Goal: Task Accomplishment & Management: Use online tool/utility

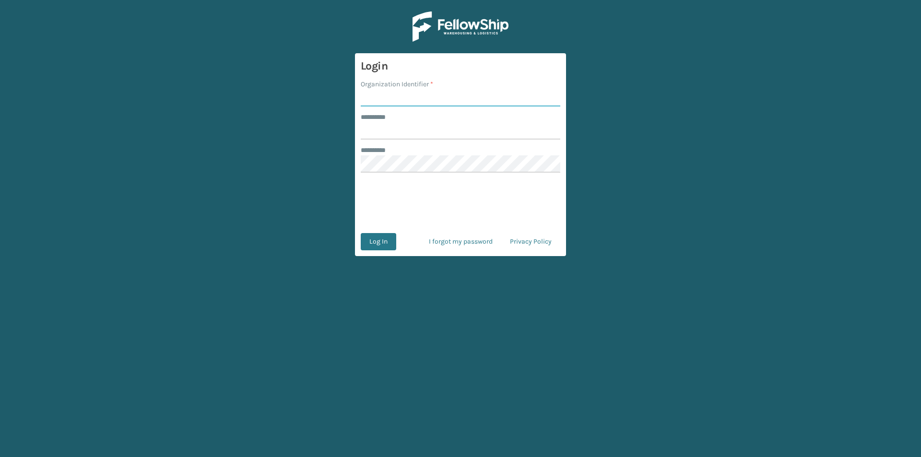
click at [384, 94] on input "Organization Identifier *" at bounding box center [461, 97] width 200 height 17
type input "FELLOWSHIP - WEST"
click at [387, 131] on input "******** *" at bounding box center [461, 130] width 200 height 17
type input "******"
click at [378, 238] on button "Log In" at bounding box center [379, 241] width 36 height 17
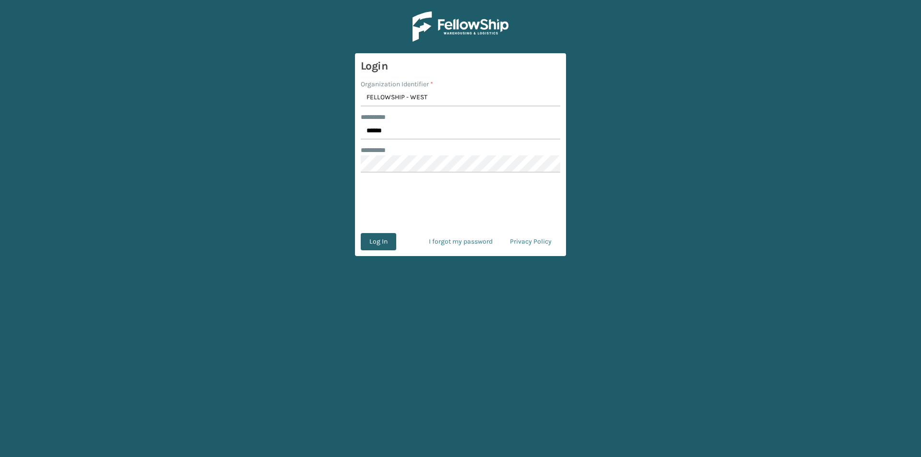
click at [391, 240] on button "Log In" at bounding box center [379, 241] width 36 height 17
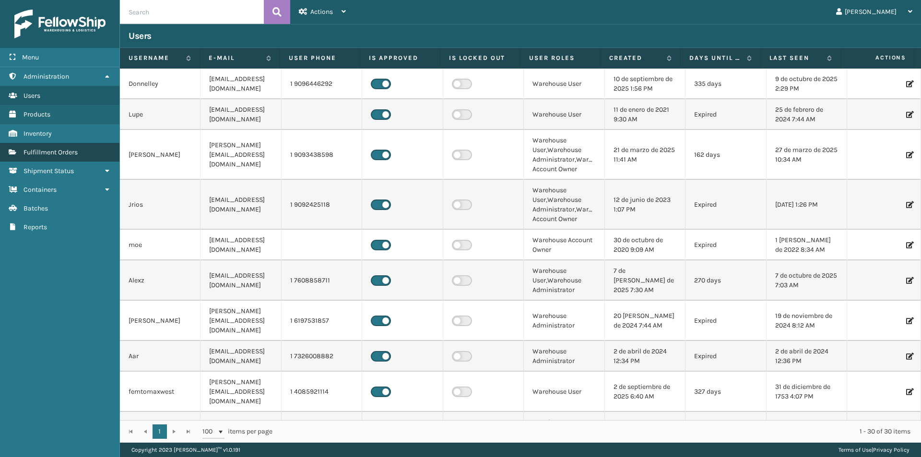
click at [64, 156] on span "Fulfillment Orders" at bounding box center [51, 152] width 54 height 8
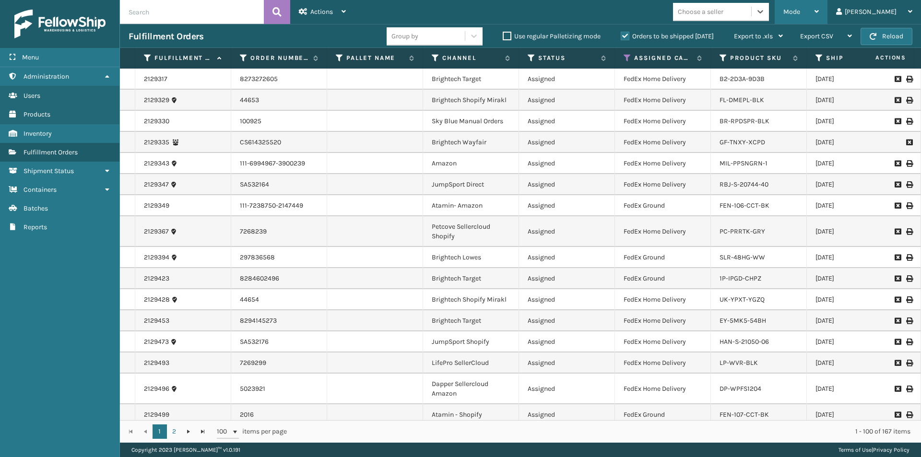
click at [828, 9] on div "Mode Regular Mode Picking Mode Labeling Mode Exit Scan Mode" at bounding box center [801, 12] width 53 height 24
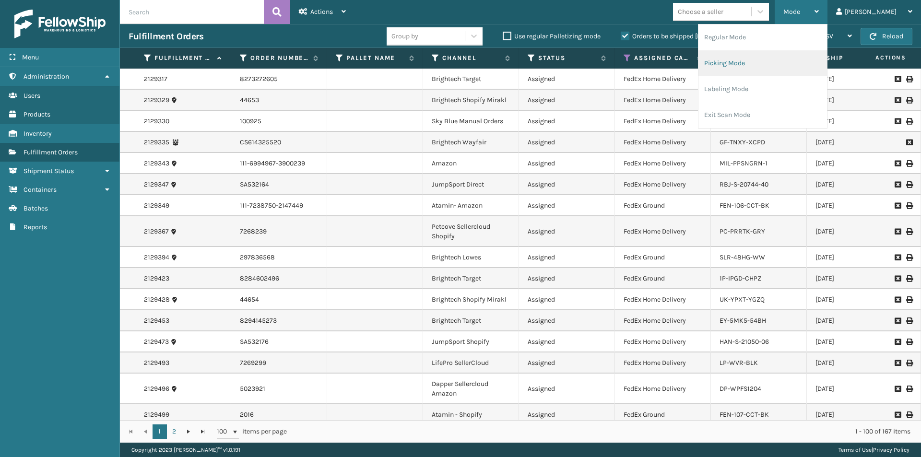
click at [787, 60] on li "Picking Mode" at bounding box center [763, 63] width 129 height 26
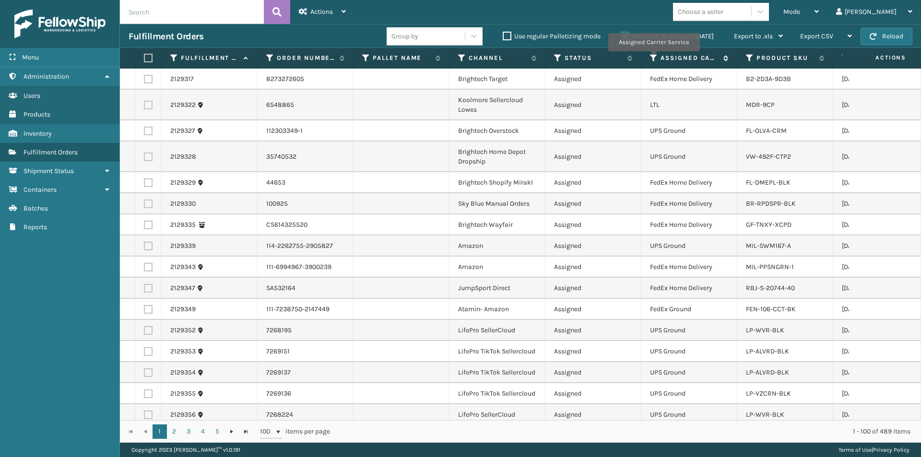
click at [654, 58] on icon at bounding box center [654, 58] width 8 height 9
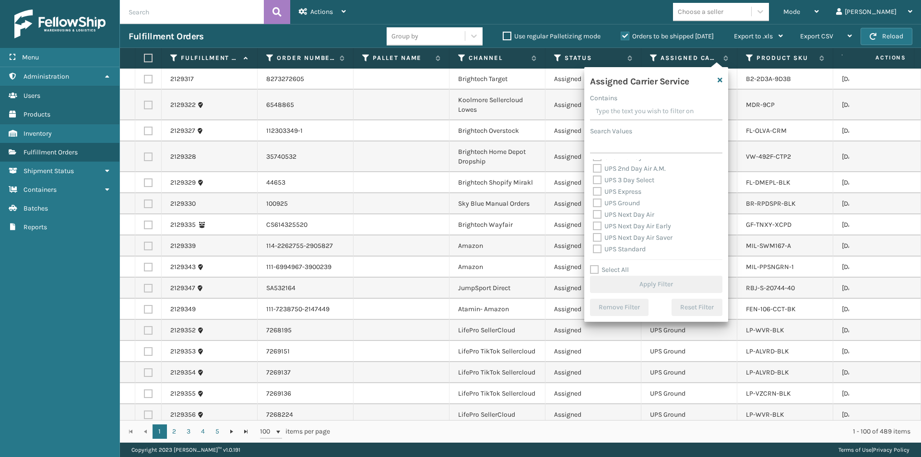
scroll to position [144, 0]
click at [599, 204] on label "UPS 2nd Day Air" at bounding box center [622, 205] width 59 height 8
click at [594, 204] on input "UPS 2nd Day Air" at bounding box center [593, 203] width 0 height 6
checkbox input "true"
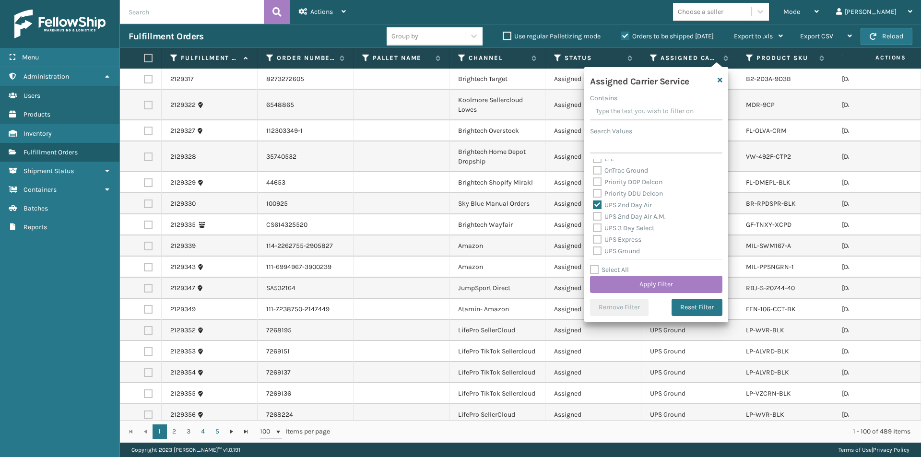
click at [597, 214] on label "UPS 2nd Day Air A.M." at bounding box center [629, 217] width 73 height 8
click at [594, 214] on input "UPS 2nd Day Air A.M." at bounding box center [593, 214] width 0 height 6
checkbox input "true"
click at [598, 228] on label "UPS 3 Day Select" at bounding box center [623, 228] width 61 height 8
click at [594, 228] on input "UPS 3 Day Select" at bounding box center [593, 226] width 0 height 6
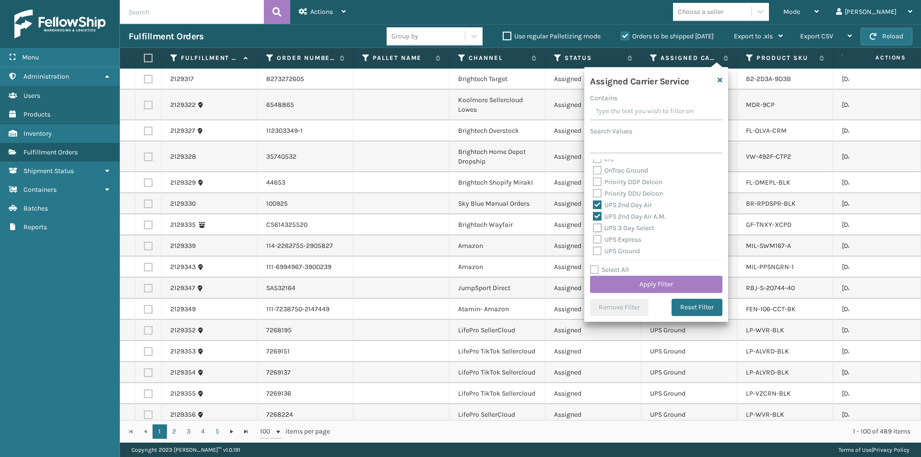
checkbox input "true"
click at [596, 241] on label "UPS Express" at bounding box center [617, 240] width 48 height 8
click at [594, 240] on input "UPS Express" at bounding box center [593, 237] width 0 height 6
checkbox input "true"
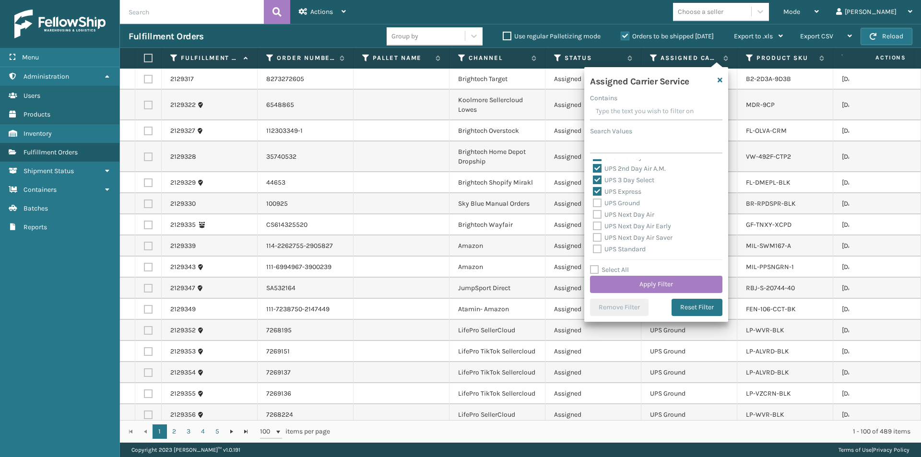
click at [597, 215] on label "UPS Next Day Air" at bounding box center [623, 215] width 61 height 8
click at [594, 215] on input "UPS Next Day Air" at bounding box center [593, 212] width 0 height 6
checkbox input "true"
click at [597, 222] on label "UPS Next Day Air Early" at bounding box center [632, 226] width 78 height 8
click at [594, 222] on input "UPS Next Day Air Early" at bounding box center [593, 224] width 0 height 6
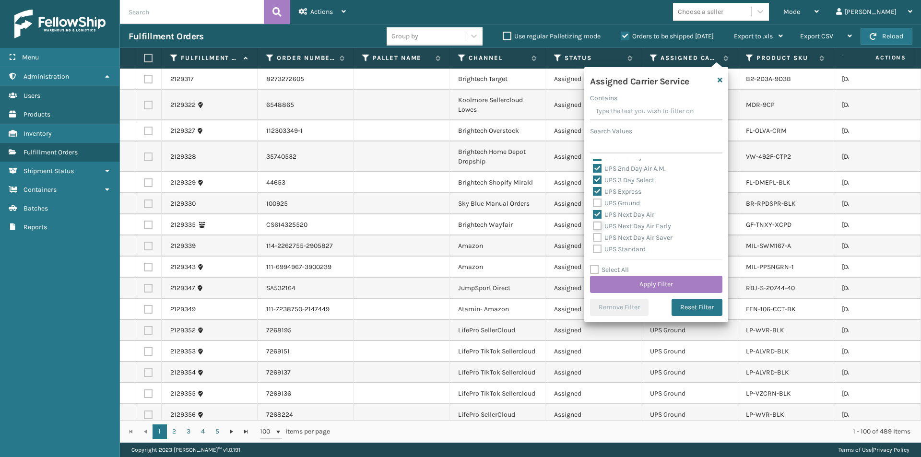
checkbox input "true"
click at [597, 237] on label "UPS Next Day Air Saver" at bounding box center [633, 238] width 80 height 8
click at [594, 237] on input "UPS Next Day Air Saver" at bounding box center [593, 235] width 0 height 6
checkbox input "true"
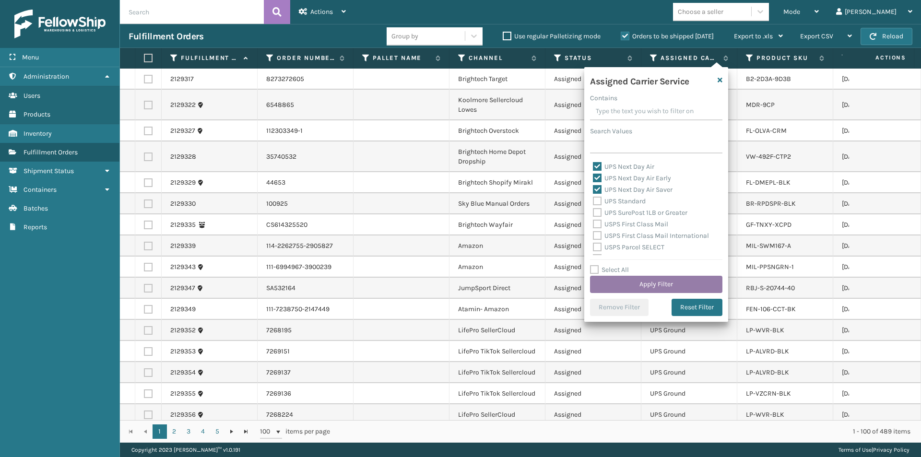
click at [663, 281] on button "Apply Filter" at bounding box center [656, 284] width 132 height 17
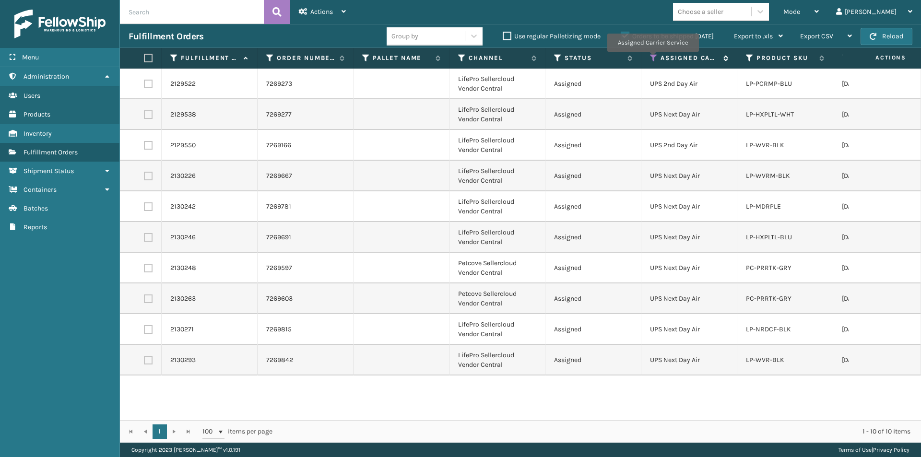
click at [653, 59] on icon at bounding box center [654, 58] width 8 height 9
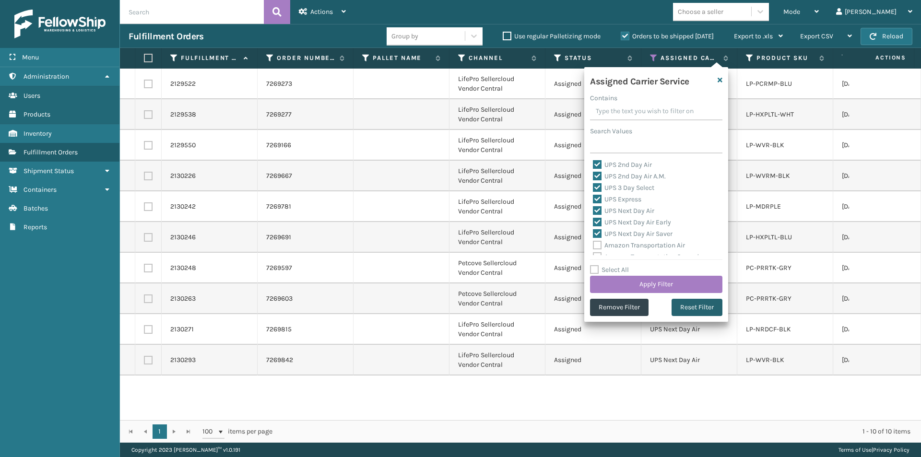
click at [703, 303] on button "Reset Filter" at bounding box center [697, 307] width 51 height 17
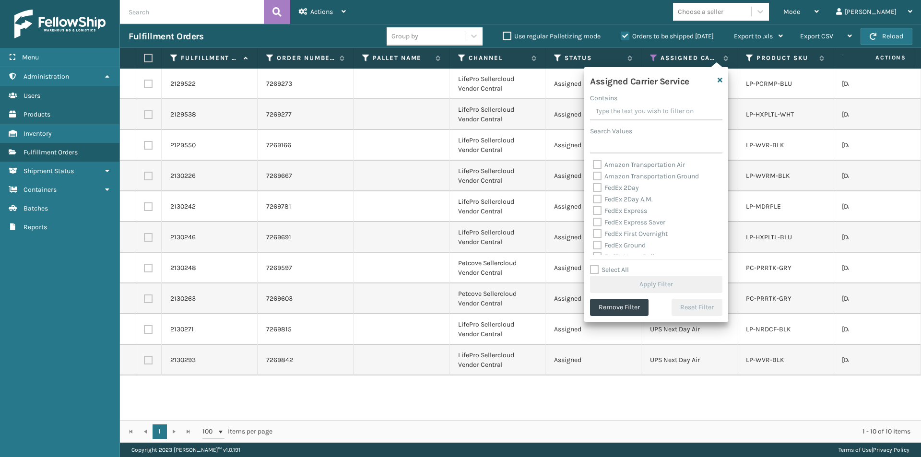
click at [869, 202] on td at bounding box center [885, 206] width 72 height 31
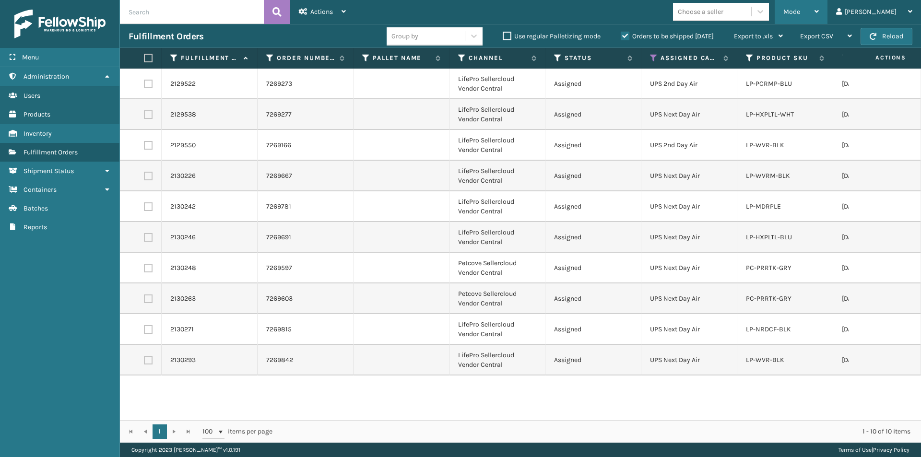
click at [819, 12] on div "Mode" at bounding box center [802, 12] width 36 height 24
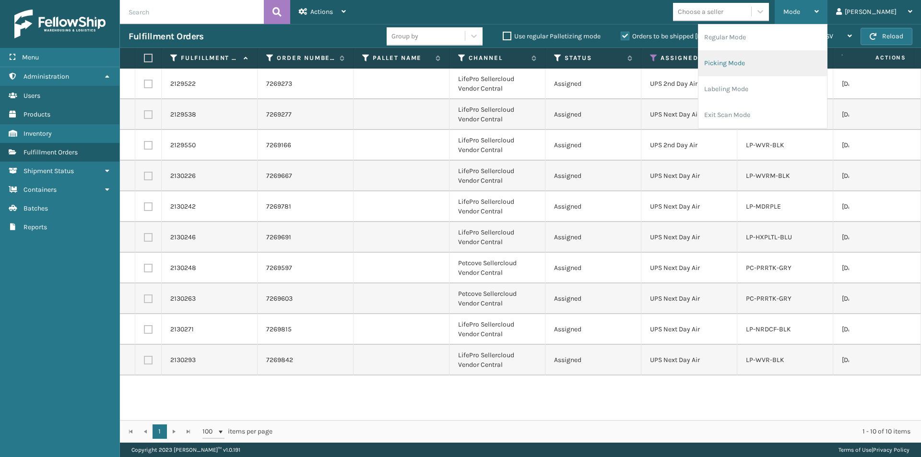
click at [812, 62] on li "Picking Mode" at bounding box center [763, 63] width 129 height 26
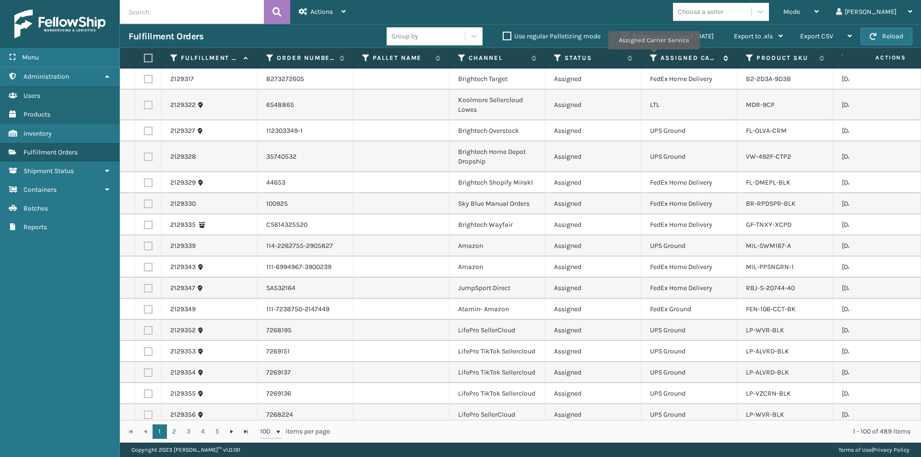
click at [654, 56] on icon at bounding box center [654, 58] width 8 height 9
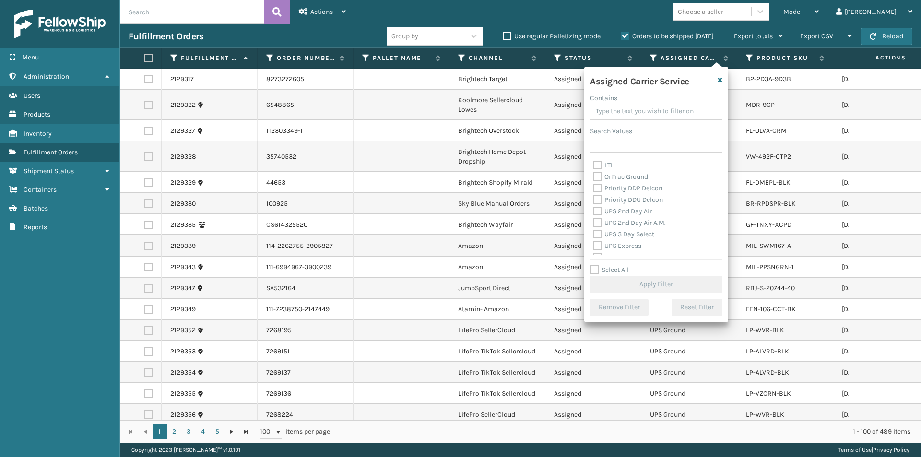
scroll to position [144, 0]
click at [598, 203] on label "UPS 2nd Day Air" at bounding box center [622, 205] width 59 height 8
click at [594, 203] on input "UPS 2nd Day Air" at bounding box center [593, 203] width 0 height 6
checkbox input "true"
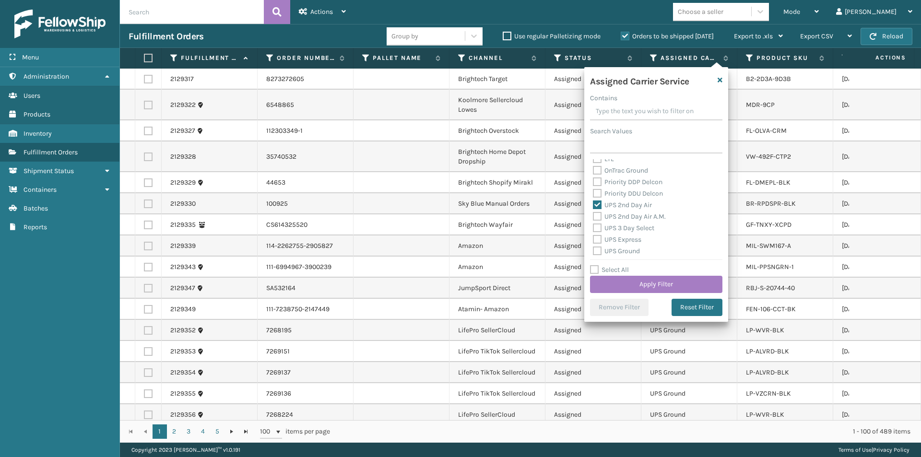
click at [596, 218] on label "UPS 2nd Day Air A.M." at bounding box center [629, 217] width 73 height 8
click at [594, 217] on input "UPS 2nd Day Air A.M." at bounding box center [593, 214] width 0 height 6
checkbox input "true"
click at [598, 238] on label "UPS Express" at bounding box center [617, 240] width 48 height 8
click at [594, 238] on input "UPS Express" at bounding box center [593, 237] width 0 height 6
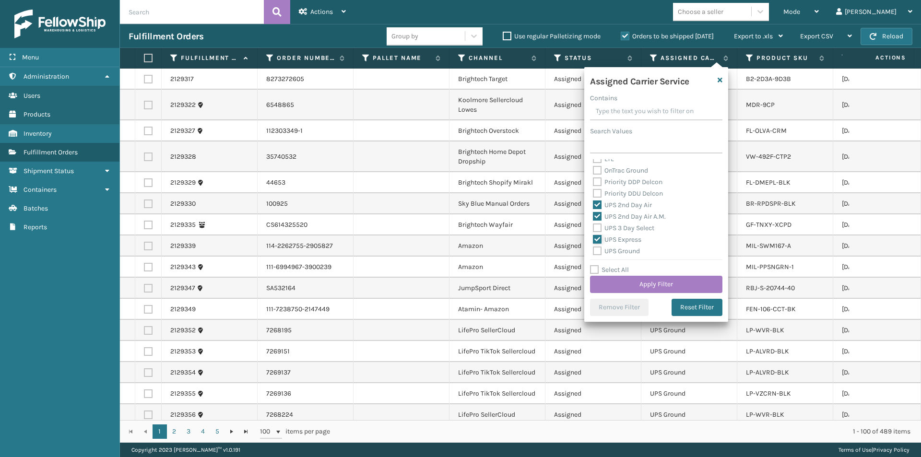
checkbox input "true"
click at [596, 215] on label "UPS Next Day Air" at bounding box center [623, 215] width 61 height 8
click at [594, 215] on input "UPS Next Day Air" at bounding box center [593, 212] width 0 height 6
checkbox input "true"
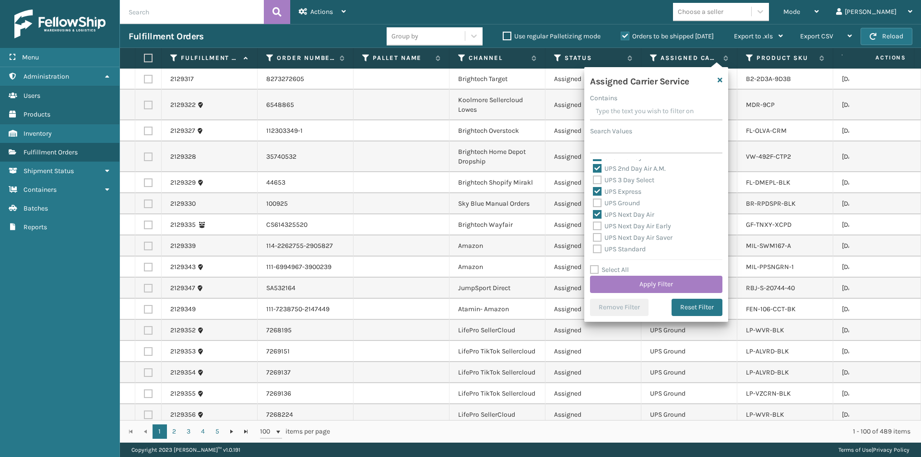
click at [597, 226] on label "UPS Next Day Air Early" at bounding box center [632, 226] width 78 height 8
click at [594, 226] on input "UPS Next Day Air Early" at bounding box center [593, 224] width 0 height 6
checkbox input "true"
click at [597, 231] on div "UPS Next Day Air Early" at bounding box center [656, 227] width 127 height 12
click at [601, 237] on label "UPS Next Day Air Saver" at bounding box center [633, 238] width 80 height 8
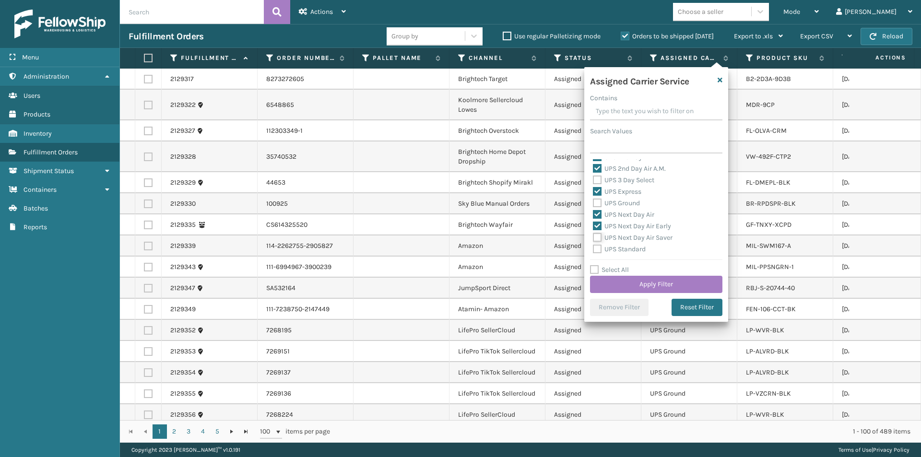
click at [594, 237] on input "UPS Next Day Air Saver" at bounding box center [593, 235] width 0 height 6
checkbox input "true"
click at [697, 310] on button "Reset Filter" at bounding box center [697, 307] width 51 height 17
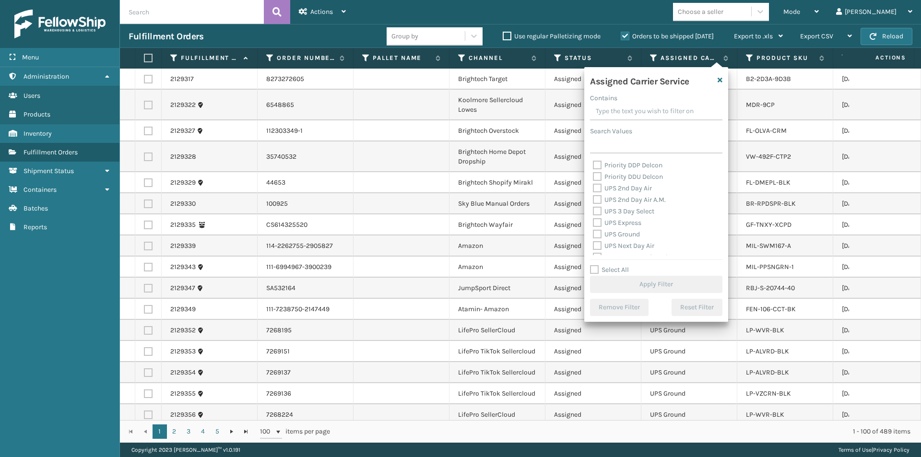
scroll to position [144, 0]
click at [600, 203] on label "UPS 2nd Day Air" at bounding box center [622, 205] width 59 height 8
click at [594, 203] on input "UPS 2nd Day Air" at bounding box center [593, 203] width 0 height 6
checkbox input "true"
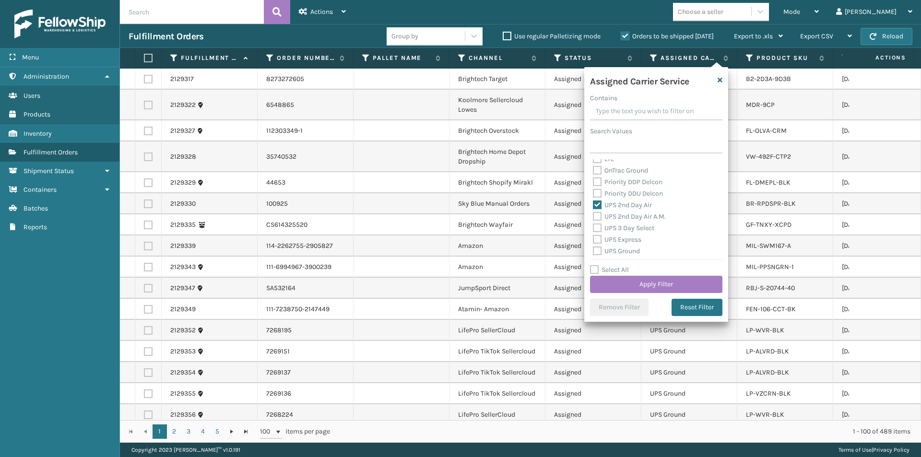
click at [598, 217] on label "UPS 2nd Day Air A.M." at bounding box center [629, 217] width 73 height 8
click at [594, 217] on input "UPS 2nd Day Air A.M." at bounding box center [593, 214] width 0 height 6
checkbox input "true"
click at [598, 240] on label "UPS Express" at bounding box center [617, 240] width 48 height 8
click at [594, 240] on input "UPS Express" at bounding box center [593, 237] width 0 height 6
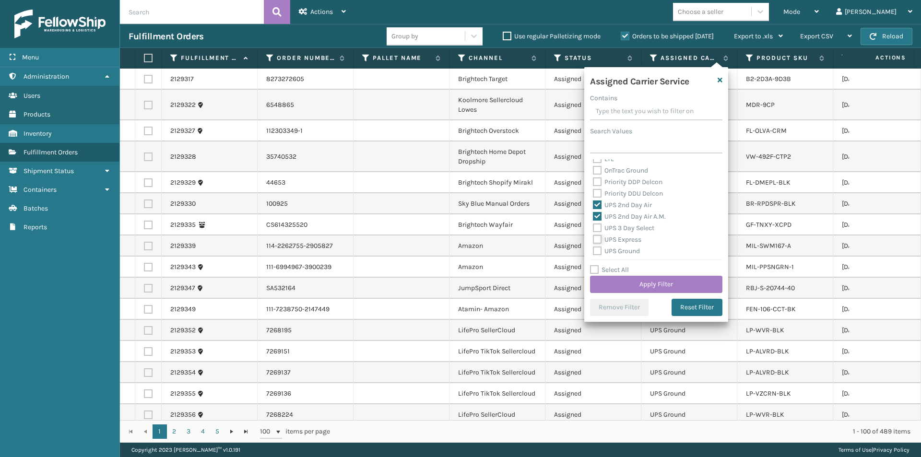
checkbox input "true"
click at [598, 216] on label "UPS Next Day Air" at bounding box center [623, 215] width 61 height 8
click at [594, 215] on input "UPS Next Day Air" at bounding box center [593, 212] width 0 height 6
checkbox input "true"
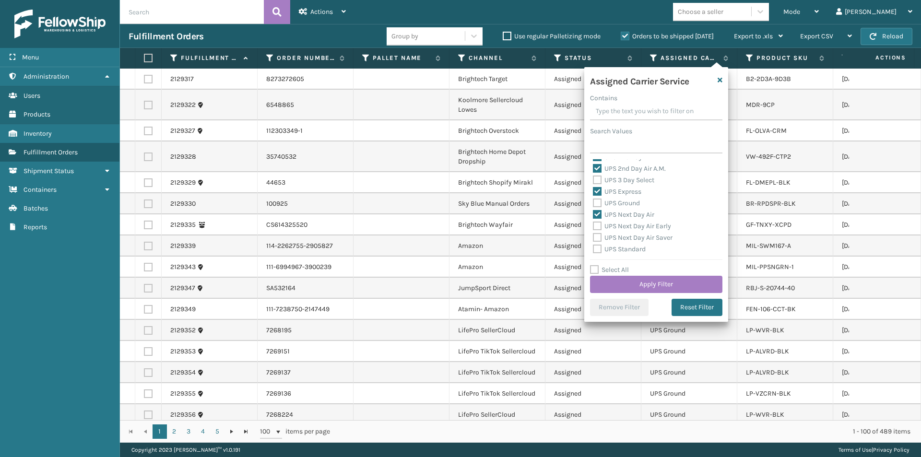
click at [598, 227] on label "UPS Next Day Air Early" at bounding box center [632, 226] width 78 height 8
click at [594, 227] on input "UPS Next Day Air Early" at bounding box center [593, 224] width 0 height 6
checkbox input "true"
click at [598, 238] on label "UPS Next Day Air Saver" at bounding box center [633, 238] width 80 height 8
click at [594, 238] on input "UPS Next Day Air Saver" at bounding box center [593, 235] width 0 height 6
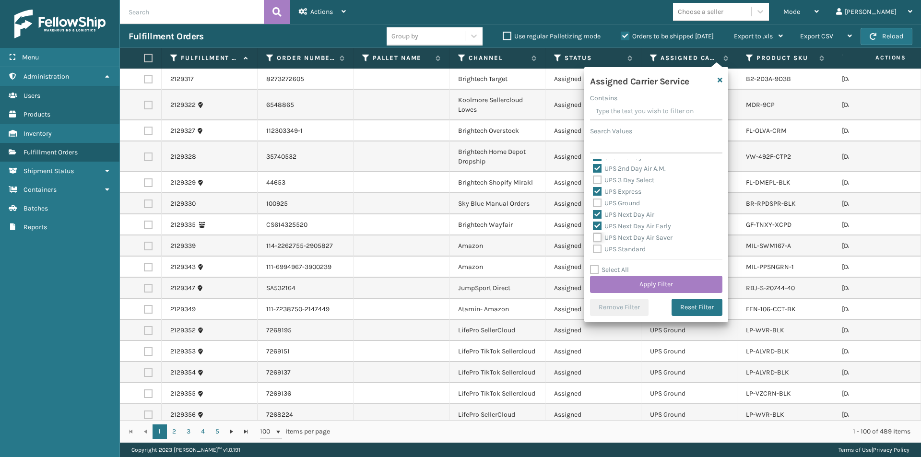
checkbox input "true"
click at [648, 289] on button "Apply Filter" at bounding box center [656, 284] width 132 height 17
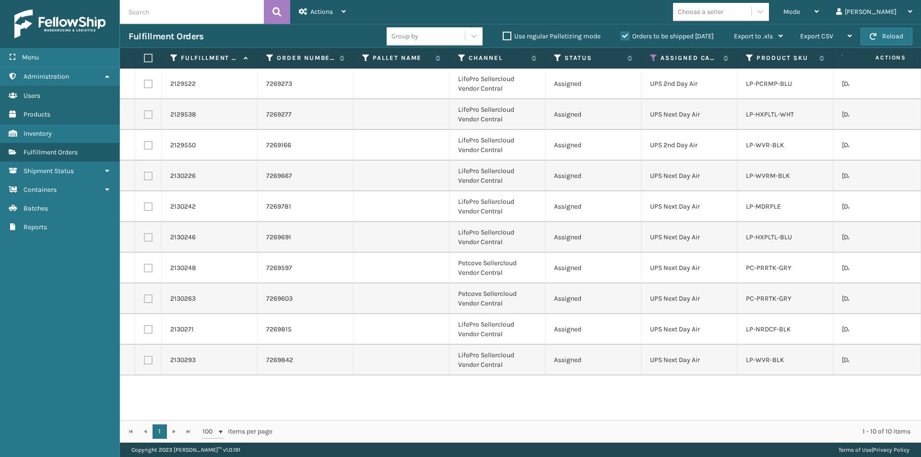
click at [144, 54] on label at bounding box center [147, 58] width 6 height 9
click at [144, 55] on input "checkbox" at bounding box center [144, 58] width 0 height 6
checkbox input "true"
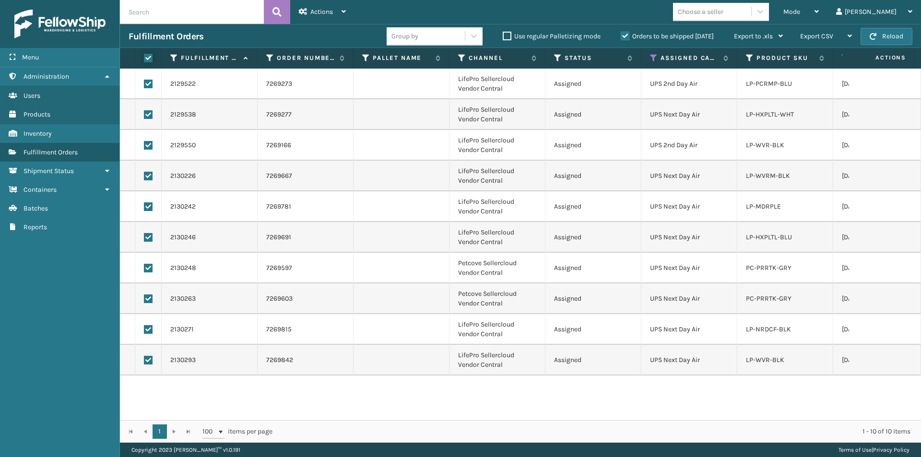
checkbox input "true"
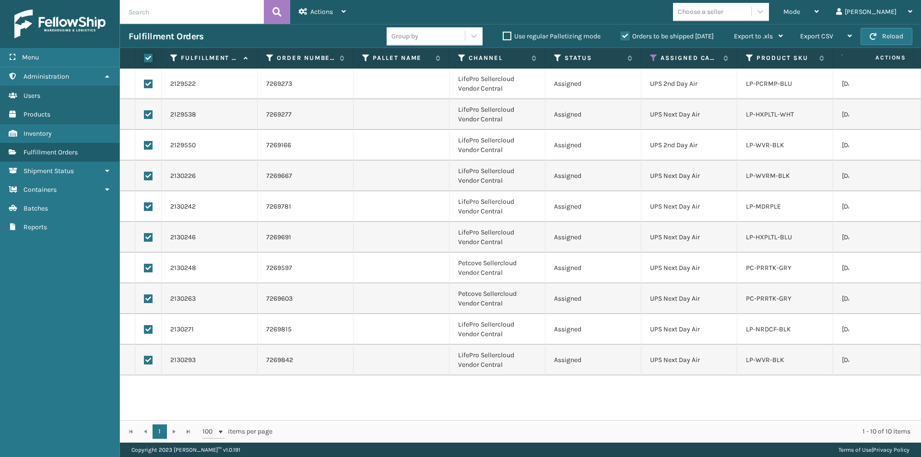
checkbox input "true"
click at [313, 15] on span "Actions" at bounding box center [321, 12] width 23 height 8
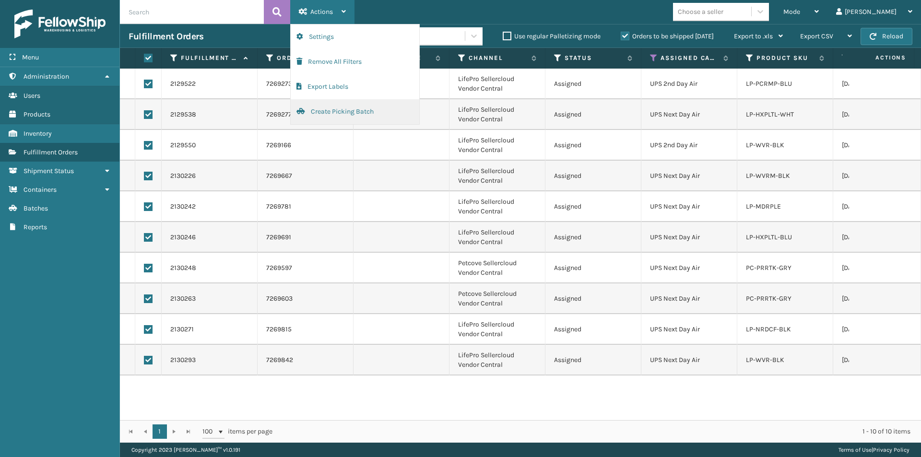
click at [324, 113] on button "Create Picking Batch" at bounding box center [355, 111] width 129 height 25
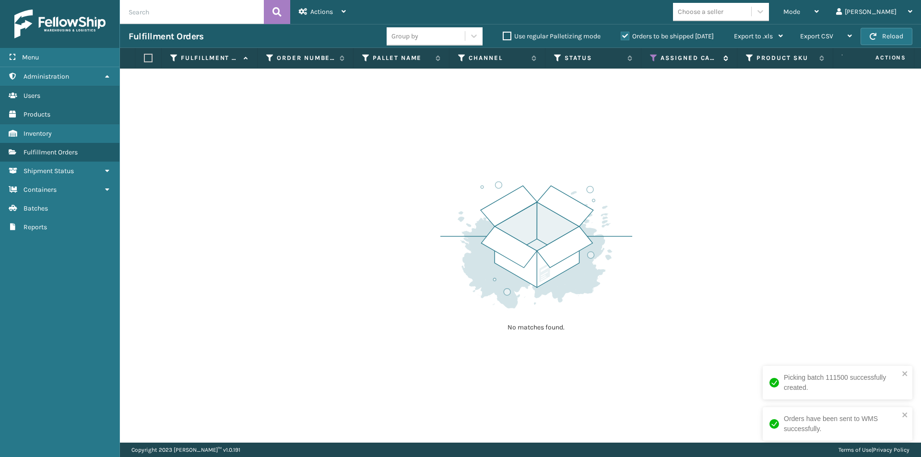
click at [652, 58] on icon at bounding box center [654, 58] width 8 height 9
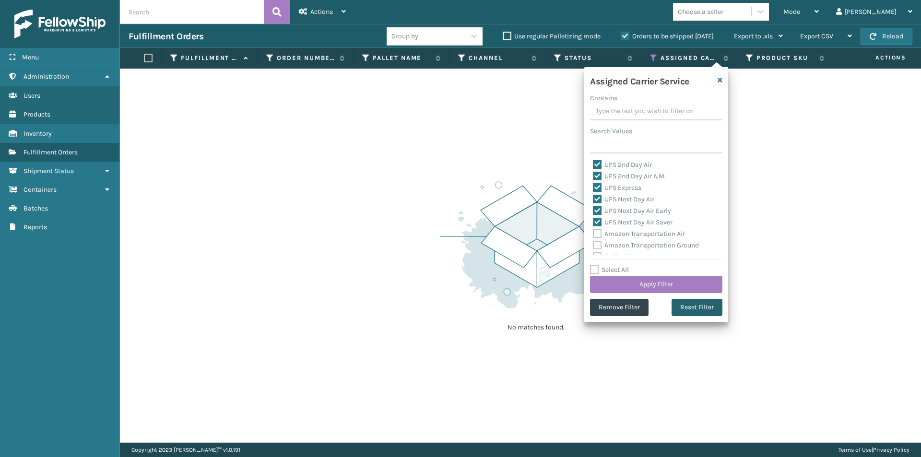
click at [692, 308] on button "Reset Filter" at bounding box center [697, 307] width 51 height 17
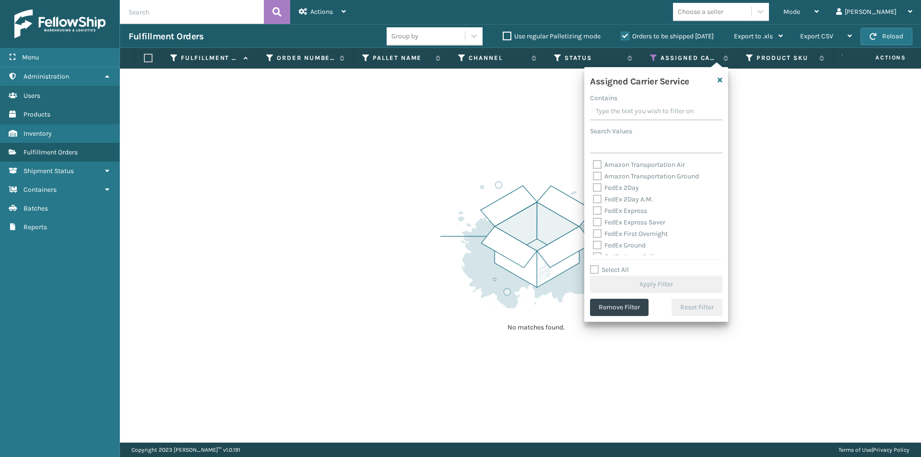
click at [596, 187] on label "FedEx 2Day" at bounding box center [616, 188] width 46 height 8
click at [594, 187] on input "FedEx 2Day" at bounding box center [593, 185] width 0 height 6
click at [597, 189] on label "FedEx 2Day" at bounding box center [616, 188] width 46 height 8
click at [594, 189] on input "FedEx 2Day" at bounding box center [593, 185] width 0 height 6
checkbox input "false"
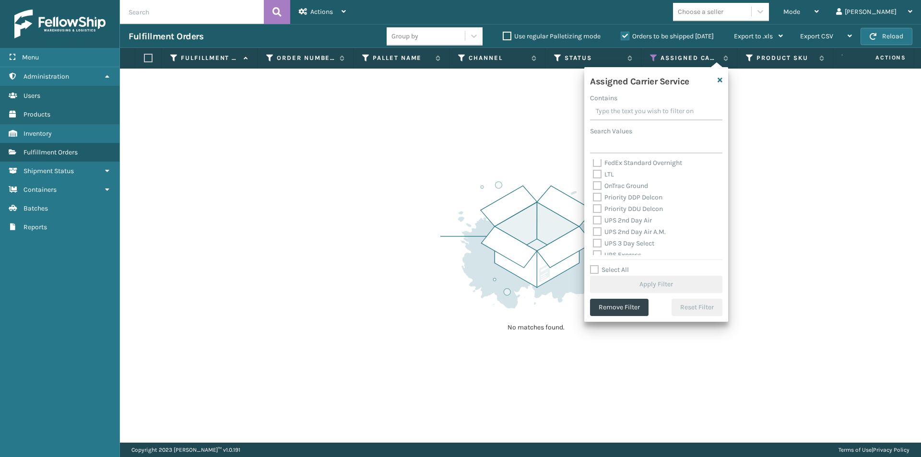
scroll to position [144, 0]
click at [595, 205] on label "UPS 2nd Day Air" at bounding box center [622, 205] width 59 height 8
click at [594, 205] on input "UPS 2nd Day Air" at bounding box center [593, 203] width 0 height 6
checkbox input "true"
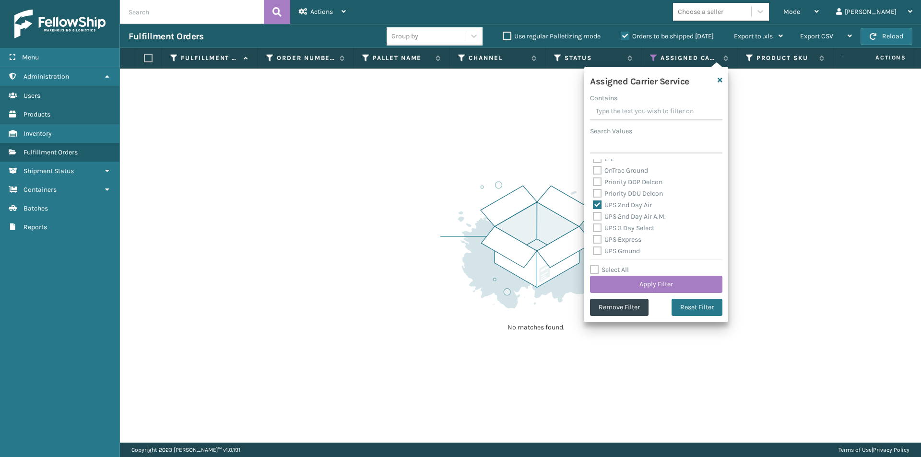
click at [597, 217] on label "UPS 2nd Day Air A.M." at bounding box center [629, 217] width 73 height 8
click at [594, 217] on input "UPS 2nd Day Air A.M." at bounding box center [593, 214] width 0 height 6
checkbox input "true"
click at [596, 223] on div "UPS 3 Day Select" at bounding box center [656, 229] width 127 height 12
click at [595, 231] on label "UPS 3 Day Select" at bounding box center [623, 228] width 61 height 8
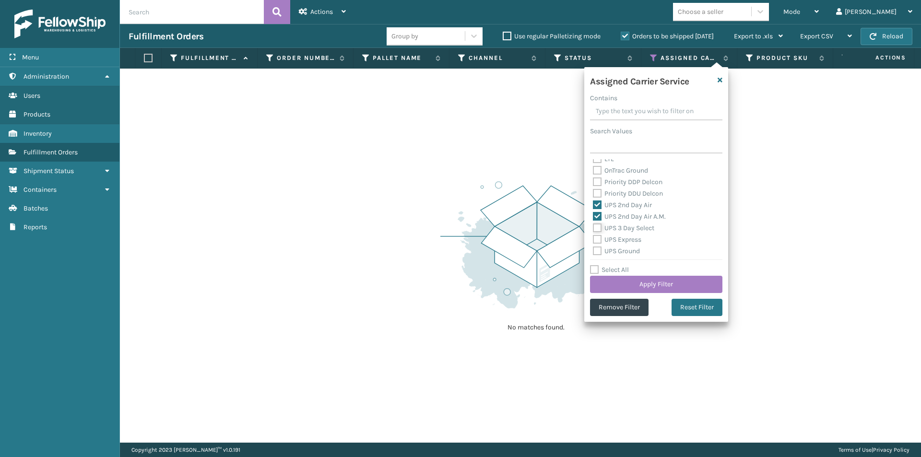
click at [594, 229] on input "UPS 3 Day Select" at bounding box center [593, 226] width 0 height 6
checkbox input "true"
drag, startPoint x: 595, startPoint y: 238, endPoint x: 597, endPoint y: 243, distance: 5.2
click at [595, 239] on label "UPS Express" at bounding box center [617, 240] width 48 height 8
click at [594, 239] on input "UPS Express" at bounding box center [593, 237] width 0 height 6
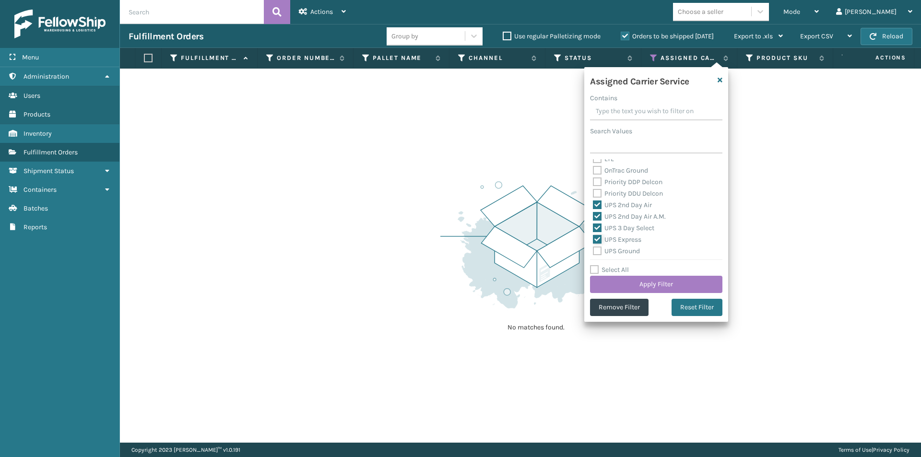
checkbox input "true"
click at [599, 249] on label "UPS Ground" at bounding box center [616, 251] width 47 height 8
click at [594, 249] on input "UPS Ground" at bounding box center [593, 249] width 0 height 6
checkbox input "true"
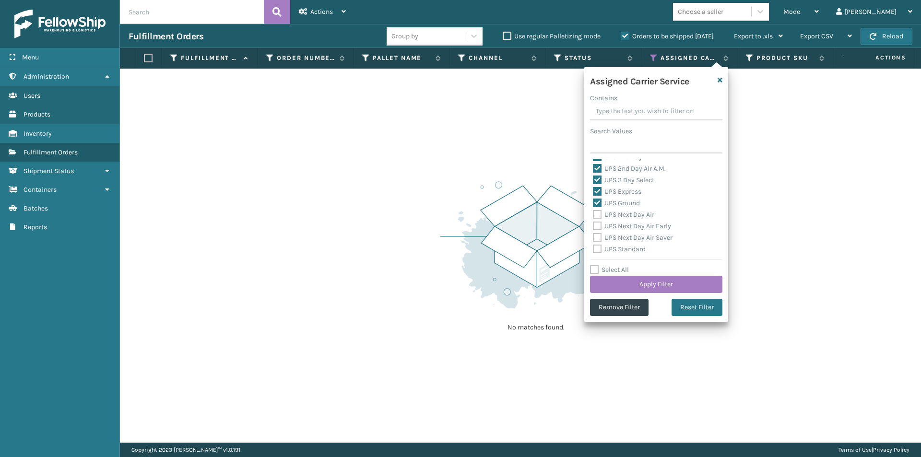
click at [599, 215] on label "UPS Next Day Air" at bounding box center [623, 215] width 61 height 8
click at [594, 215] on input "UPS Next Day Air" at bounding box center [593, 212] width 0 height 6
checkbox input "true"
click at [595, 229] on label "UPS Next Day Air Early" at bounding box center [632, 226] width 78 height 8
click at [594, 227] on input "UPS Next Day Air Early" at bounding box center [593, 224] width 0 height 6
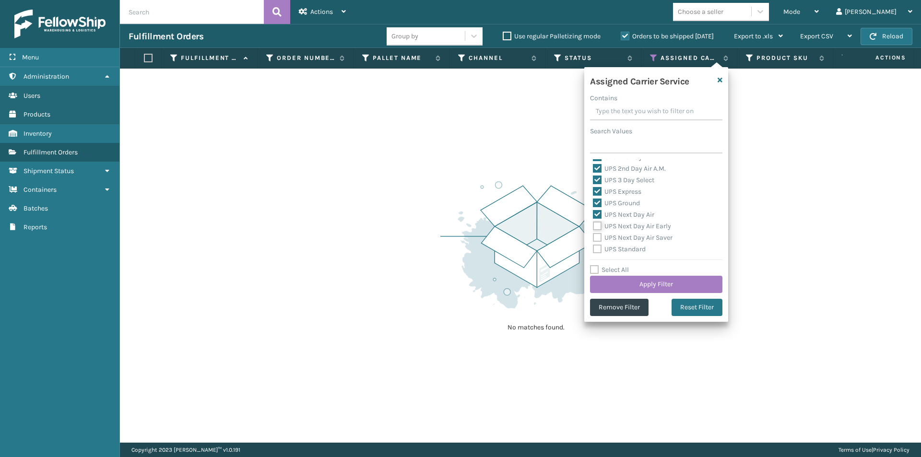
checkbox input "true"
click at [595, 240] on label "UPS Next Day Air Saver" at bounding box center [633, 238] width 80 height 8
click at [594, 238] on input "UPS Next Day Air Saver" at bounding box center [593, 235] width 0 height 6
checkbox input "true"
click at [595, 249] on label "UPS Standard" at bounding box center [619, 249] width 53 height 8
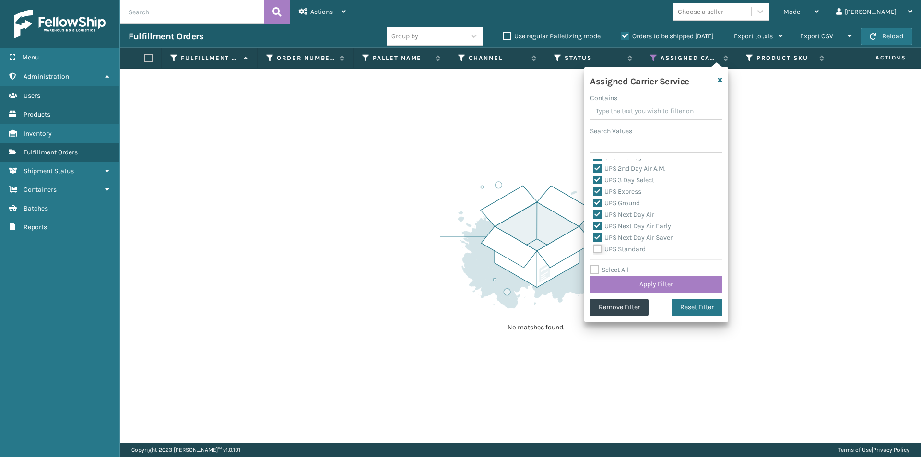
click at [594, 249] on input "UPS Standard" at bounding box center [593, 247] width 0 height 6
checkbox input "true"
click at [599, 211] on label "UPS SurePost 1LB or Greater" at bounding box center [640, 213] width 95 height 8
click at [594, 211] on input "UPS SurePost 1LB or Greater" at bounding box center [593, 210] width 0 height 6
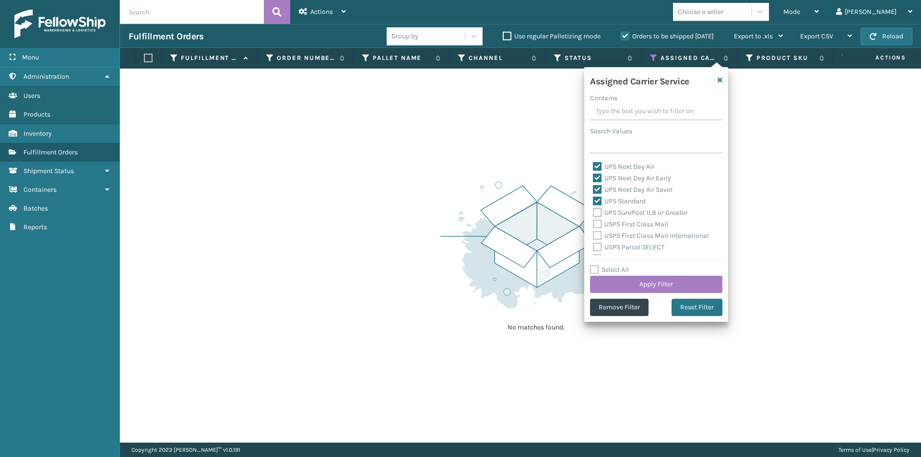
checkbox input "true"
click at [689, 286] on button "Apply Filter" at bounding box center [656, 284] width 132 height 17
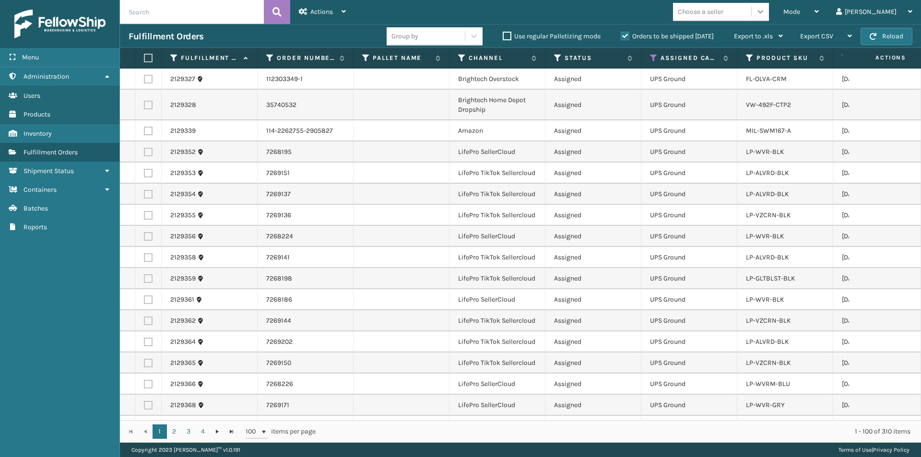
click at [765, 11] on icon at bounding box center [761, 12] width 10 height 10
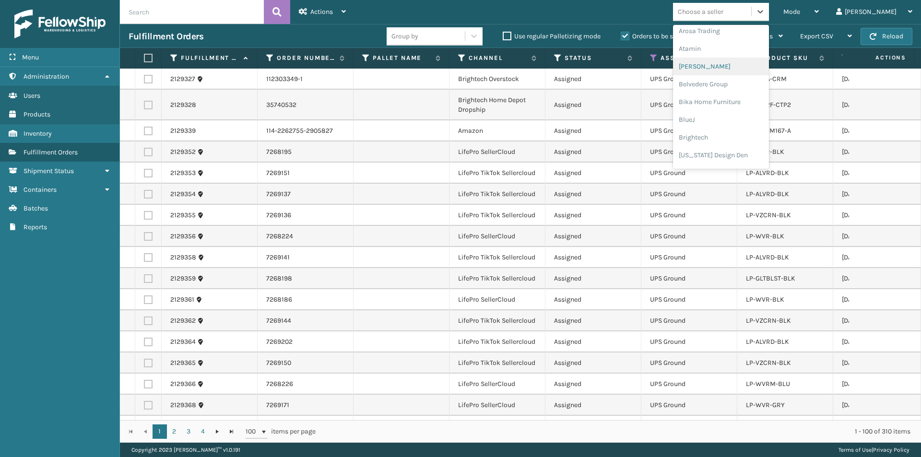
scroll to position [0, 0]
click at [738, 88] on div "[PERSON_NAME]" at bounding box center [721, 89] width 96 height 18
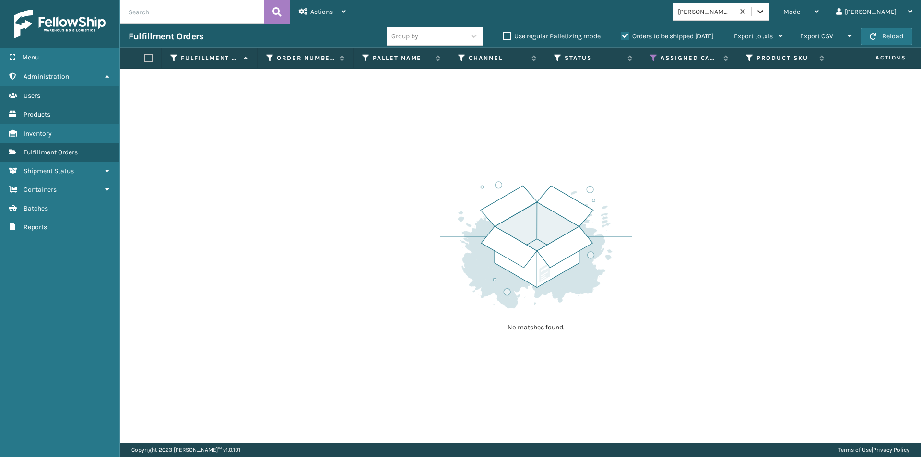
click at [765, 15] on icon at bounding box center [761, 12] width 10 height 10
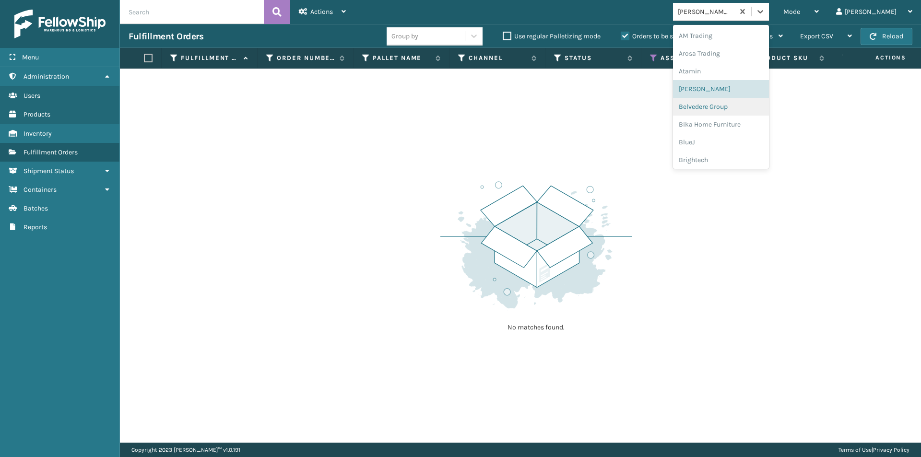
click at [743, 104] on div "Belvedere Group" at bounding box center [721, 107] width 96 height 18
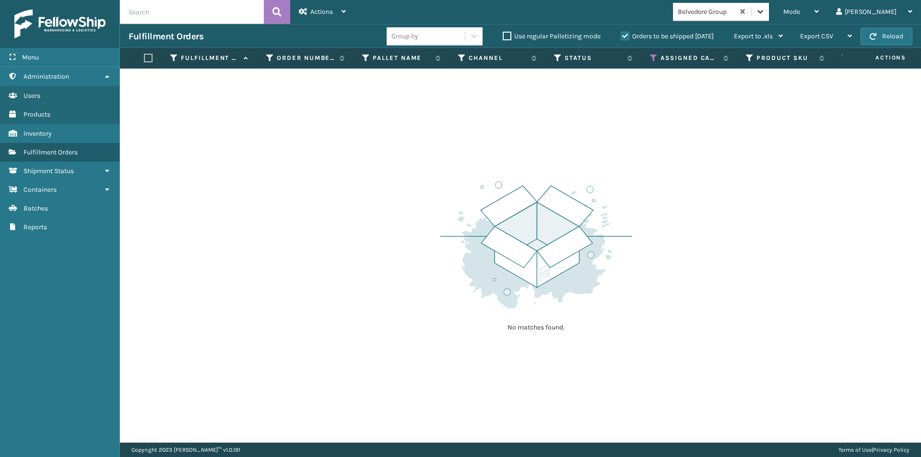
drag, startPoint x: 794, startPoint y: 12, endPoint x: 793, endPoint y: 18, distance: 6.8
click at [765, 12] on icon at bounding box center [761, 12] width 10 height 10
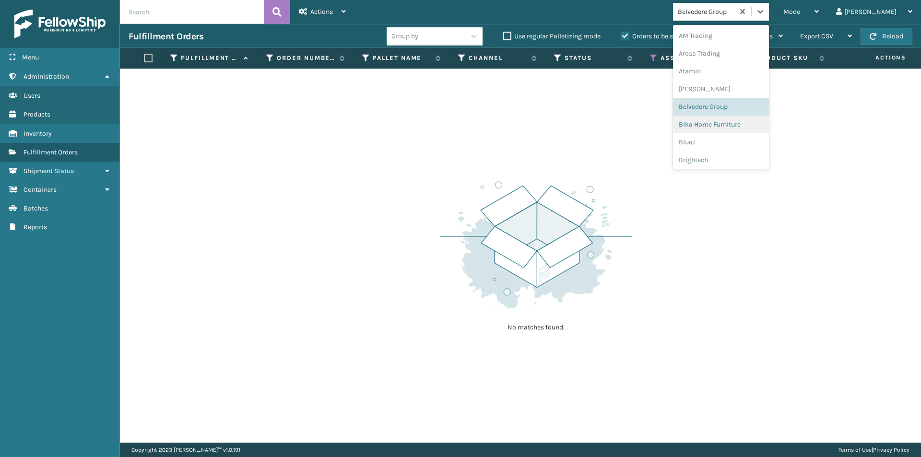
click at [745, 123] on div "Bika Home Furniture" at bounding box center [721, 125] width 96 height 18
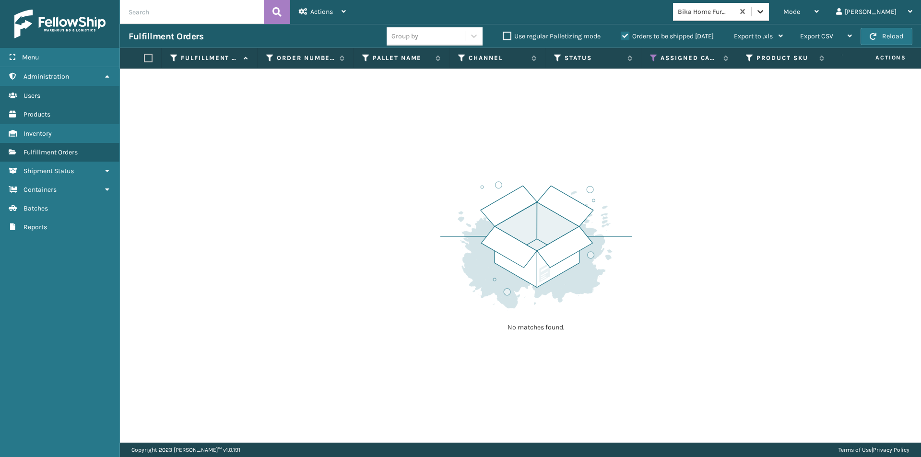
click at [765, 16] on icon at bounding box center [761, 12] width 10 height 10
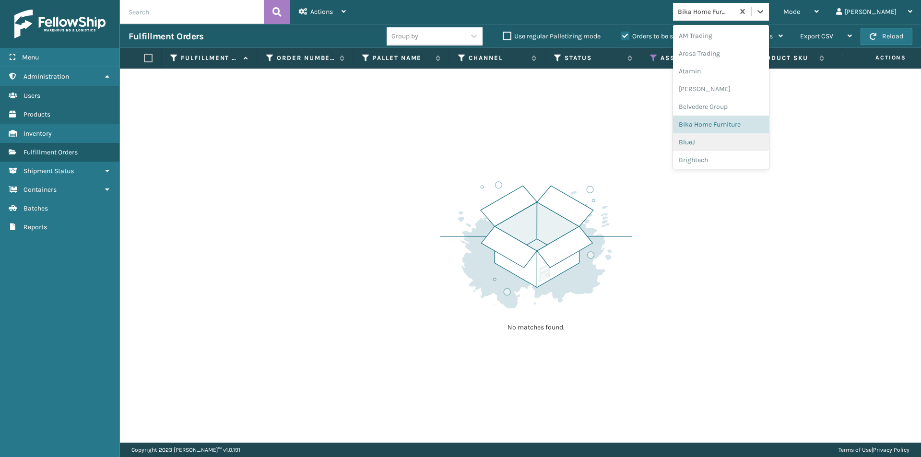
click at [736, 143] on div "BlueJ" at bounding box center [721, 142] width 96 height 18
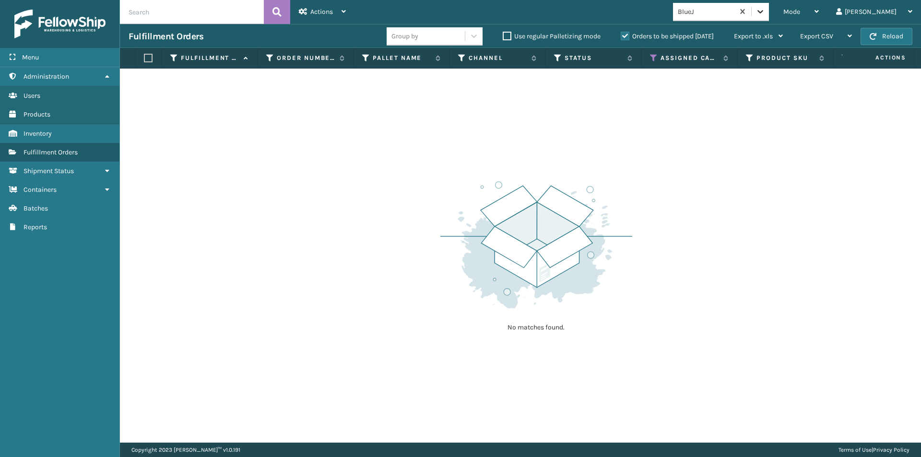
click at [763, 11] on icon at bounding box center [761, 11] width 6 height 3
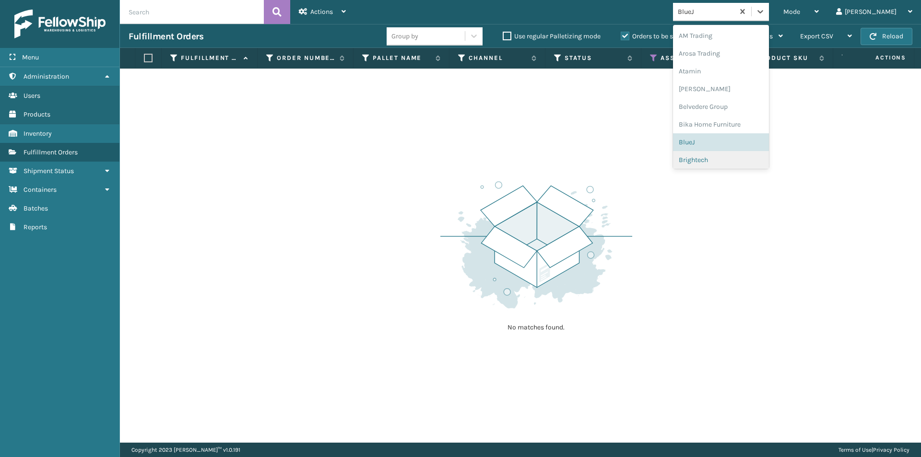
click at [720, 163] on div "Brightech" at bounding box center [721, 160] width 96 height 18
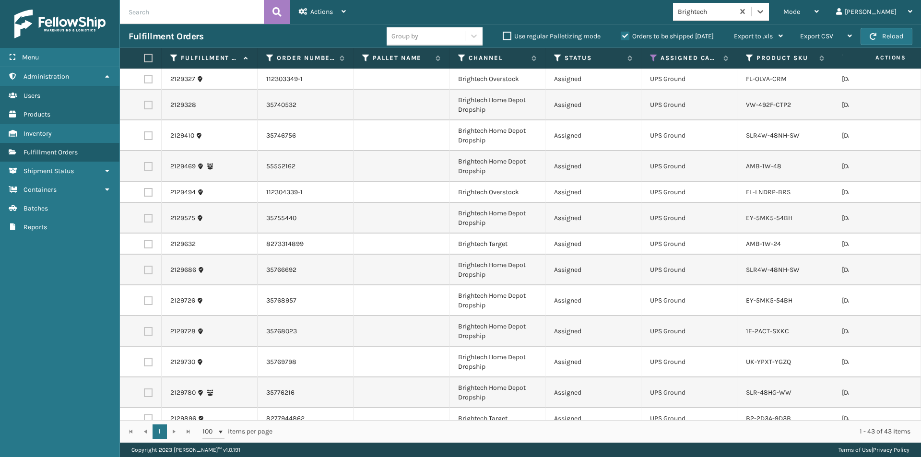
click at [150, 58] on label at bounding box center [147, 58] width 6 height 9
click at [144, 58] on input "checkbox" at bounding box center [144, 58] width 0 height 6
checkbox input "true"
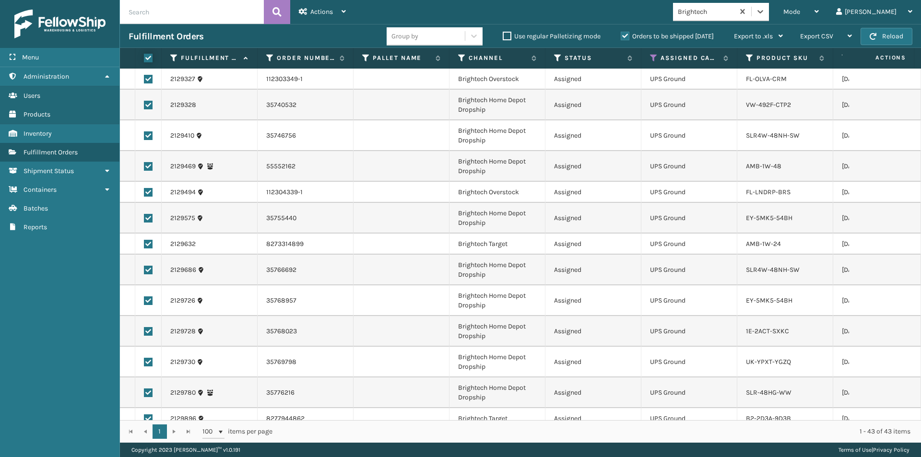
checkbox input "true"
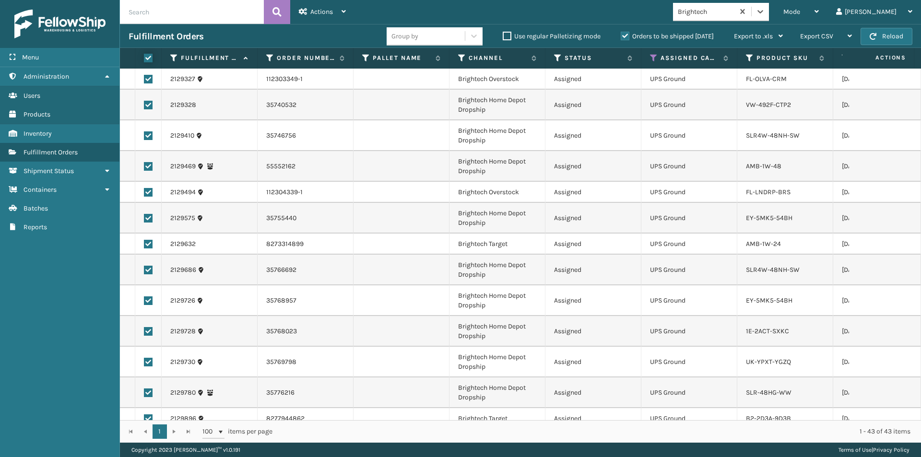
checkbox input "true"
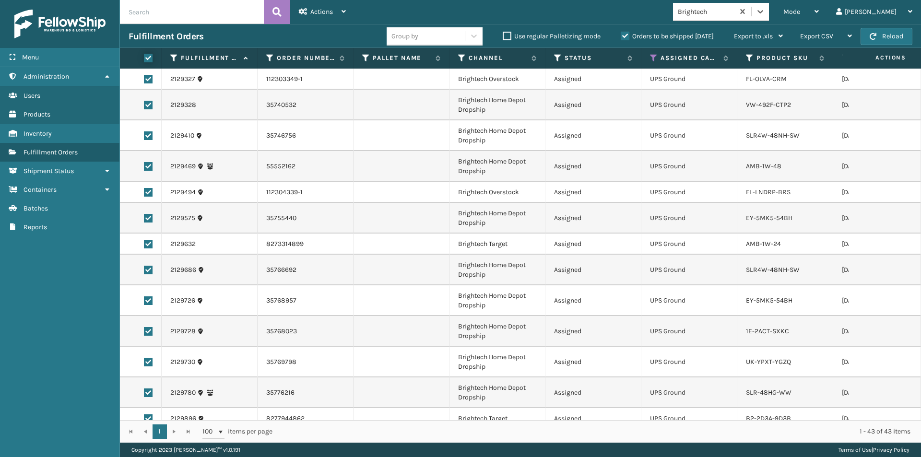
checkbox input "true"
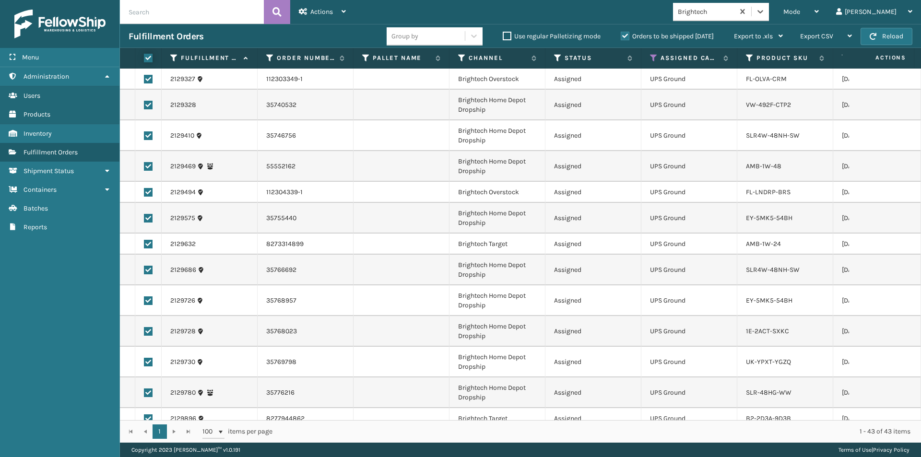
checkbox input "true"
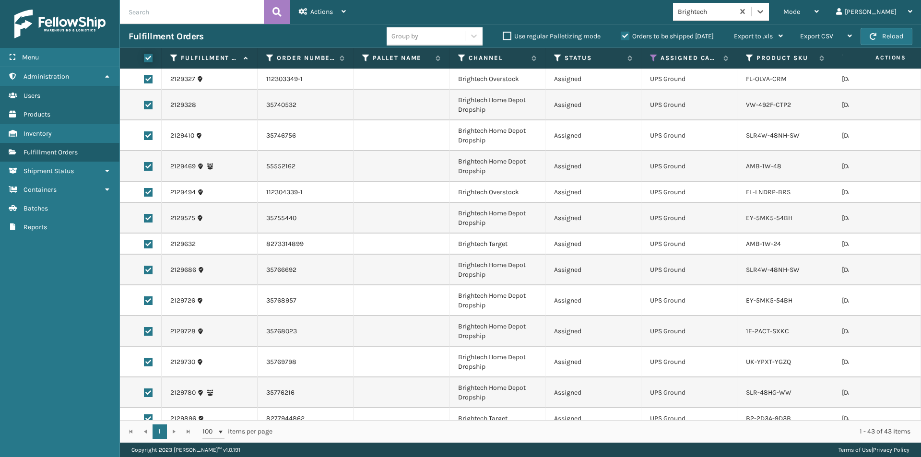
checkbox input "true"
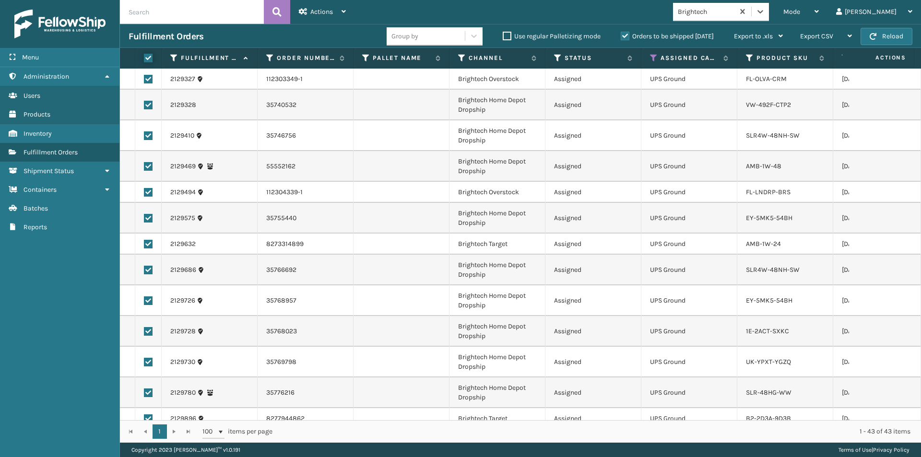
checkbox input "true"
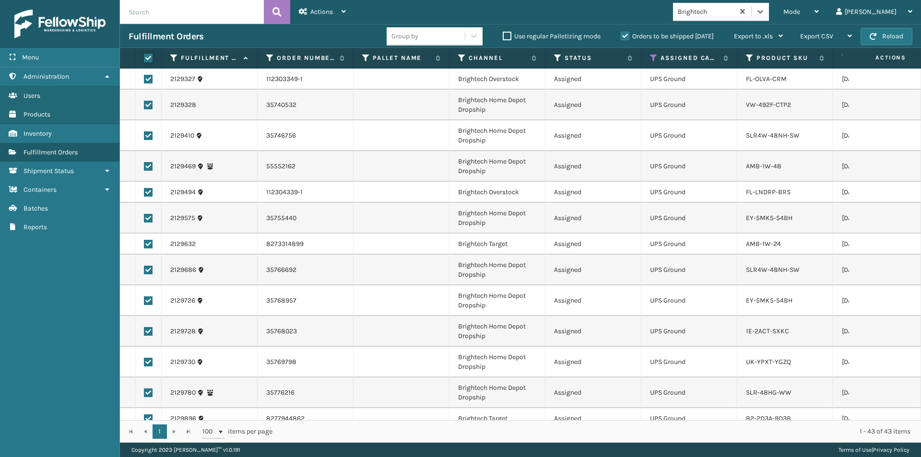
checkbox input "true"
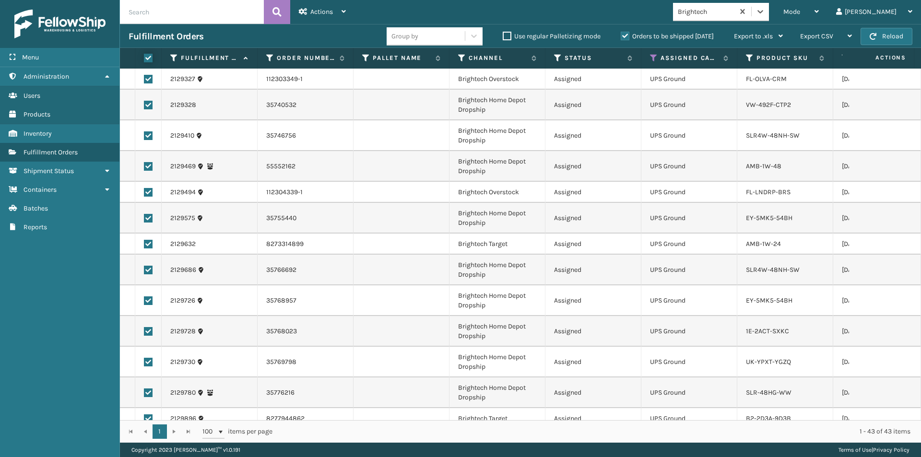
checkbox input "true"
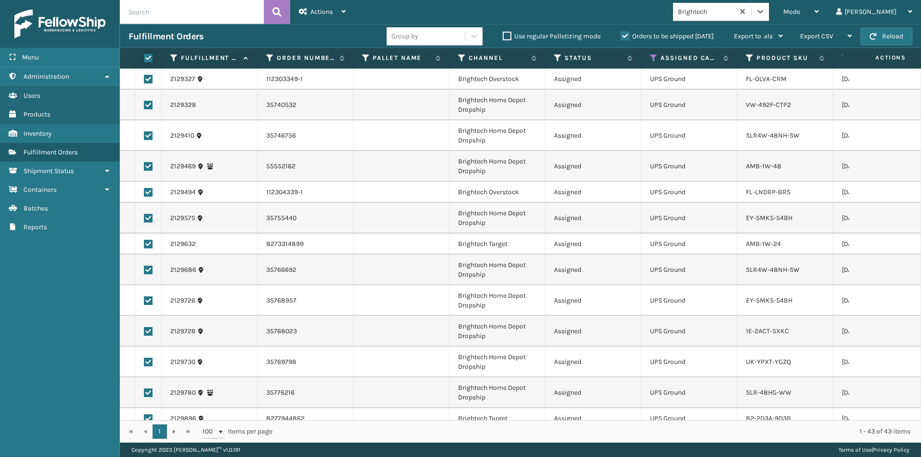
checkbox input "true"
click at [308, 11] on div "Actions" at bounding box center [322, 12] width 47 height 24
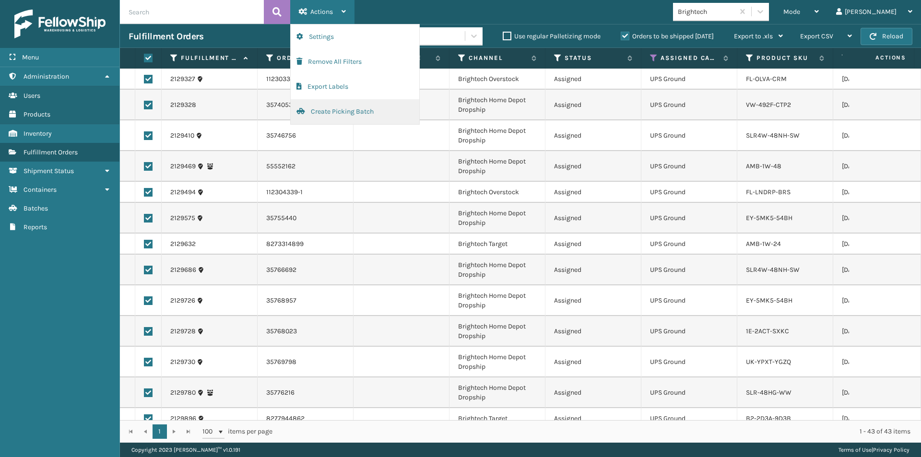
click at [320, 111] on button "Create Picking Batch" at bounding box center [355, 111] width 129 height 25
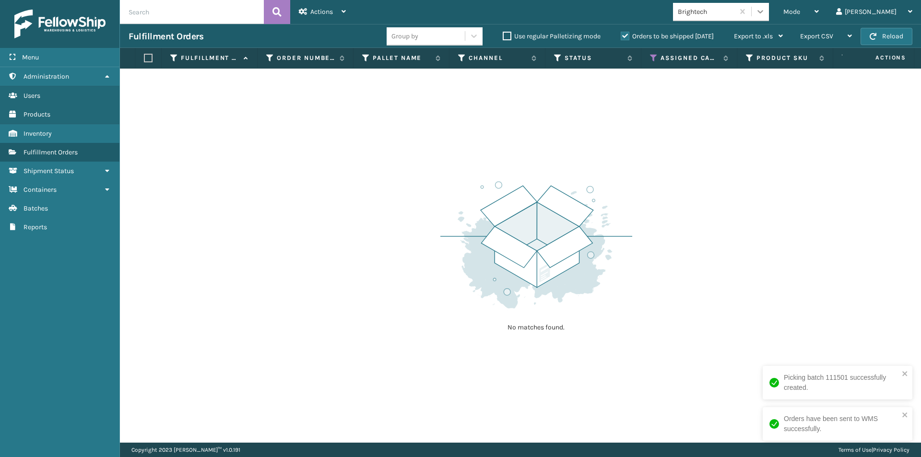
click at [765, 9] on icon at bounding box center [761, 12] width 10 height 10
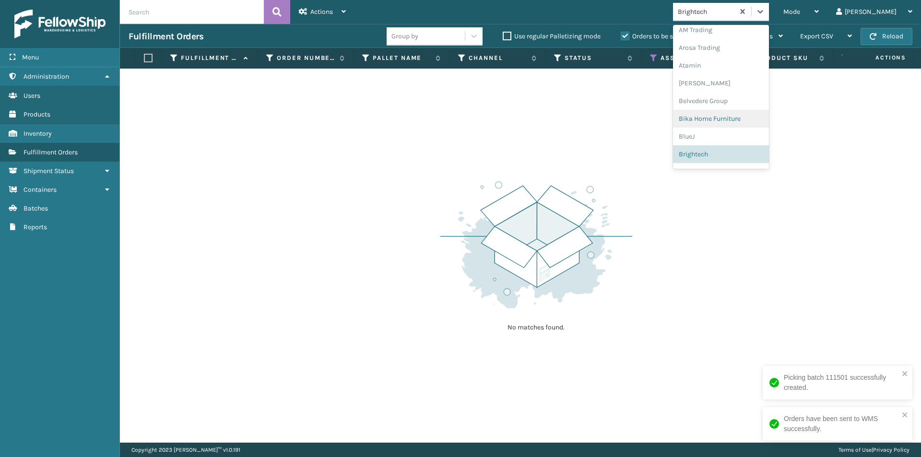
scroll to position [54, 0]
click at [760, 127] on div "[US_STATE] Design Den" at bounding box center [721, 124] width 96 height 18
click at [769, 17] on div at bounding box center [760, 11] width 17 height 17
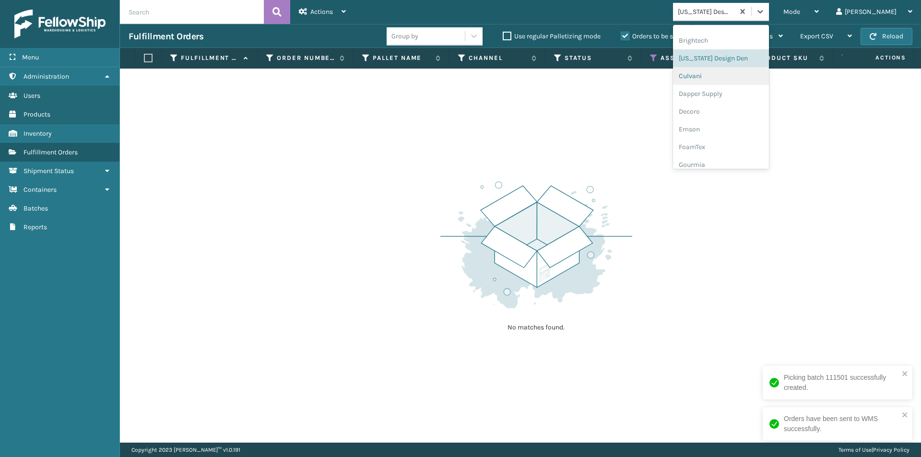
click at [741, 77] on div "Culvani" at bounding box center [721, 76] width 96 height 18
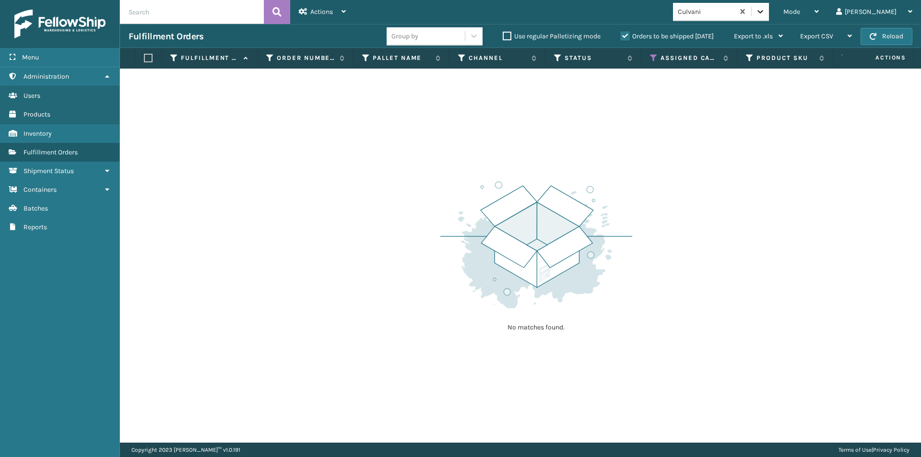
click at [765, 15] on icon at bounding box center [761, 12] width 10 height 10
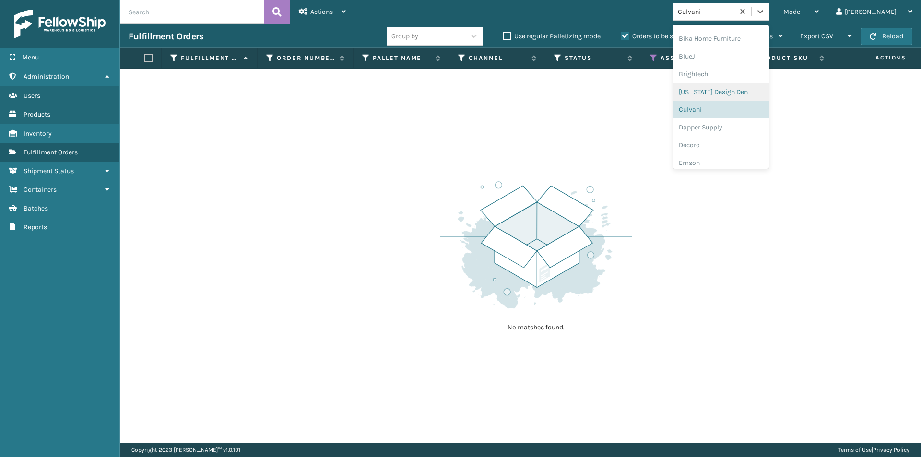
scroll to position [137, 0]
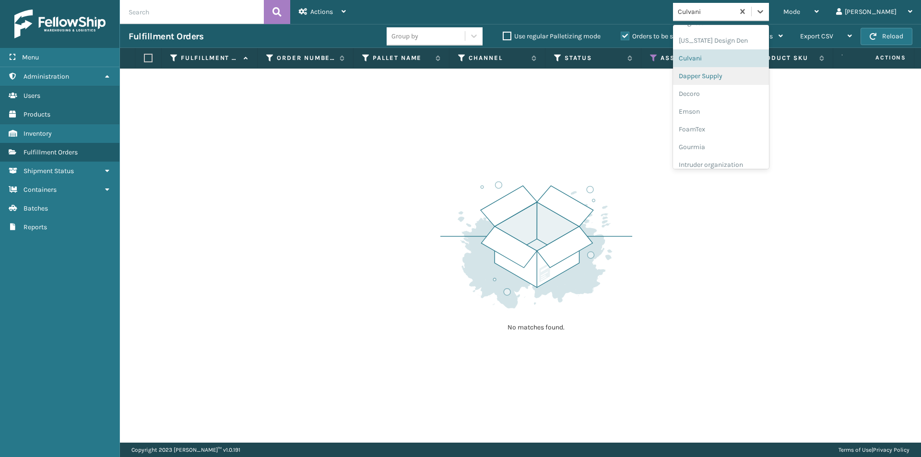
click at [746, 77] on div "Dapper Supply" at bounding box center [721, 76] width 96 height 18
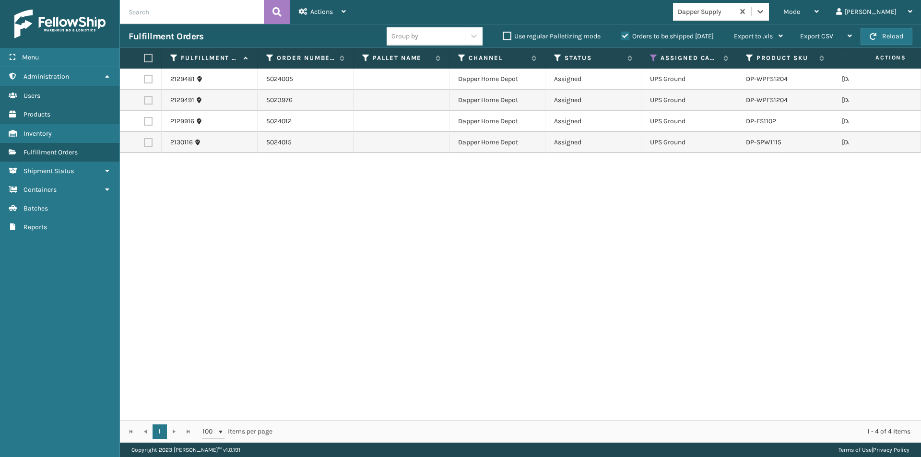
click at [150, 55] on label at bounding box center [147, 58] width 6 height 9
click at [144, 55] on input "checkbox" at bounding box center [144, 58] width 0 height 6
checkbox input "true"
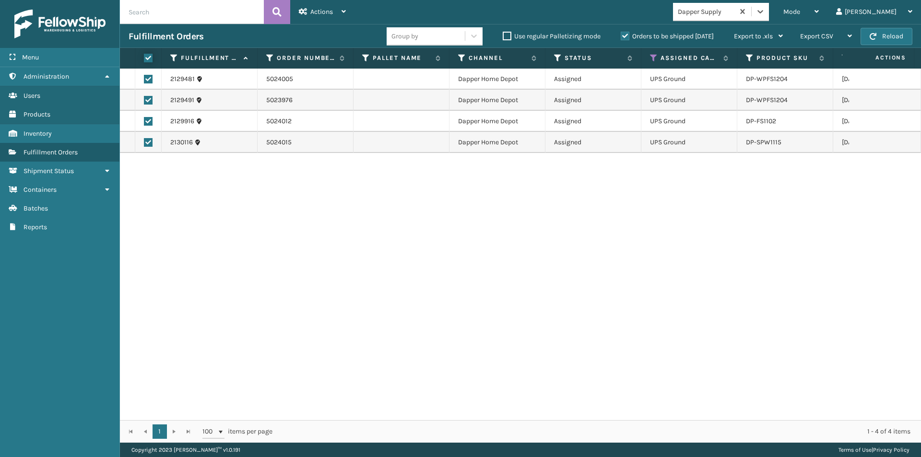
checkbox input "true"
click at [311, 16] on div "Actions" at bounding box center [322, 12] width 47 height 24
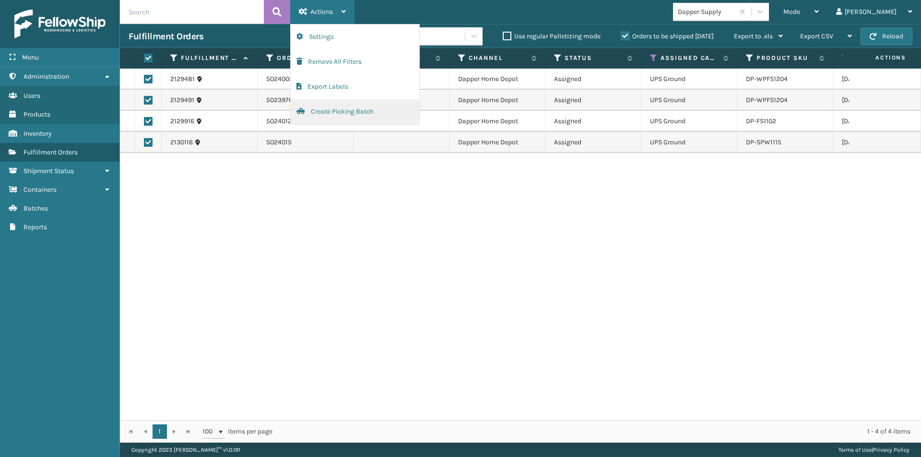
click at [324, 112] on button "Create Picking Batch" at bounding box center [355, 111] width 129 height 25
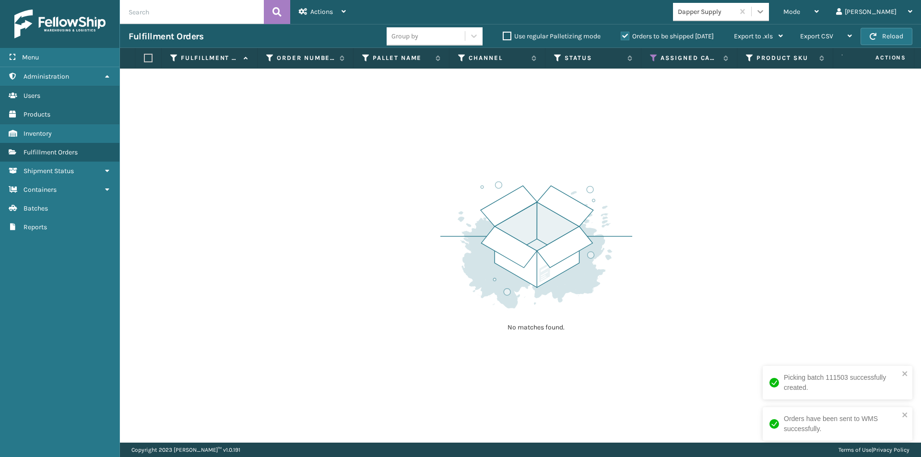
click at [765, 13] on icon at bounding box center [761, 12] width 10 height 10
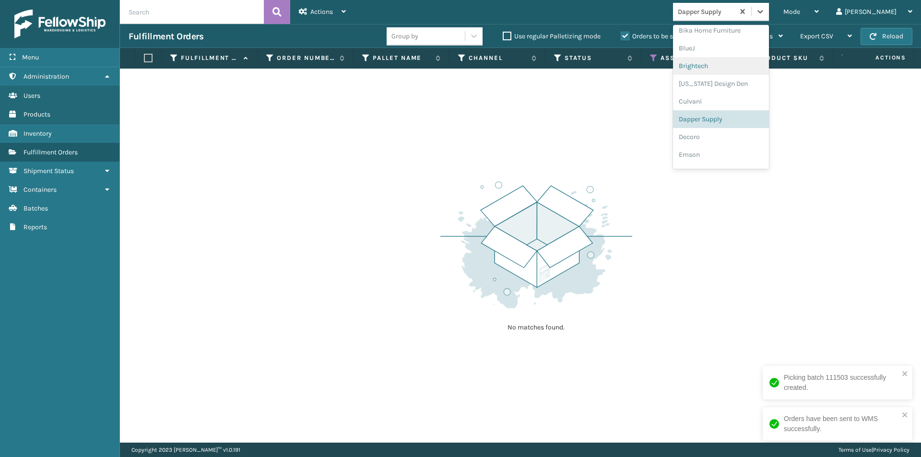
scroll to position [107, 0]
click at [736, 119] on div "Decoro" at bounding box center [721, 124] width 96 height 18
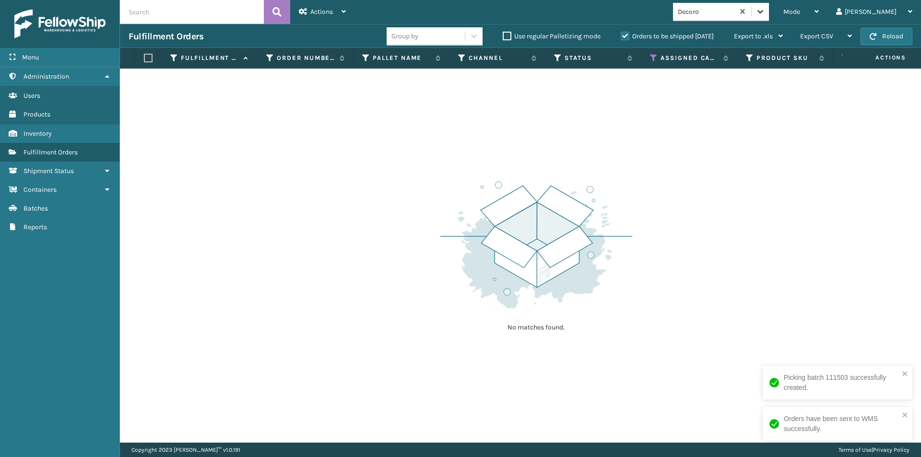
click at [765, 15] on icon at bounding box center [761, 12] width 10 height 10
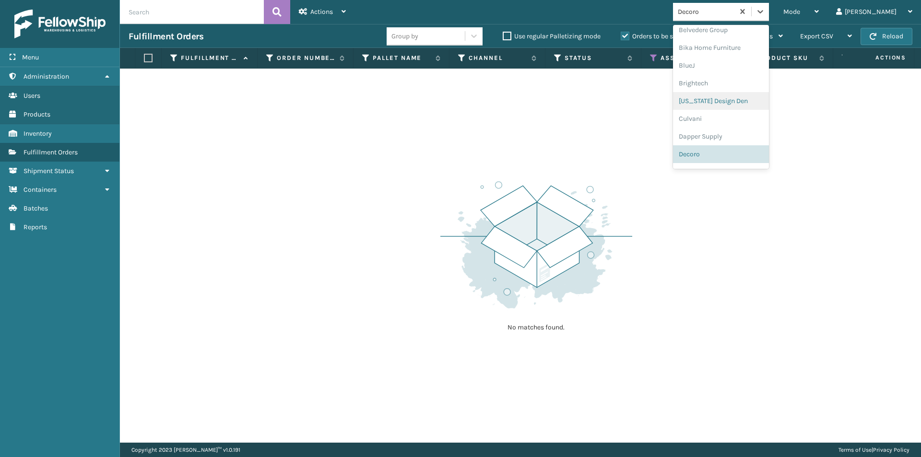
scroll to position [125, 0]
click at [737, 125] on div "Emson" at bounding box center [721, 124] width 96 height 18
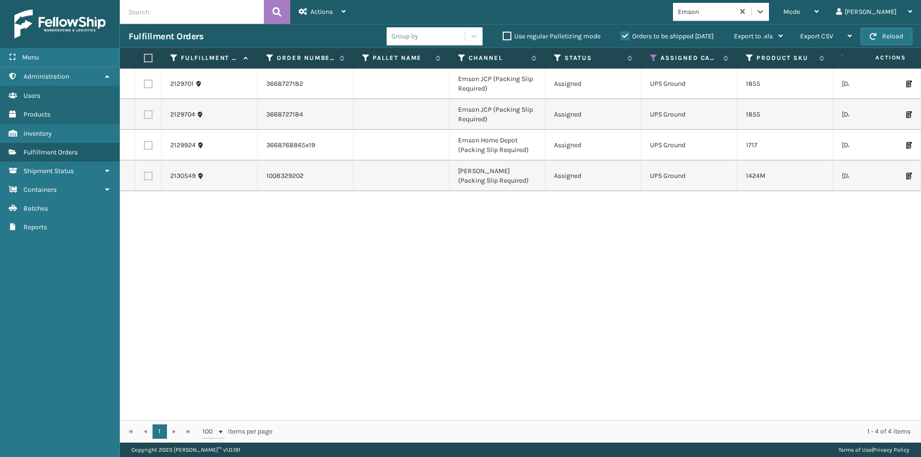
click at [148, 56] on label at bounding box center [147, 58] width 6 height 9
click at [144, 56] on input "checkbox" at bounding box center [144, 58] width 0 height 6
checkbox input "true"
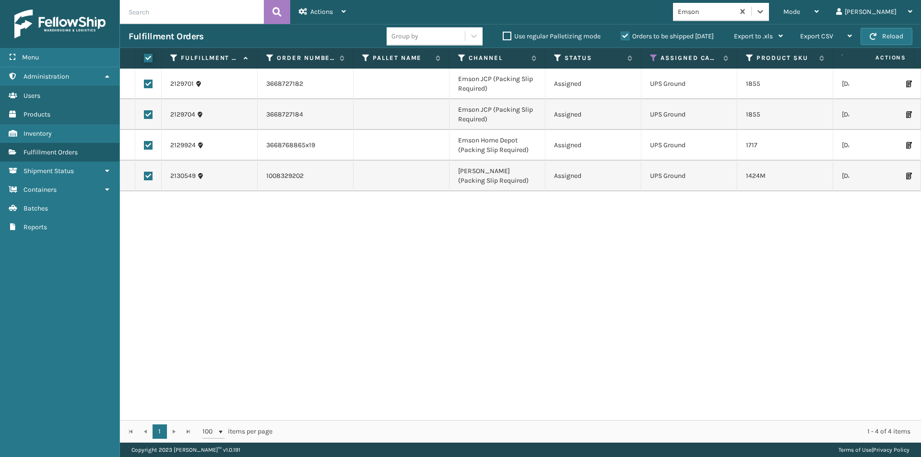
checkbox input "true"
click at [304, 16] on div "Actions" at bounding box center [322, 12] width 47 height 24
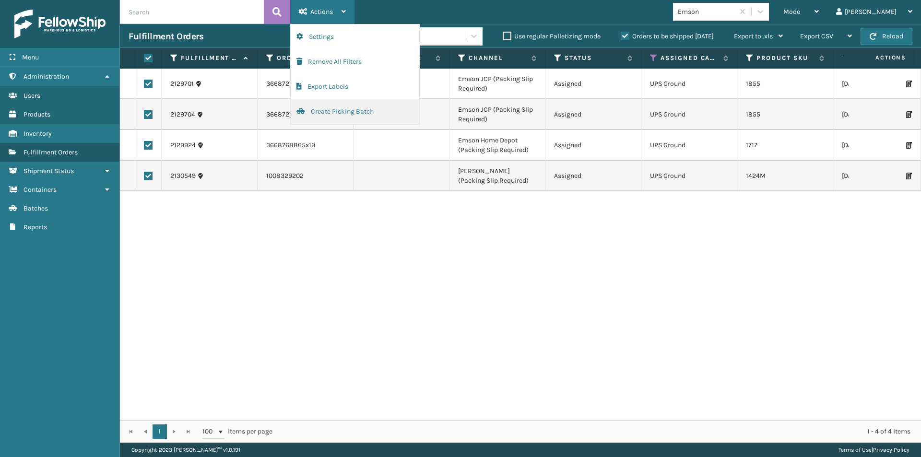
click at [333, 114] on button "Create Picking Batch" at bounding box center [355, 111] width 129 height 25
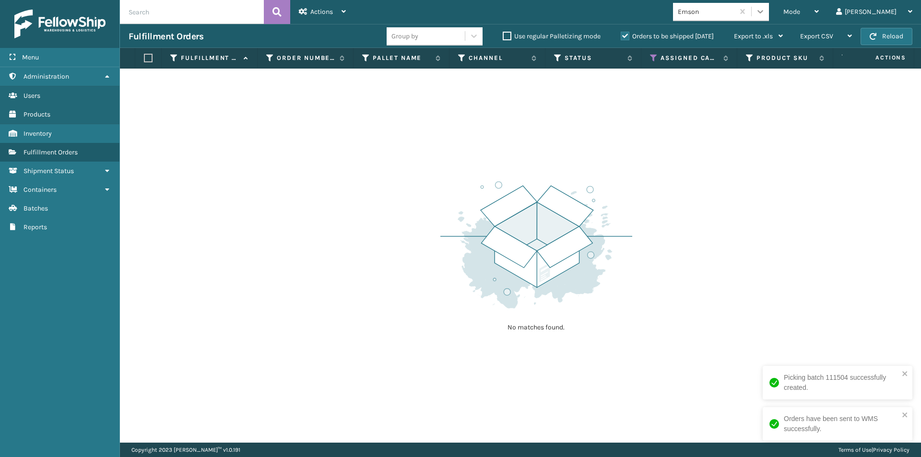
click at [765, 10] on icon at bounding box center [761, 12] width 10 height 10
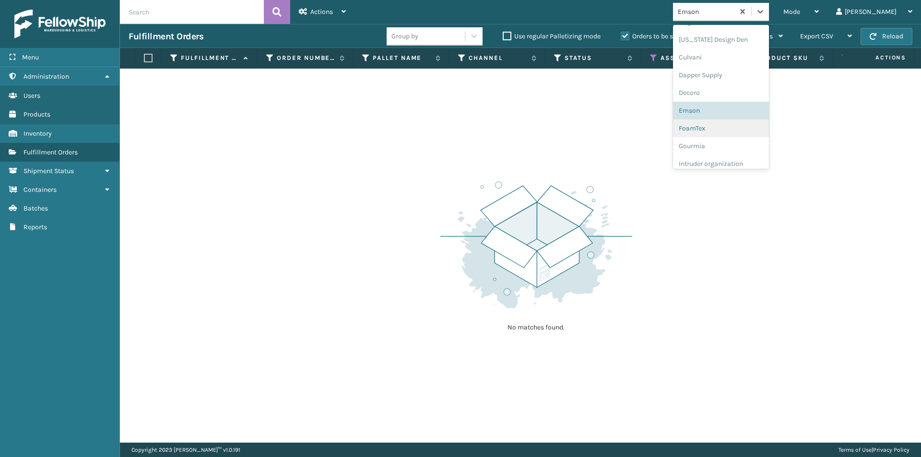
scroll to position [152, 0]
click at [744, 118] on div "FoamTex" at bounding box center [721, 115] width 96 height 18
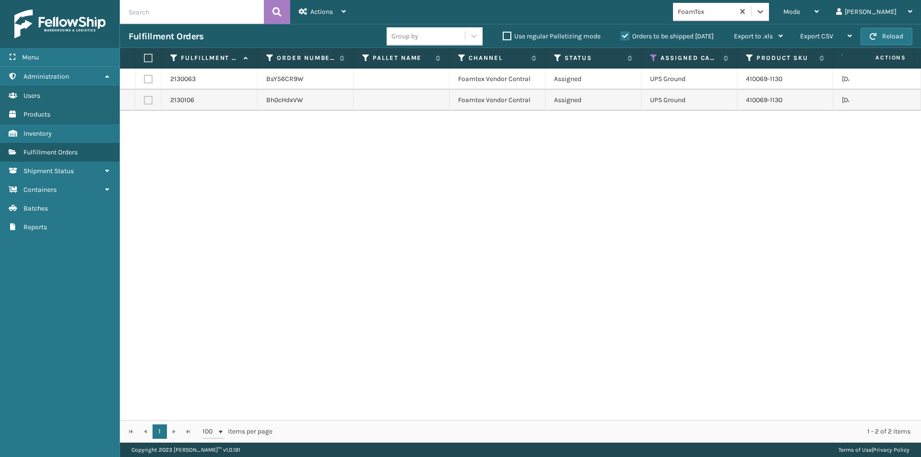
click at [148, 58] on label at bounding box center [147, 58] width 6 height 9
click at [144, 58] on input "checkbox" at bounding box center [144, 58] width 0 height 6
checkbox input "true"
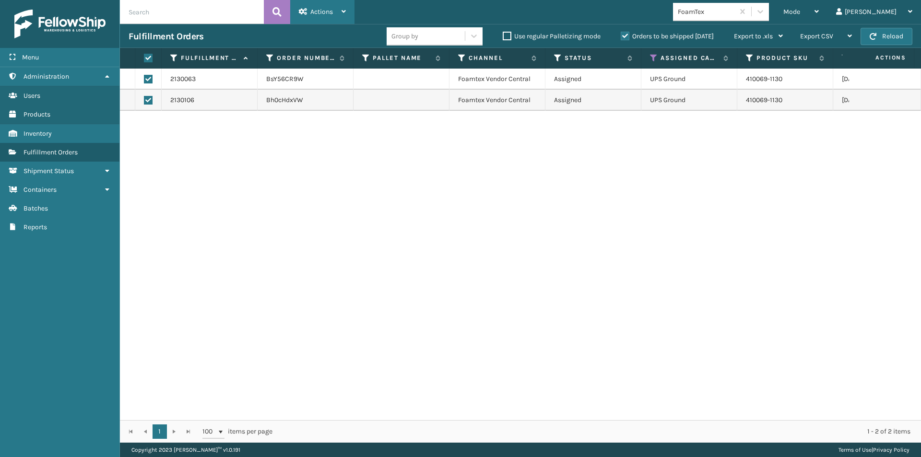
click at [313, 13] on span "Actions" at bounding box center [321, 12] width 23 height 8
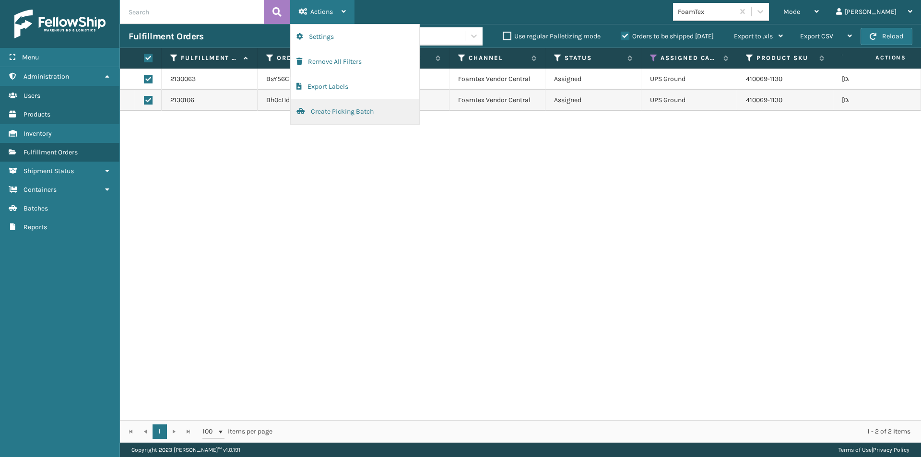
click at [324, 109] on button "Create Picking Batch" at bounding box center [355, 111] width 129 height 25
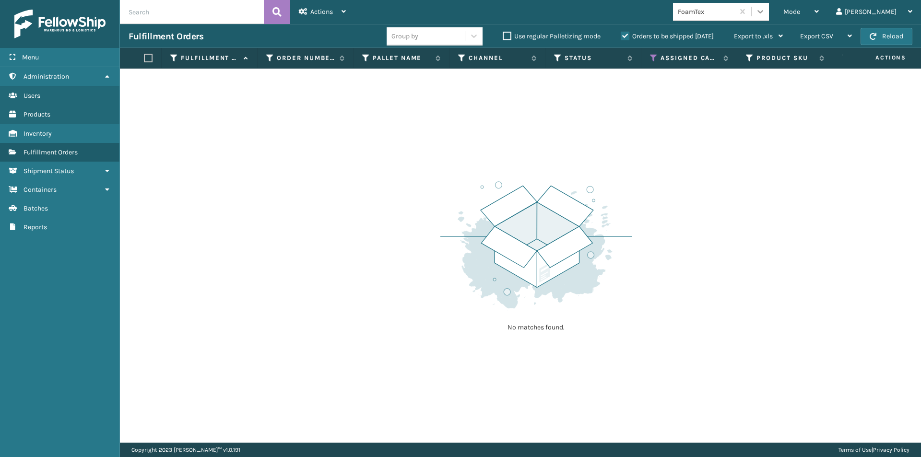
click at [765, 15] on icon at bounding box center [761, 12] width 10 height 10
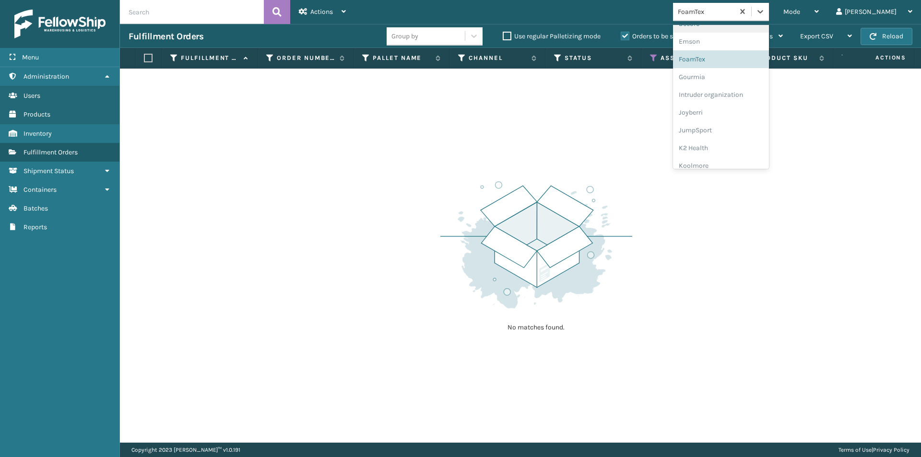
scroll to position [208, 0]
click at [731, 113] on div "Joyberri" at bounding box center [721, 112] width 96 height 18
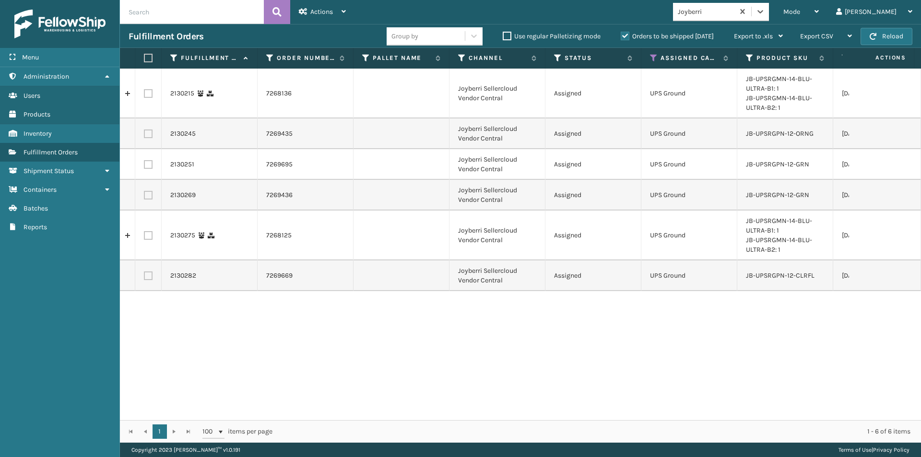
click at [148, 57] on label at bounding box center [147, 58] width 6 height 9
click at [144, 57] on input "checkbox" at bounding box center [144, 58] width 0 height 6
checkbox input "true"
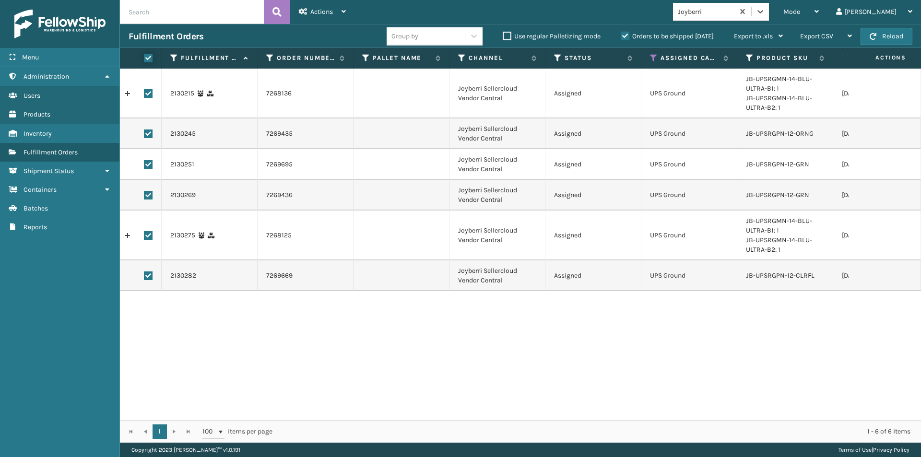
checkbox input "true"
click at [308, 12] on div "Actions" at bounding box center [322, 12] width 47 height 24
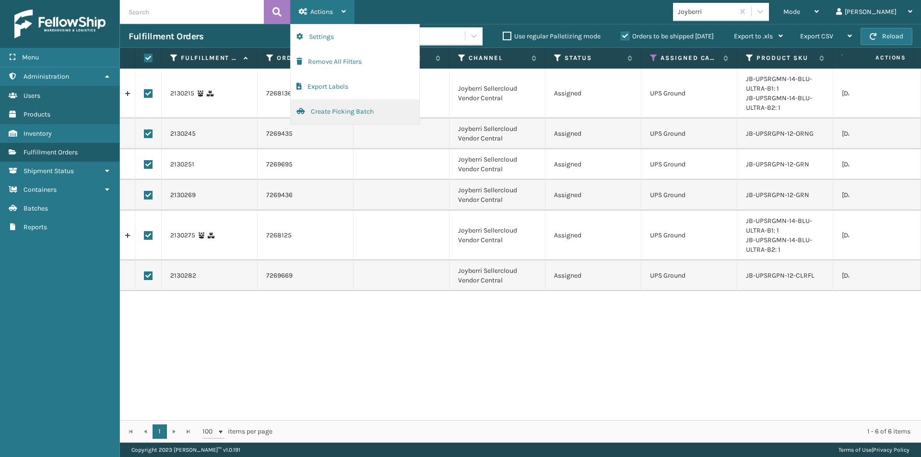
click at [324, 114] on button "Create Picking Batch" at bounding box center [355, 111] width 129 height 25
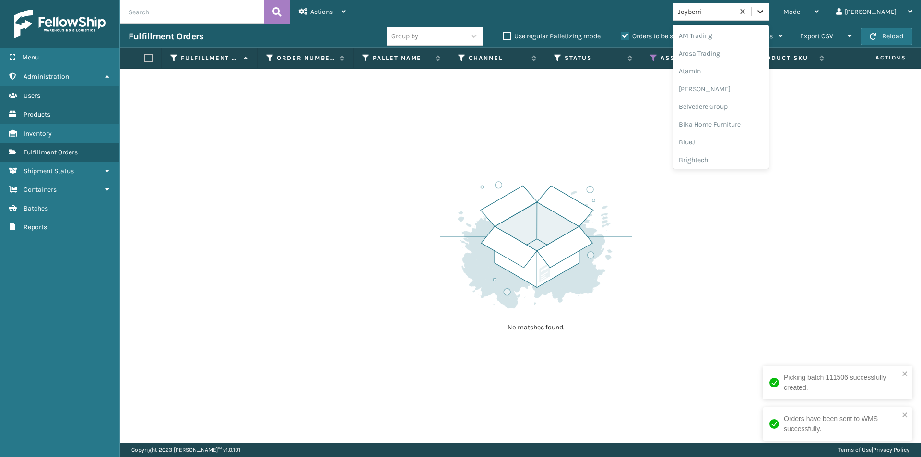
click at [769, 16] on div at bounding box center [760, 11] width 17 height 17
click at [750, 123] on div "JumpSport" at bounding box center [721, 124] width 96 height 18
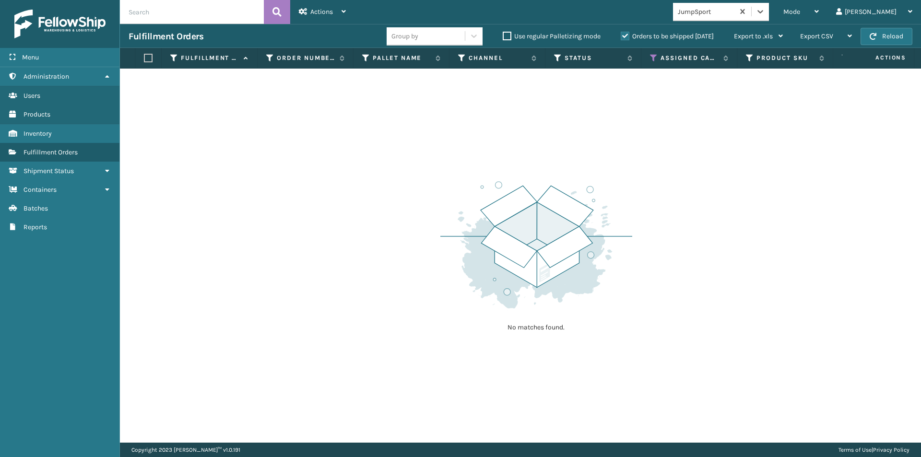
drag, startPoint x: 793, startPoint y: 11, endPoint x: 786, endPoint y: 24, distance: 14.2
click at [765, 11] on icon at bounding box center [761, 12] width 10 height 10
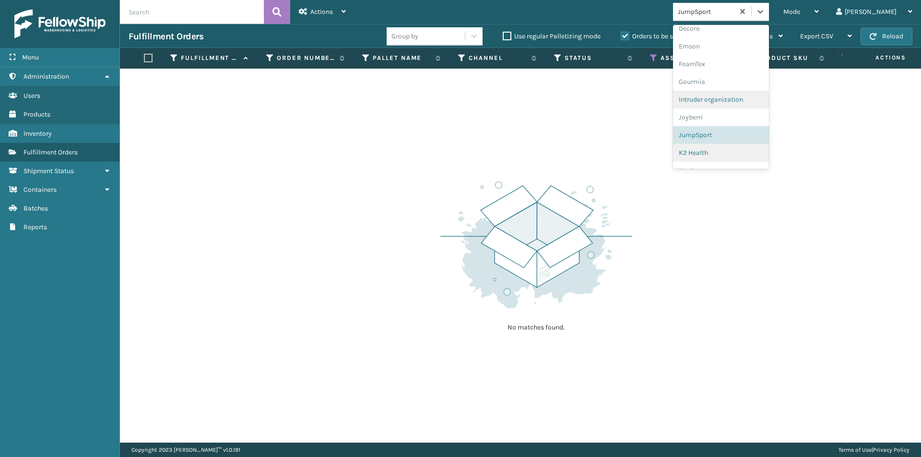
scroll to position [231, 0]
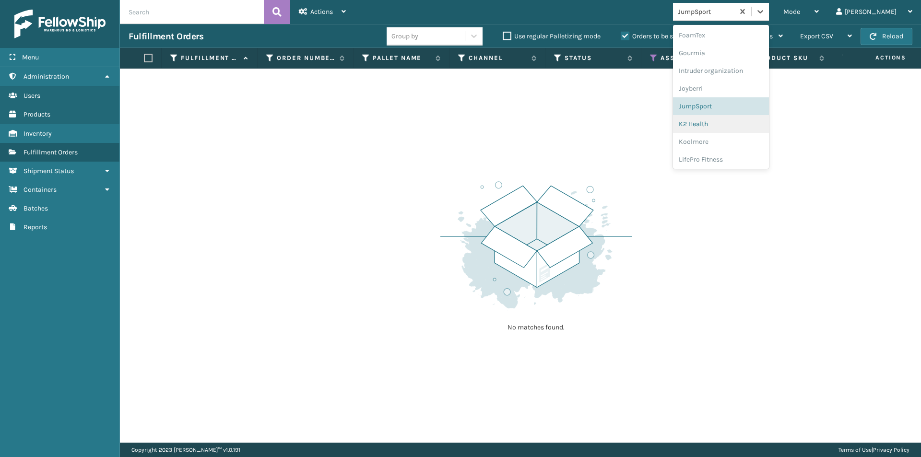
click at [735, 124] on div "K2 Health" at bounding box center [721, 124] width 96 height 18
click at [765, 13] on icon at bounding box center [761, 12] width 10 height 10
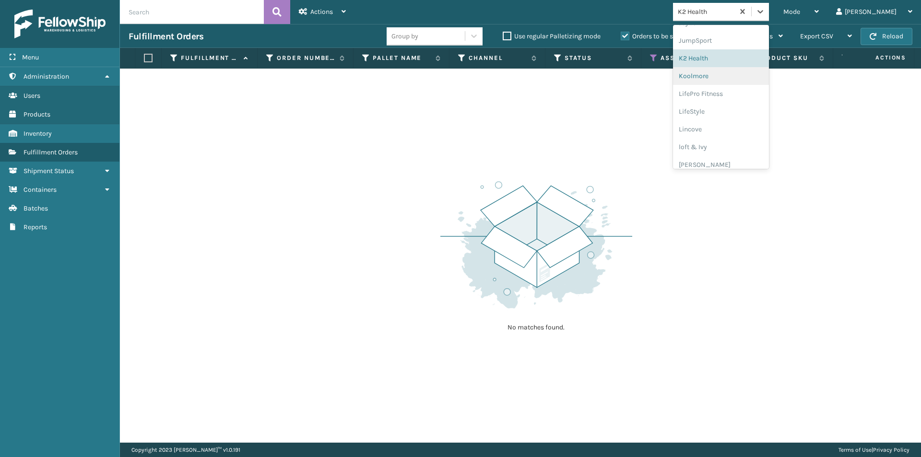
click at [741, 76] on div "Koolmore" at bounding box center [721, 76] width 96 height 18
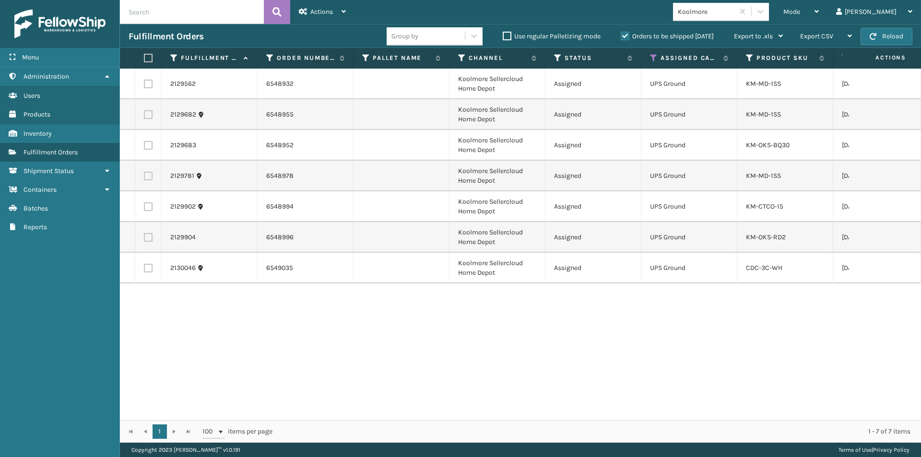
click at [149, 59] on label at bounding box center [147, 58] width 6 height 9
click at [144, 59] on input "checkbox" at bounding box center [144, 58] width 0 height 6
checkbox input "true"
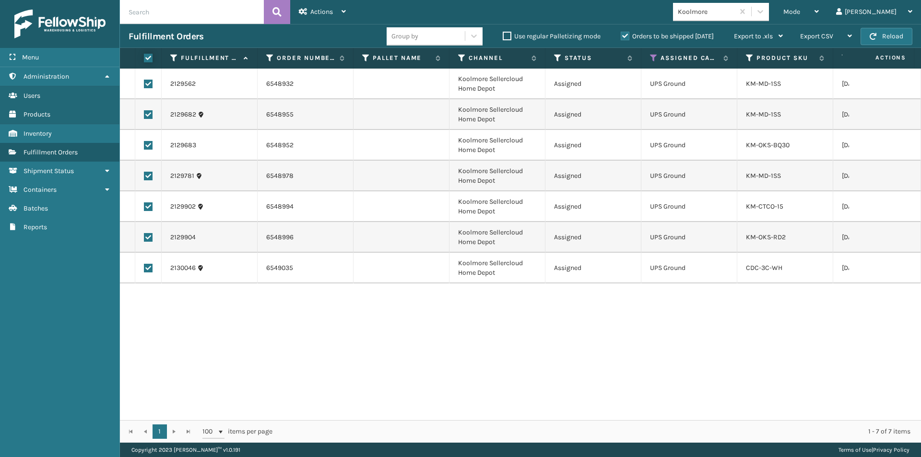
checkbox input "true"
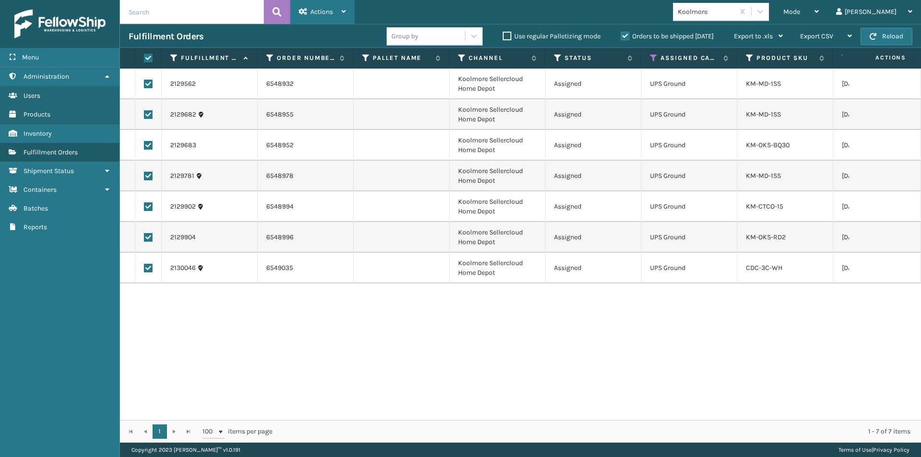
click at [318, 11] on span "Actions" at bounding box center [321, 12] width 23 height 8
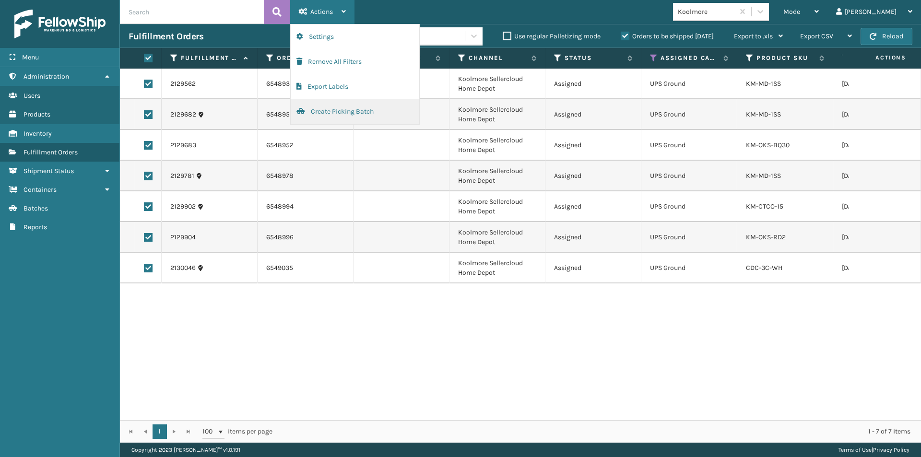
click at [341, 114] on button "Create Picking Batch" at bounding box center [355, 111] width 129 height 25
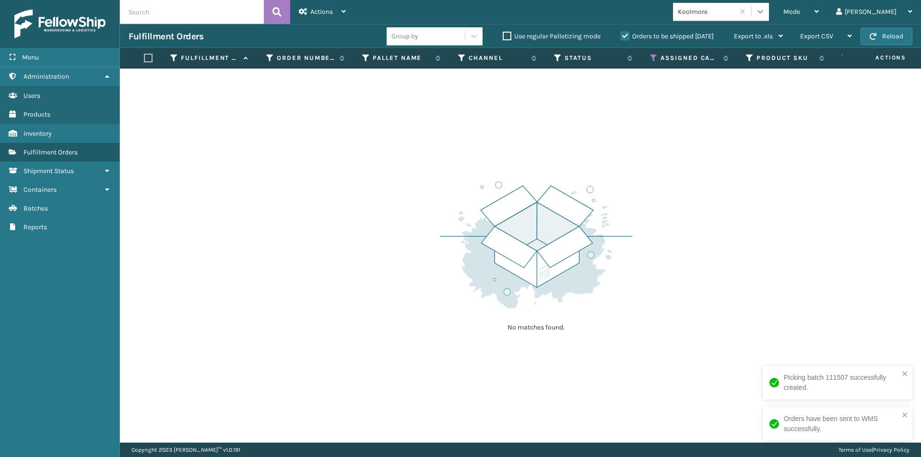
drag, startPoint x: 796, startPoint y: 3, endPoint x: 797, endPoint y: 10, distance: 6.7
click at [796, 2] on div "Mode Regular Mode Picking Mode Labeling Mode Exit Scan Mode Koolmore [PERSON_NA…" at bounding box center [638, 12] width 567 height 24
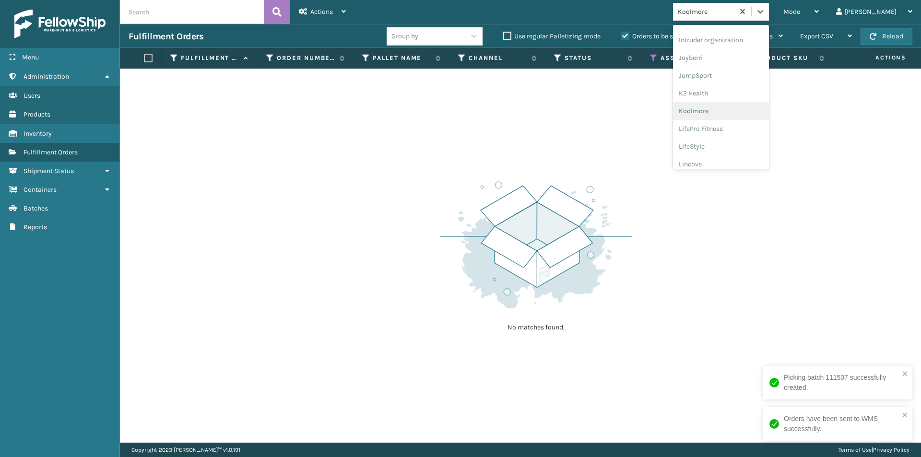
scroll to position [304, 0]
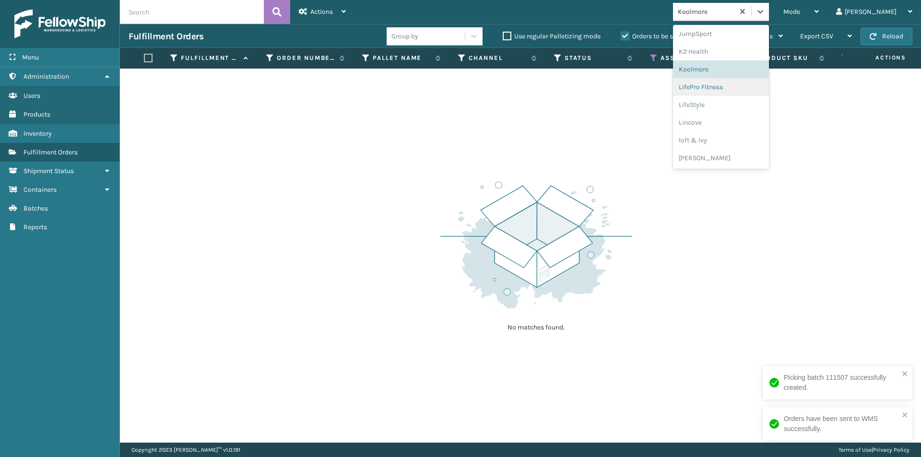
click at [739, 92] on div "LifePro Fitness" at bounding box center [721, 87] width 96 height 18
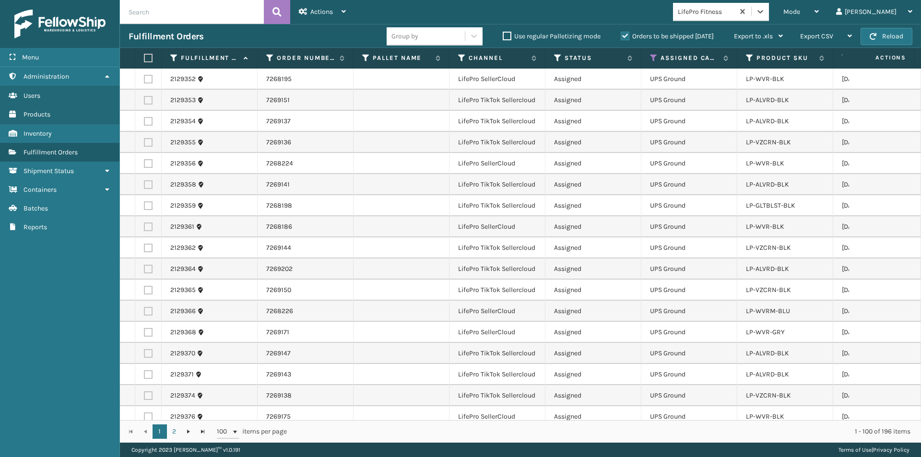
drag, startPoint x: 772, startPoint y: 353, endPoint x: 772, endPoint y: 366, distance: 12.5
click at [771, 353] on link "LP-ALVRD-BLK" at bounding box center [767, 353] width 43 height 8
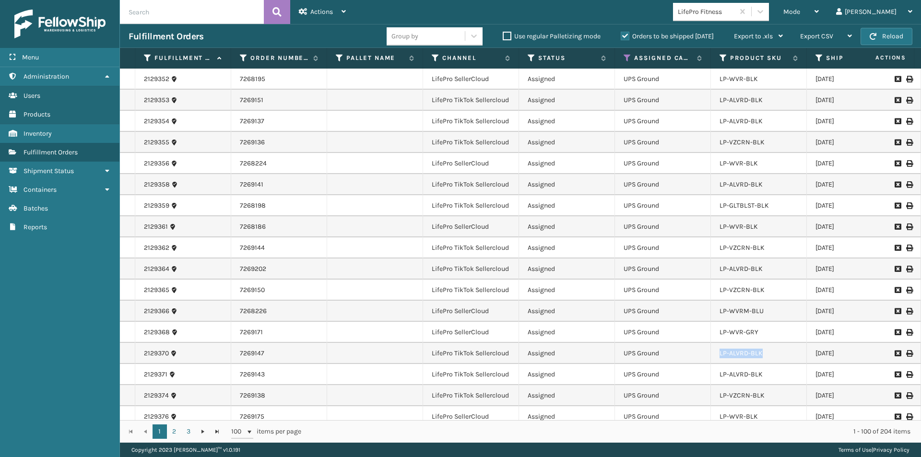
drag, startPoint x: 763, startPoint y: 356, endPoint x: 719, endPoint y: 360, distance: 43.9
click at [719, 360] on td "LP-ALVRD-BLK" at bounding box center [759, 353] width 96 height 21
copy link "LP-ALVRD-BLK"
click at [166, 18] on input "text" at bounding box center [192, 12] width 144 height 24
paste input "LP-ALVRD-BLK"
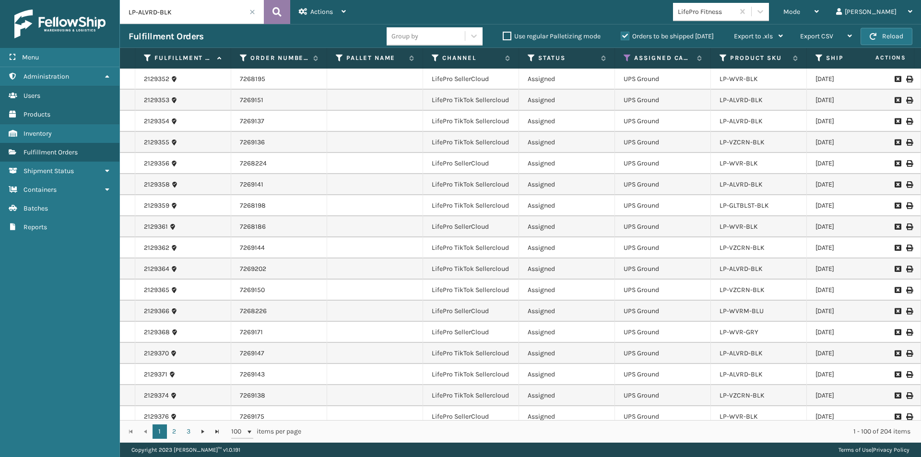
type input "LP-ALVRD-BLK"
click at [278, 10] on icon at bounding box center [277, 12] width 9 height 14
click at [326, 11] on span "Actions" at bounding box center [321, 12] width 23 height 8
click at [253, 12] on span at bounding box center [253, 12] width 6 height 6
click at [819, 11] on icon at bounding box center [817, 11] width 4 height 7
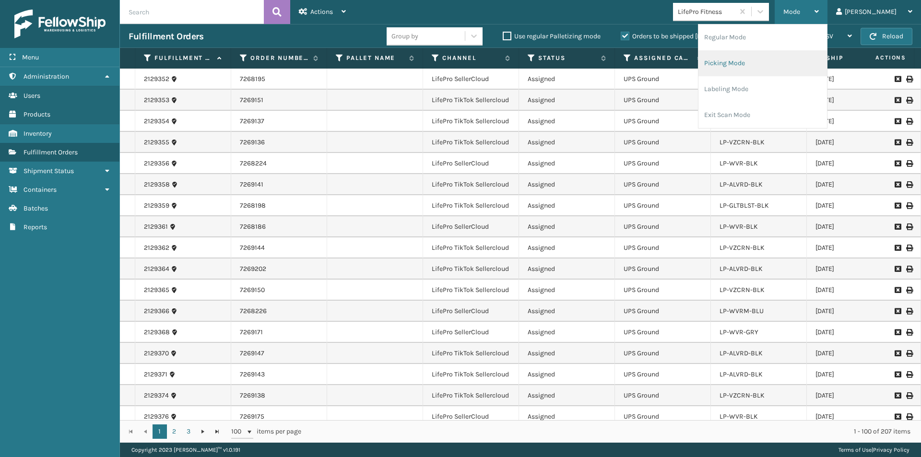
click at [789, 67] on li "Picking Mode" at bounding box center [763, 63] width 129 height 26
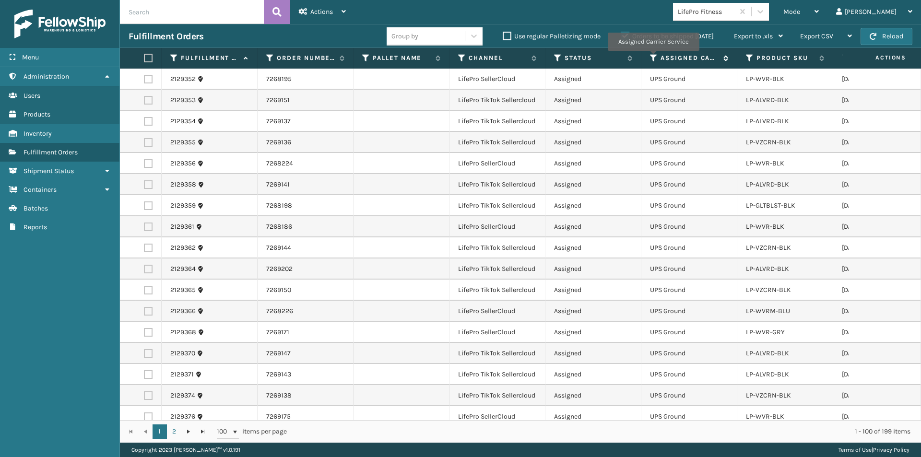
click at [653, 56] on icon at bounding box center [654, 58] width 8 height 9
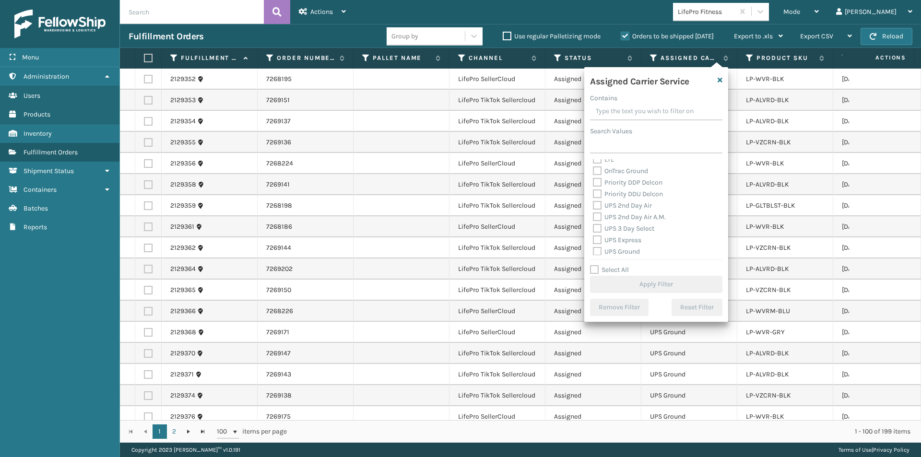
scroll to position [144, 0]
click at [597, 205] on label "UPS 2nd Day Air" at bounding box center [622, 205] width 59 height 8
click at [594, 205] on input "UPS 2nd Day Air" at bounding box center [593, 203] width 0 height 6
checkbox input "true"
click at [598, 215] on label "UPS 2nd Day Air A.M." at bounding box center [629, 217] width 73 height 8
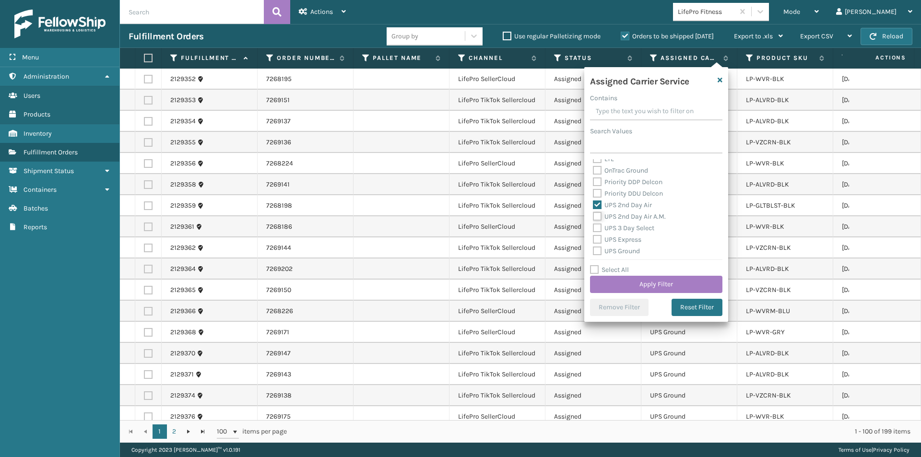
click at [594, 215] on input "UPS 2nd Day Air A.M." at bounding box center [593, 214] width 0 height 6
checkbox input "true"
click at [597, 226] on label "UPS 3 Day Select" at bounding box center [623, 228] width 61 height 8
click at [594, 226] on input "UPS 3 Day Select" at bounding box center [593, 226] width 0 height 6
checkbox input "true"
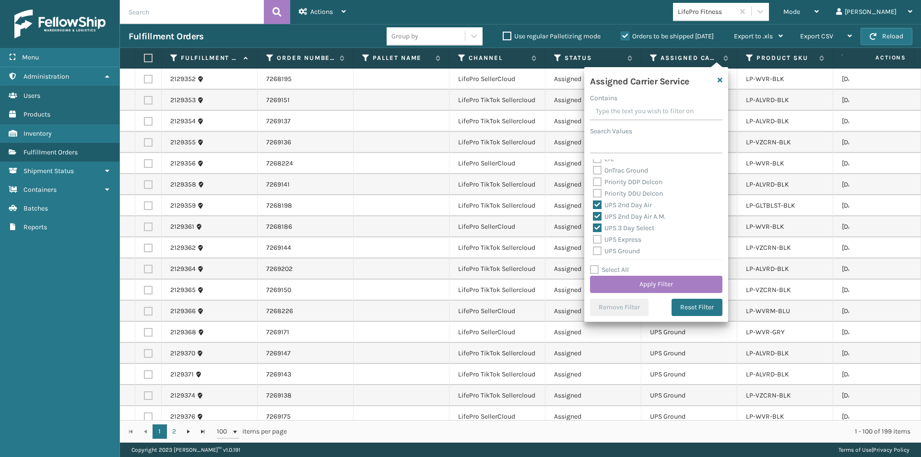
click at [597, 238] on label "UPS Express" at bounding box center [617, 240] width 48 height 8
click at [594, 238] on input "UPS Express" at bounding box center [593, 237] width 0 height 6
checkbox input "true"
click at [597, 250] on label "UPS Ground" at bounding box center [616, 251] width 47 height 8
click at [594, 250] on input "UPS Ground" at bounding box center [593, 249] width 0 height 6
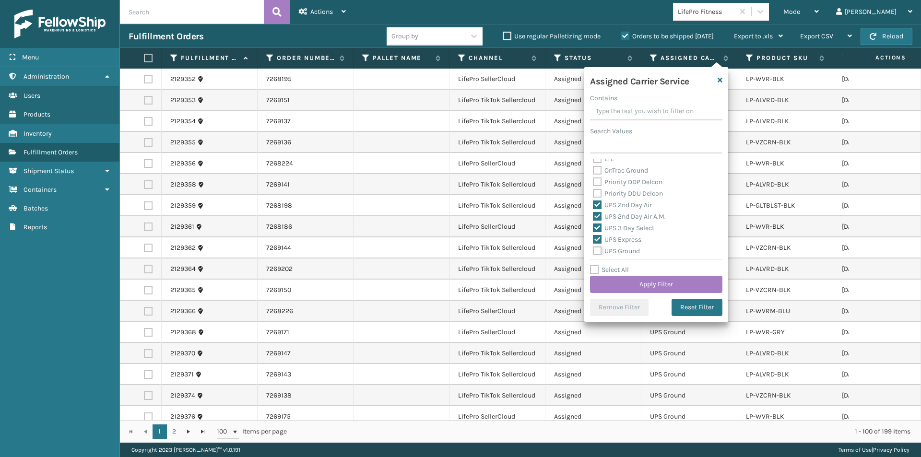
checkbox input "true"
click at [597, 215] on label "UPS Next Day Air" at bounding box center [623, 215] width 61 height 8
click at [594, 215] on input "UPS Next Day Air" at bounding box center [593, 212] width 0 height 6
checkbox input "true"
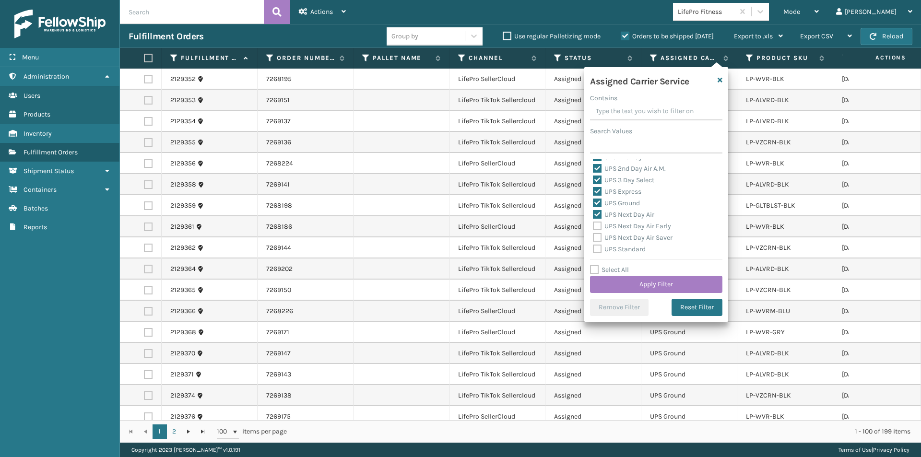
click at [595, 226] on label "UPS Next Day Air Early" at bounding box center [632, 226] width 78 height 8
click at [594, 226] on input "UPS Next Day Air Early" at bounding box center [593, 224] width 0 height 6
checkbox input "true"
click at [599, 238] on label "UPS Next Day Air Saver" at bounding box center [633, 238] width 80 height 8
click at [594, 238] on input "UPS Next Day Air Saver" at bounding box center [593, 235] width 0 height 6
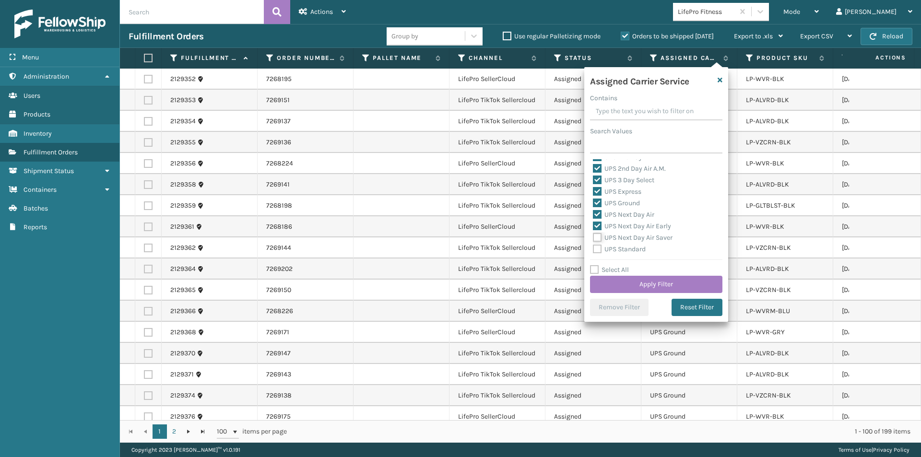
checkbox input "true"
click at [598, 249] on label "UPS Standard" at bounding box center [619, 249] width 53 height 8
click at [594, 249] on input "UPS Standard" at bounding box center [593, 247] width 0 height 6
checkbox input "true"
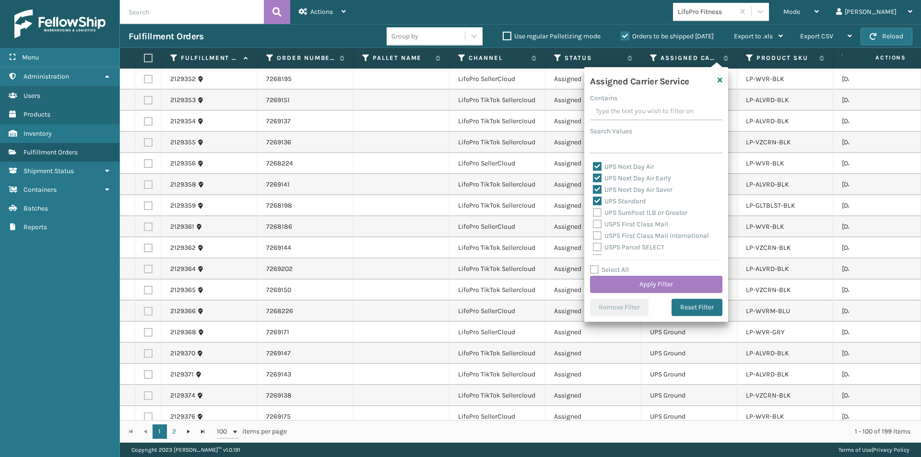
click at [597, 213] on label "UPS SurePost 1LB or Greater" at bounding box center [640, 213] width 95 height 8
click at [594, 213] on input "UPS SurePost 1LB or Greater" at bounding box center [593, 210] width 0 height 6
checkbox input "true"
click at [661, 286] on button "Apply Filter" at bounding box center [656, 284] width 132 height 17
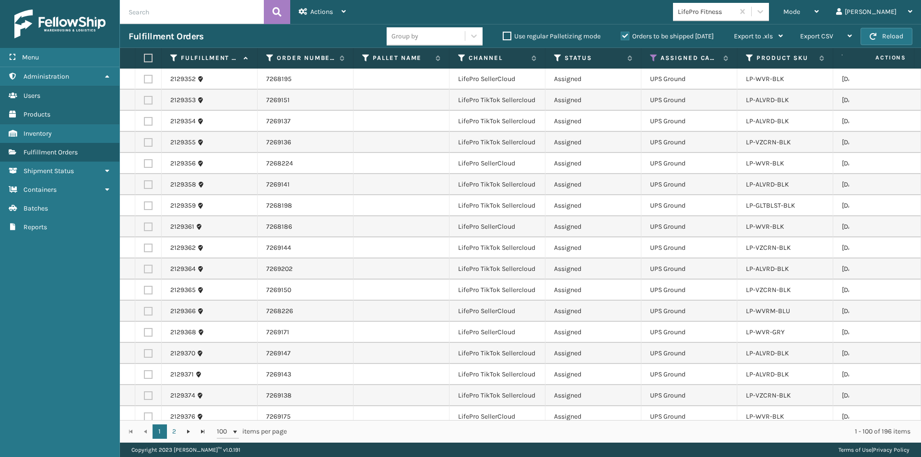
click at [146, 58] on label at bounding box center [147, 58] width 6 height 9
click at [144, 58] on input "checkbox" at bounding box center [144, 58] width 0 height 6
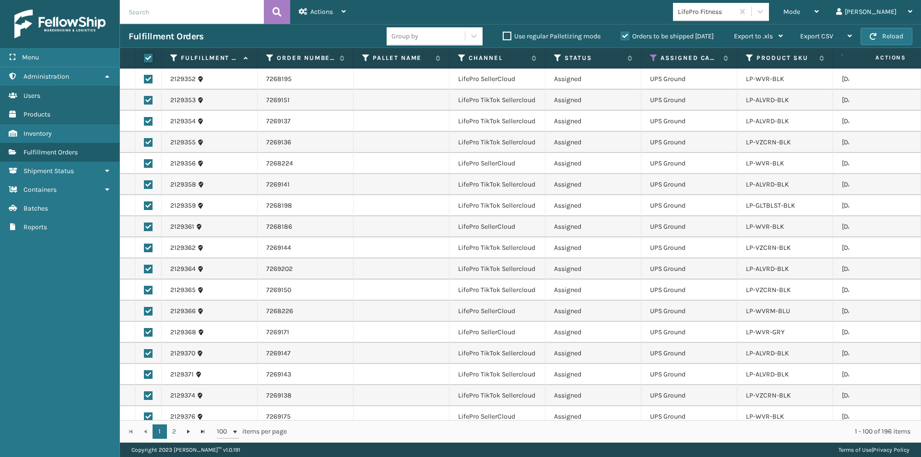
checkbox input "true"
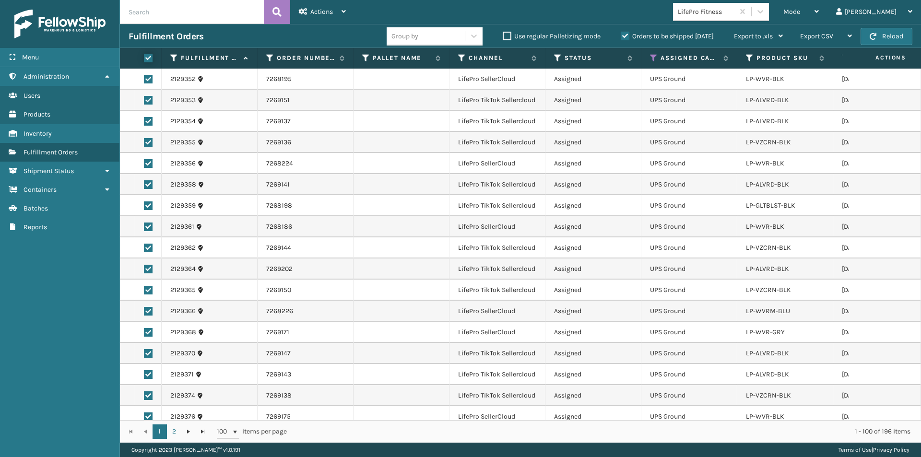
checkbox input "true"
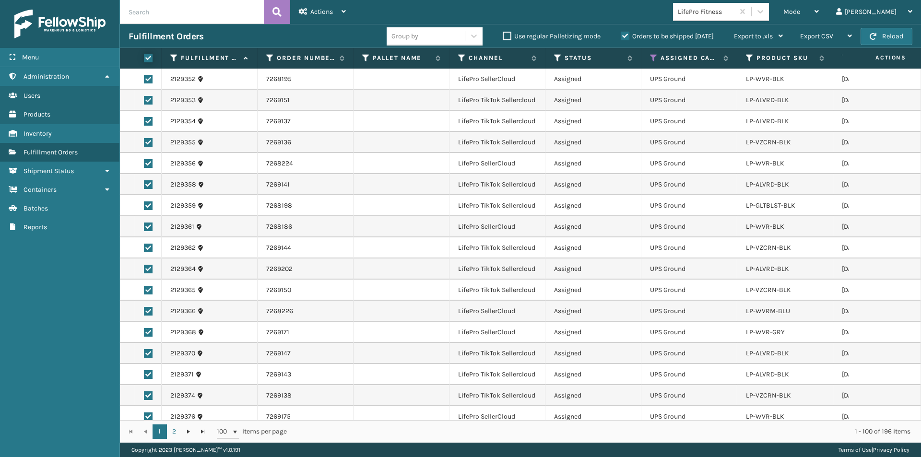
checkbox input "true"
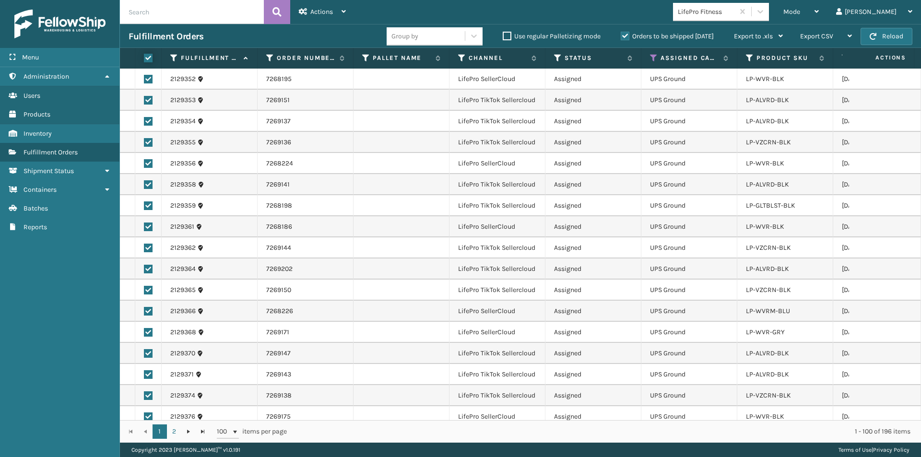
checkbox input "true"
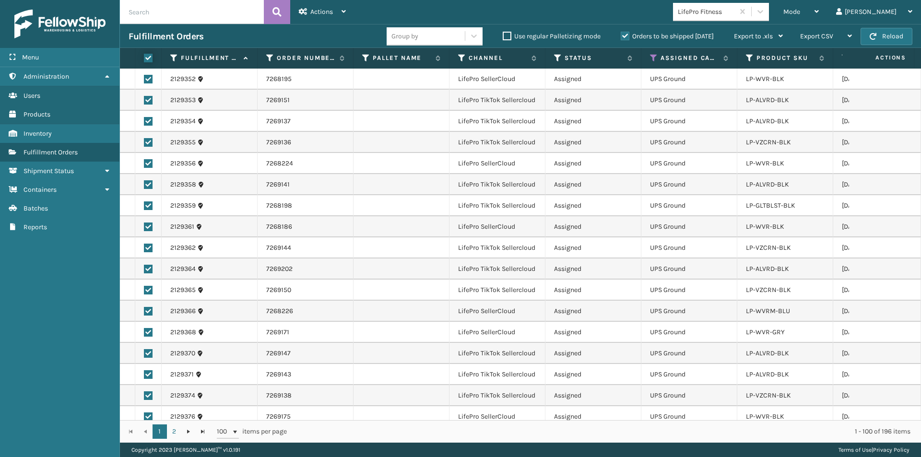
checkbox input "true"
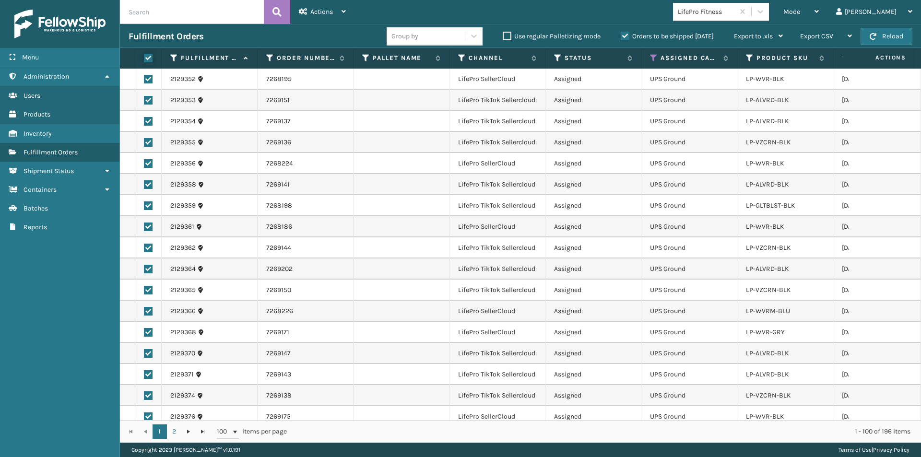
checkbox input "true"
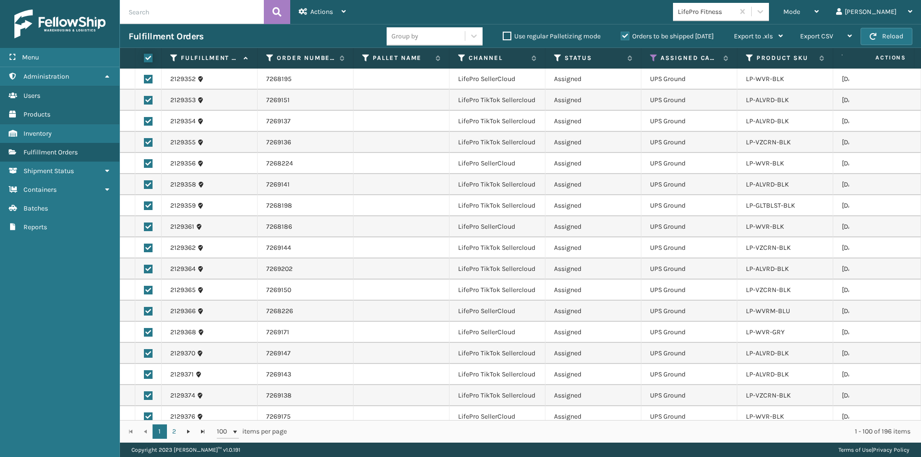
checkbox input "true"
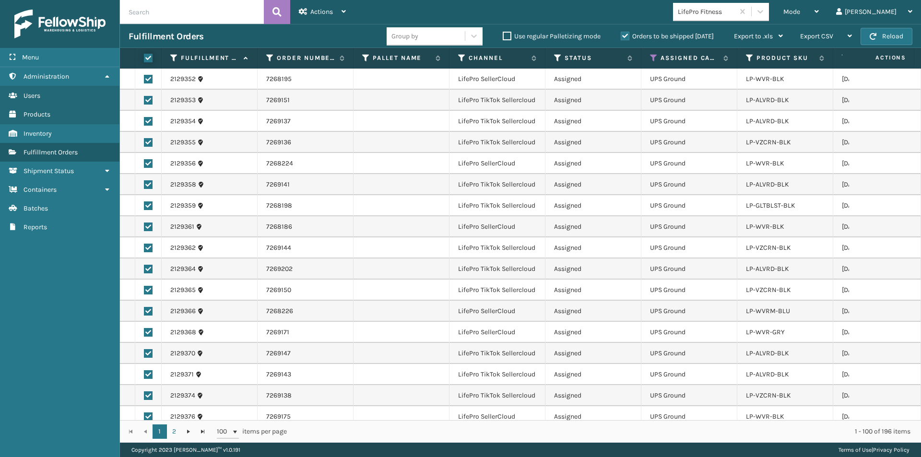
checkbox input "true"
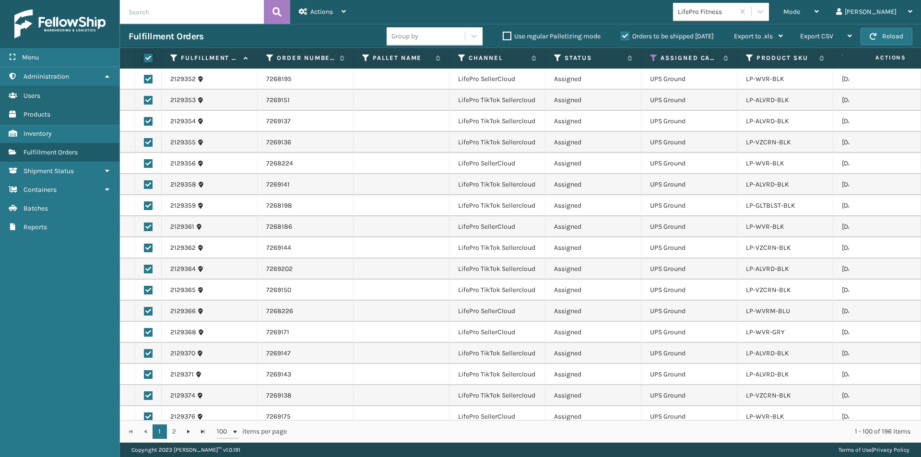
checkbox input "true"
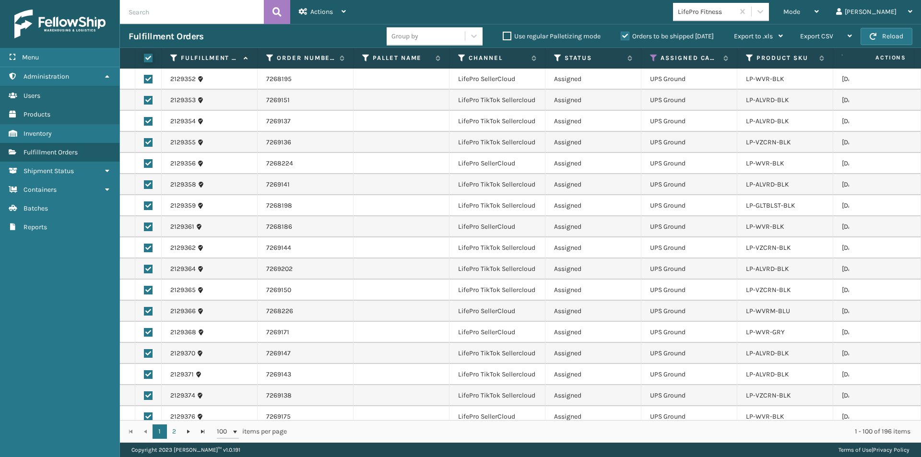
checkbox input "true"
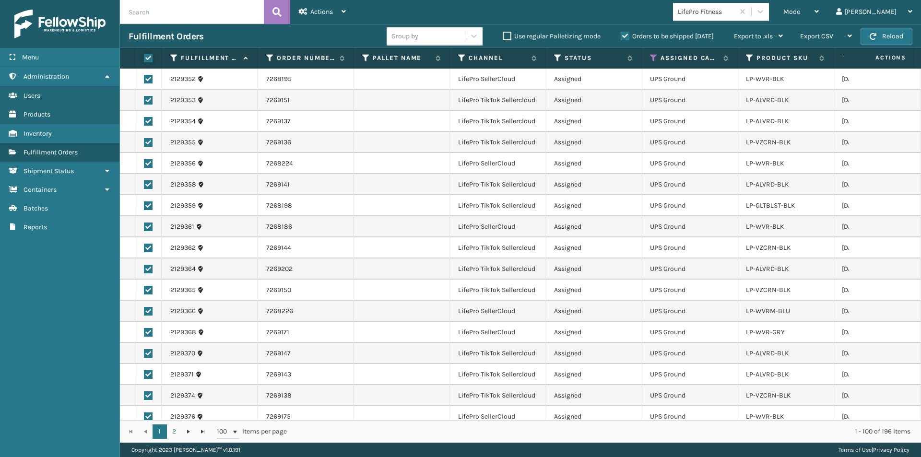
checkbox input "true"
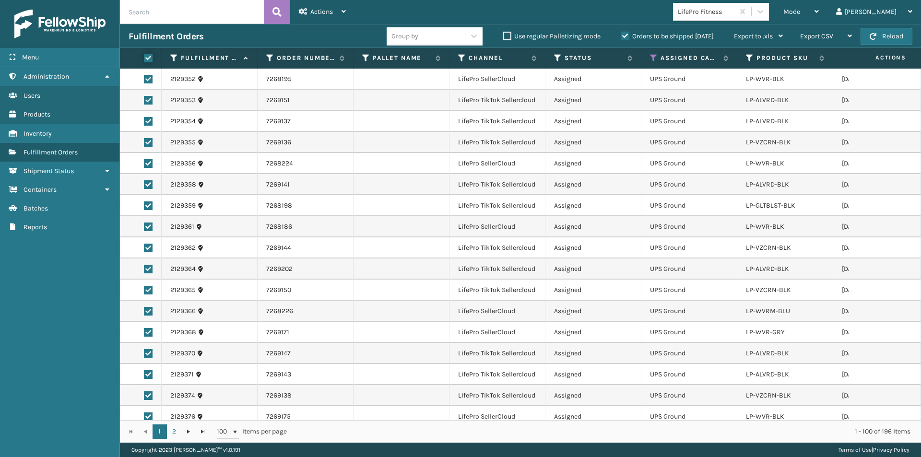
checkbox input "true"
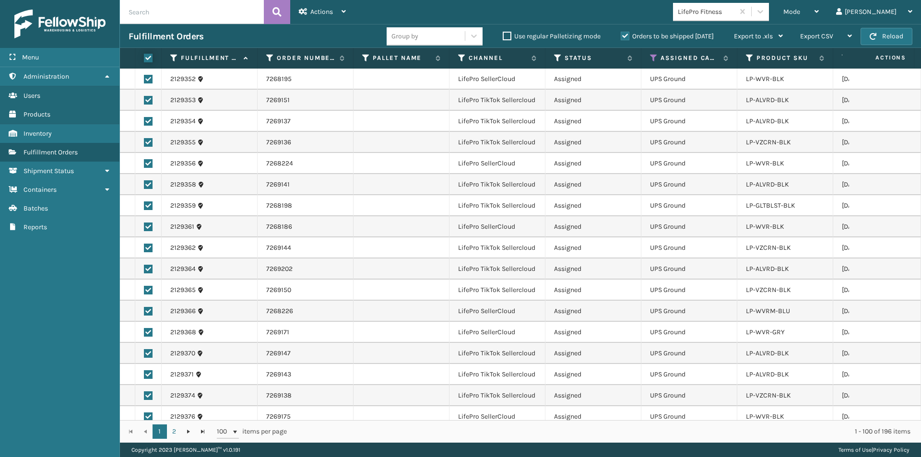
checkbox input "true"
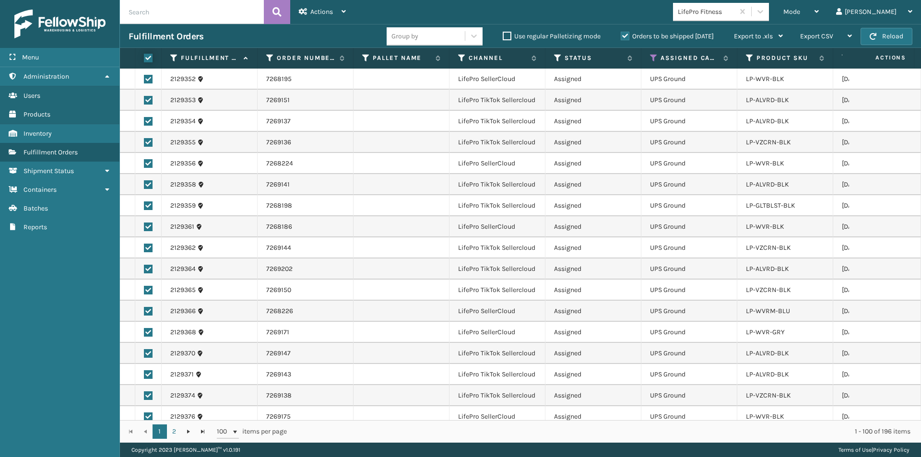
checkbox input "true"
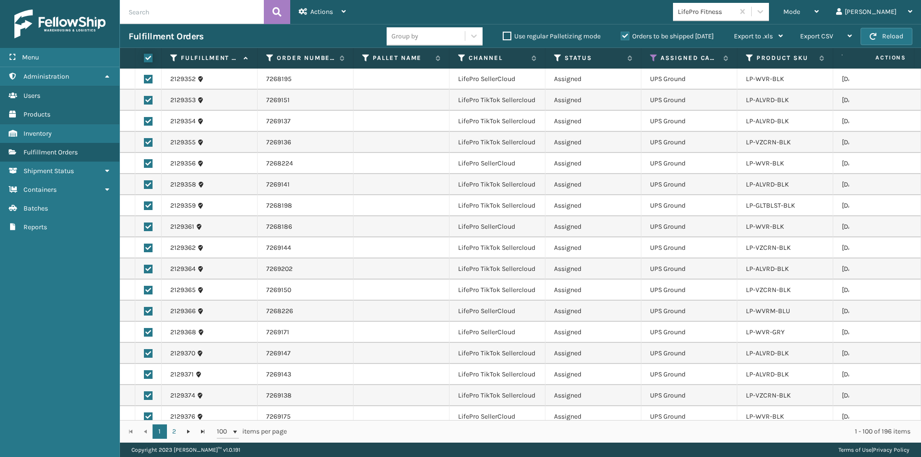
checkbox input "true"
click at [324, 16] on div "Actions" at bounding box center [322, 12] width 47 height 24
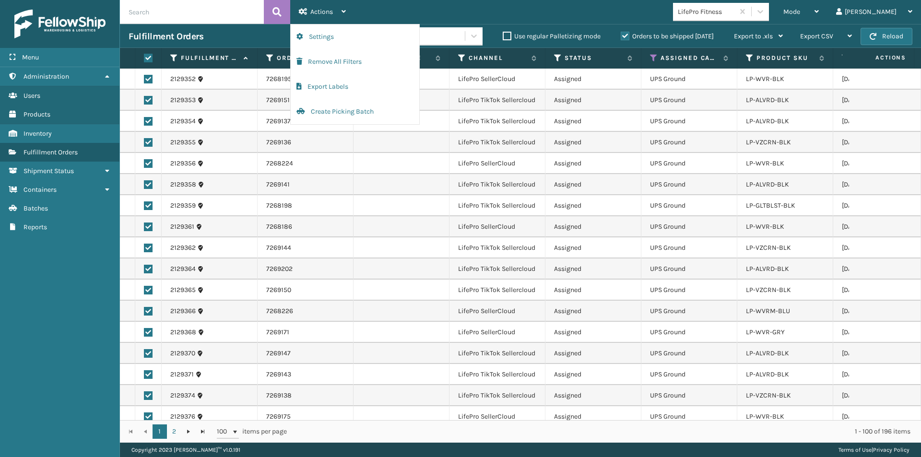
click at [386, 185] on td at bounding box center [402, 184] width 96 height 21
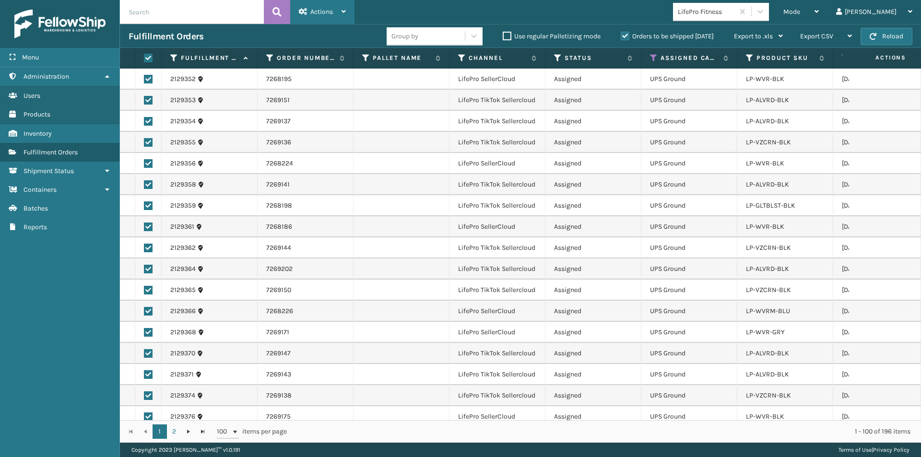
click at [328, 13] on span "Actions" at bounding box center [321, 12] width 23 height 8
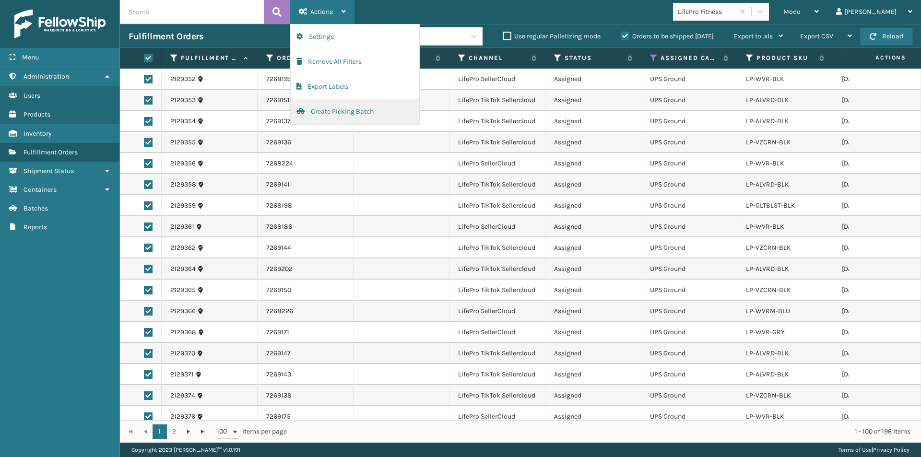
click at [326, 110] on button "Create Picking Batch" at bounding box center [355, 111] width 129 height 25
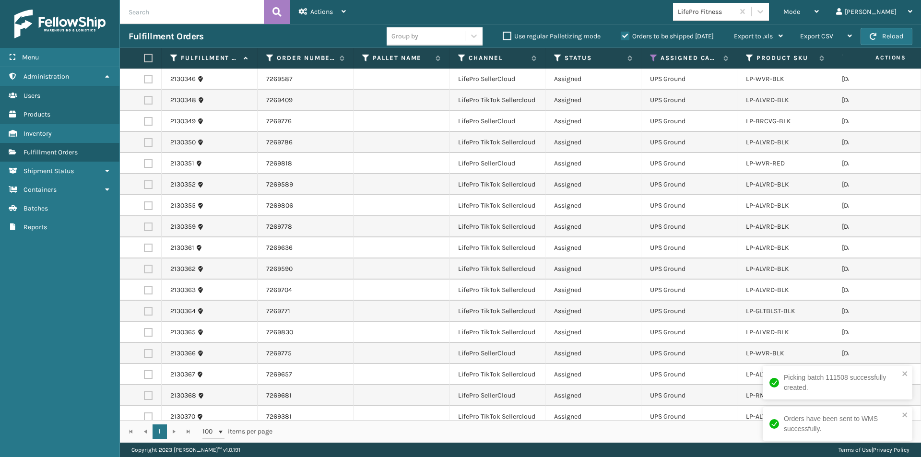
click at [148, 57] on label at bounding box center [147, 58] width 6 height 9
click at [144, 57] on input "checkbox" at bounding box center [144, 58] width 0 height 6
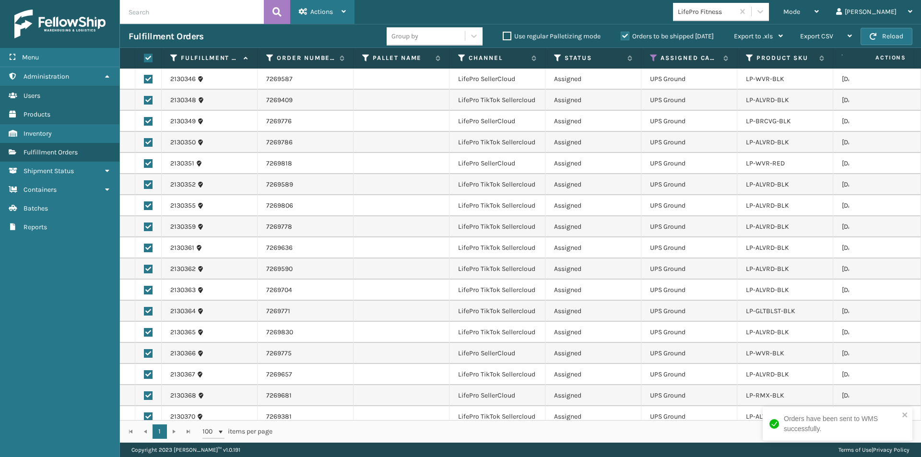
click at [304, 11] on icon at bounding box center [303, 11] width 9 height 7
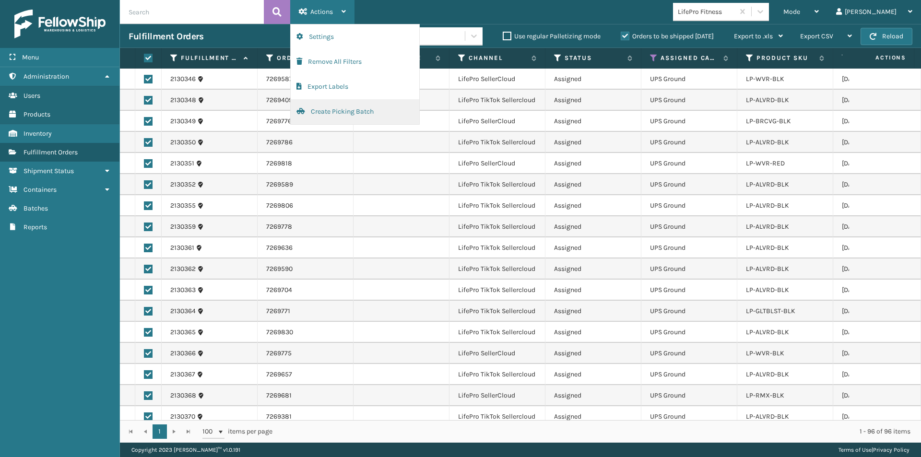
click at [328, 114] on button "Create Picking Batch" at bounding box center [355, 111] width 129 height 25
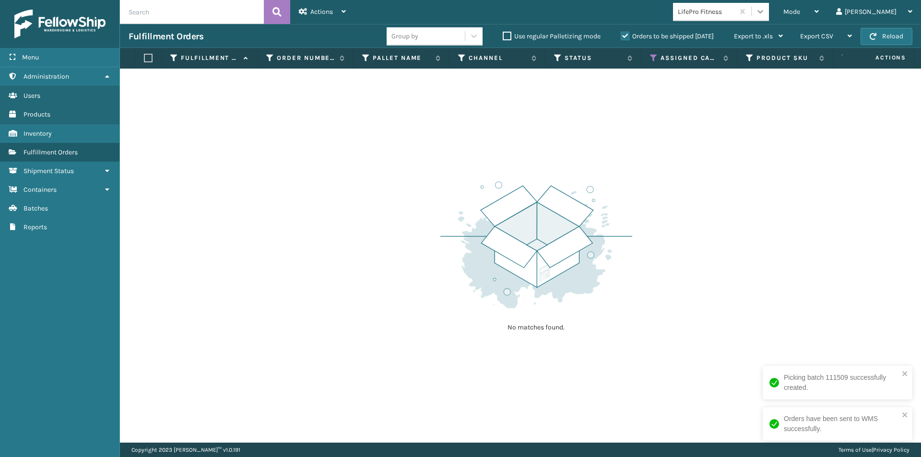
click at [765, 9] on icon at bounding box center [761, 12] width 10 height 10
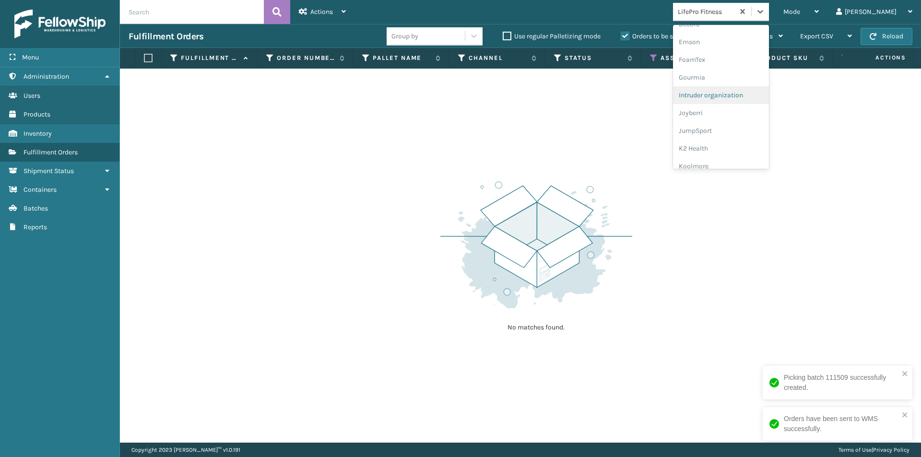
scroll to position [304, 0]
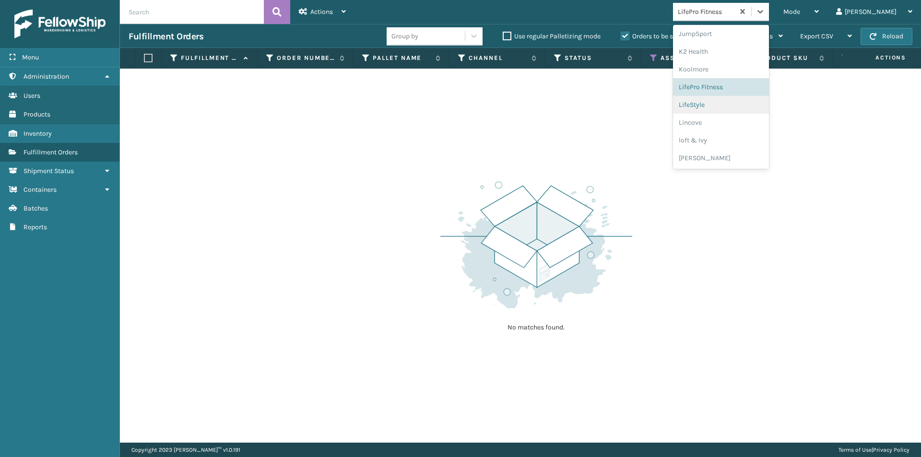
click at [746, 105] on div "LifeStyle" at bounding box center [721, 105] width 96 height 18
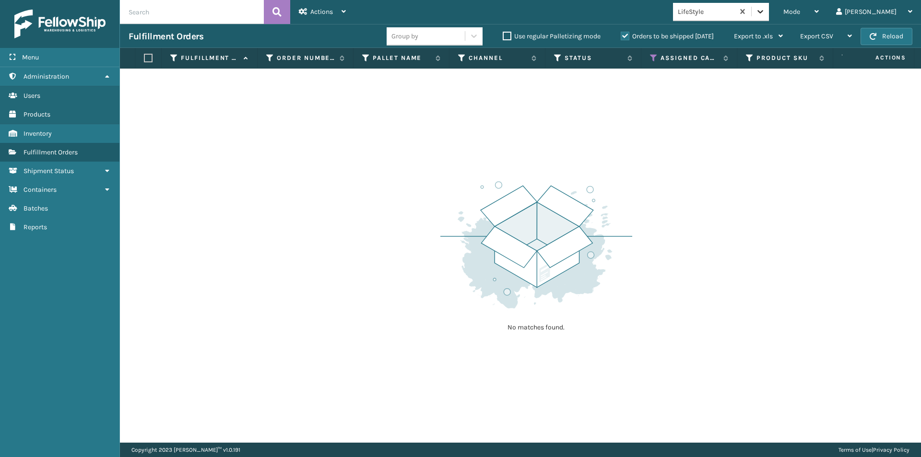
click at [765, 12] on icon at bounding box center [761, 12] width 10 height 10
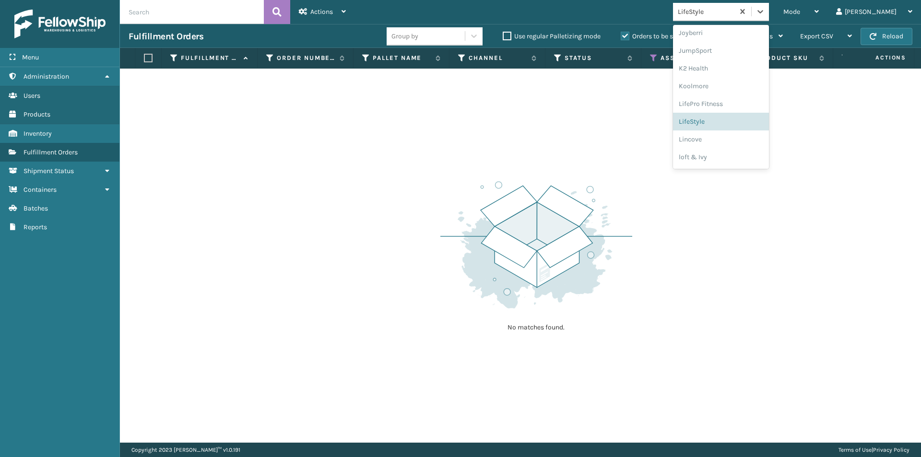
scroll to position [288, 0]
click at [735, 138] on div "Lincove" at bounding box center [721, 139] width 96 height 18
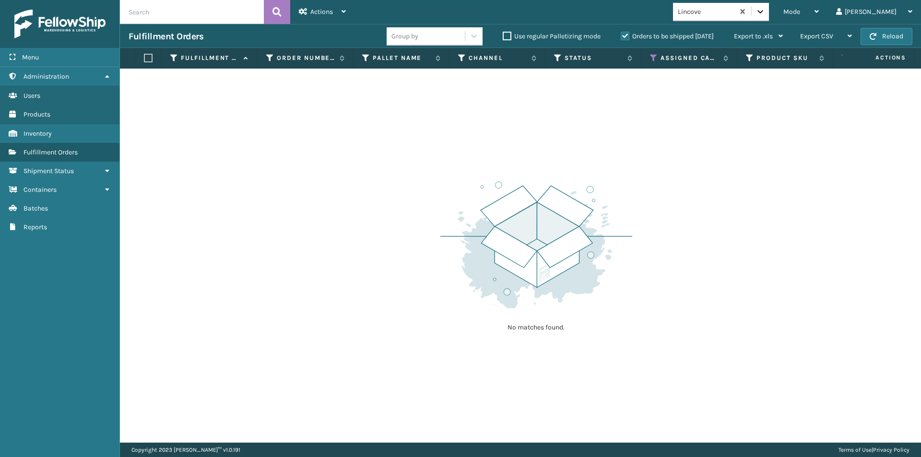
click at [765, 14] on icon at bounding box center [761, 12] width 10 height 10
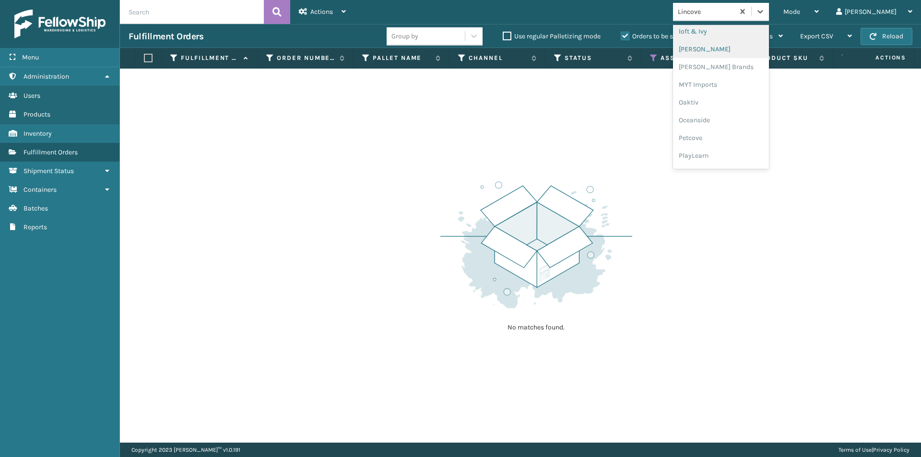
scroll to position [352, 0]
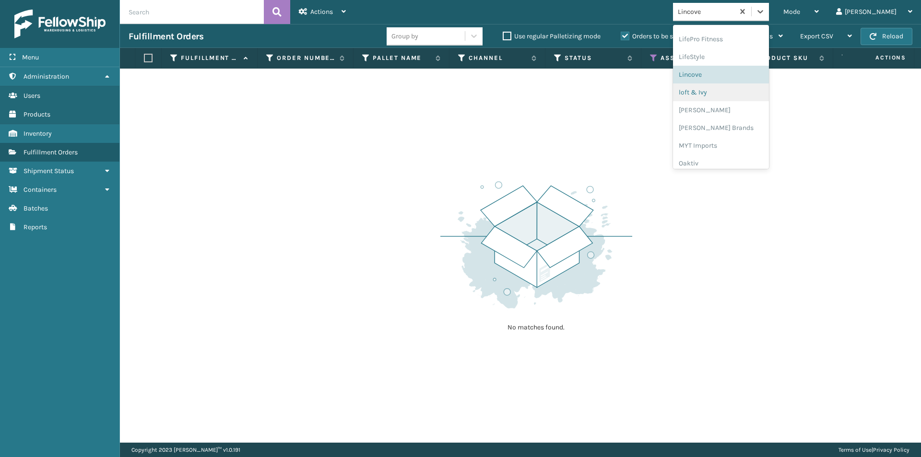
click at [736, 91] on div "loft & Ivy" at bounding box center [721, 92] width 96 height 18
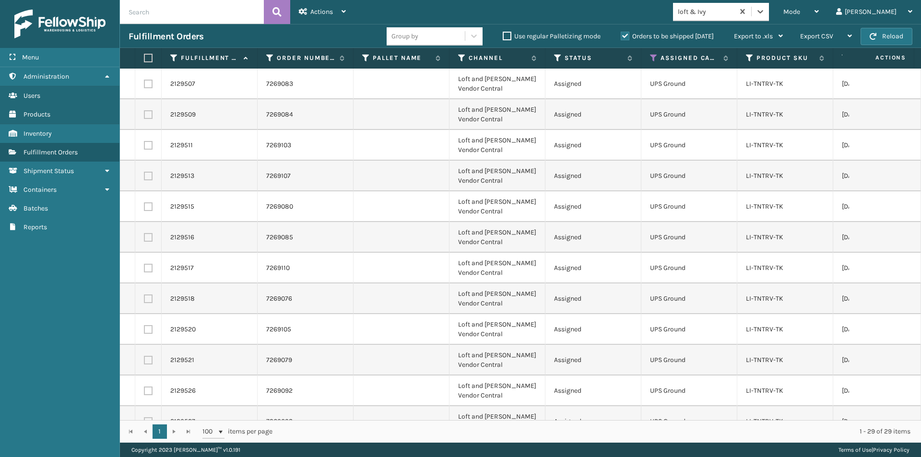
click at [149, 60] on label at bounding box center [147, 58] width 6 height 9
click at [144, 60] on input "checkbox" at bounding box center [144, 58] width 0 height 6
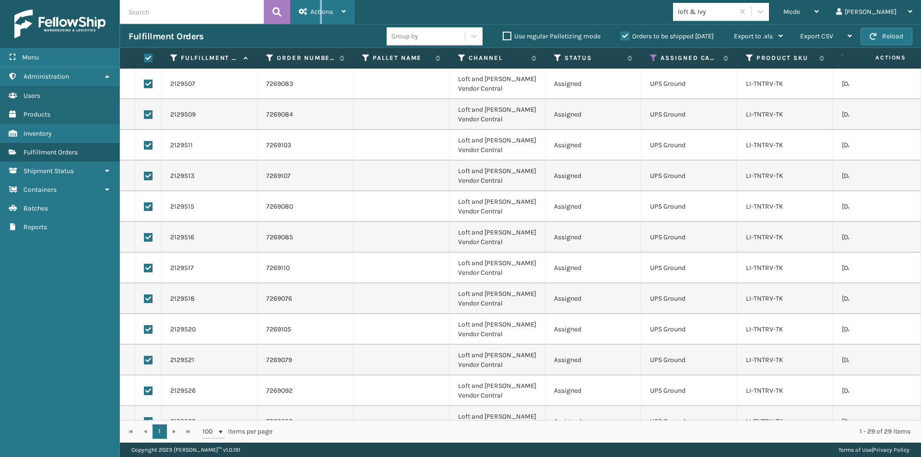
click at [321, 15] on span "Actions" at bounding box center [321, 12] width 23 height 8
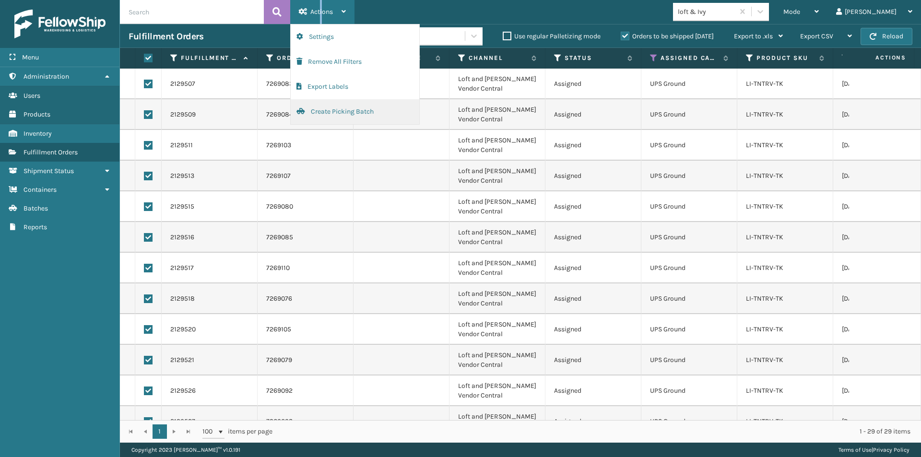
click at [341, 115] on button "Create Picking Batch" at bounding box center [355, 111] width 129 height 25
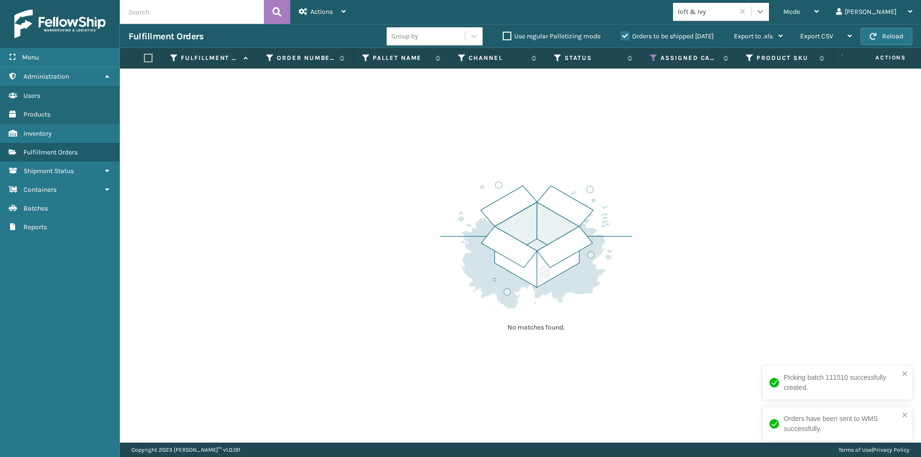
click at [763, 11] on icon at bounding box center [761, 11] width 6 height 3
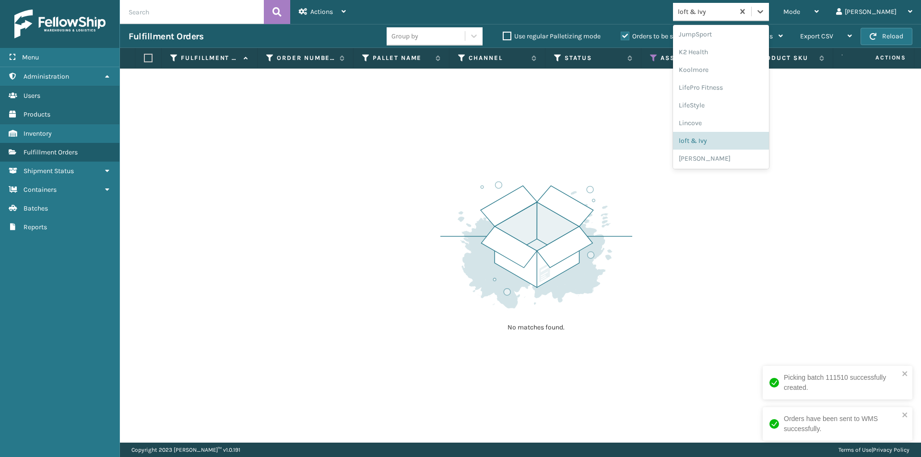
scroll to position [304, 0]
click at [750, 162] on div "[PERSON_NAME]" at bounding box center [721, 158] width 96 height 18
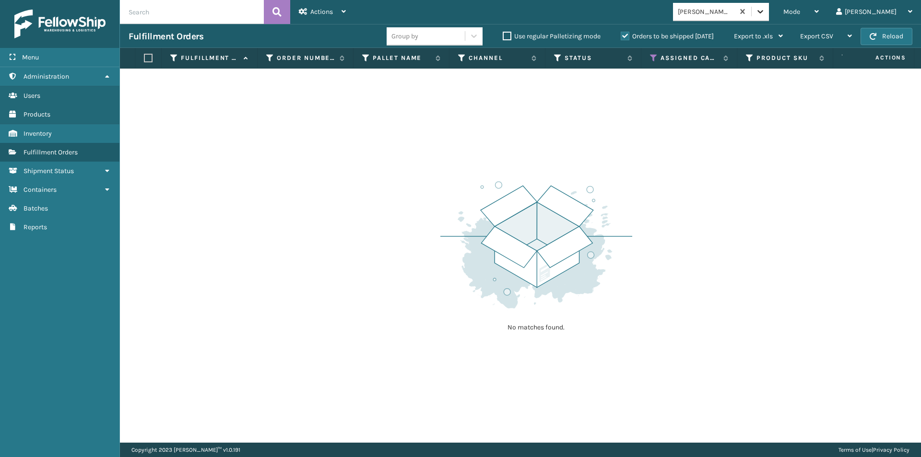
click at [765, 14] on icon at bounding box center [761, 12] width 10 height 10
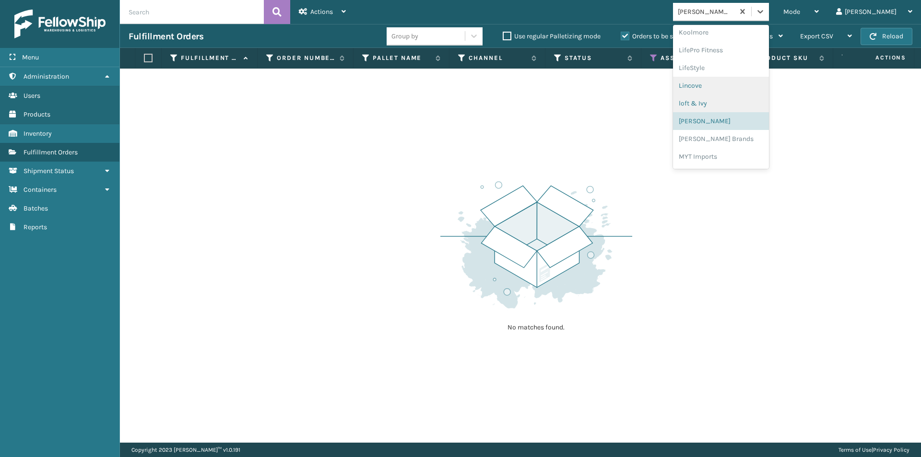
scroll to position [400, 0]
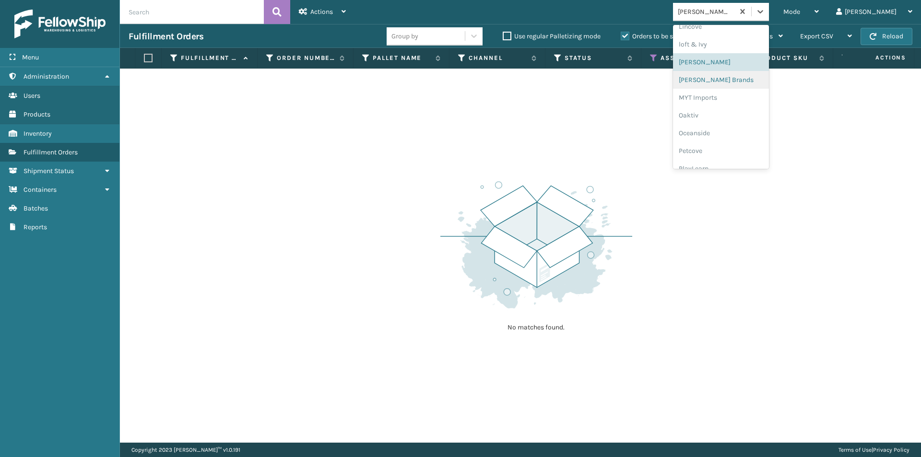
click at [749, 79] on div "[PERSON_NAME] Brands" at bounding box center [721, 80] width 96 height 18
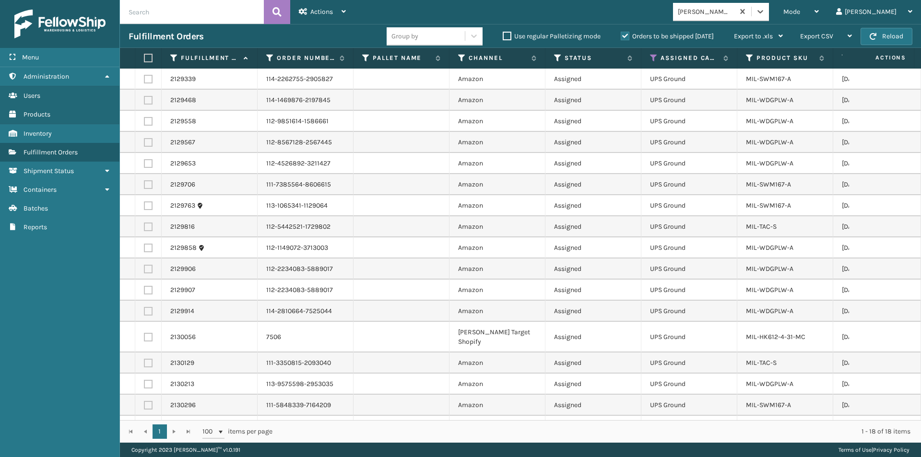
click at [148, 54] on label at bounding box center [147, 58] width 6 height 9
click at [144, 55] on input "checkbox" at bounding box center [144, 58] width 0 height 6
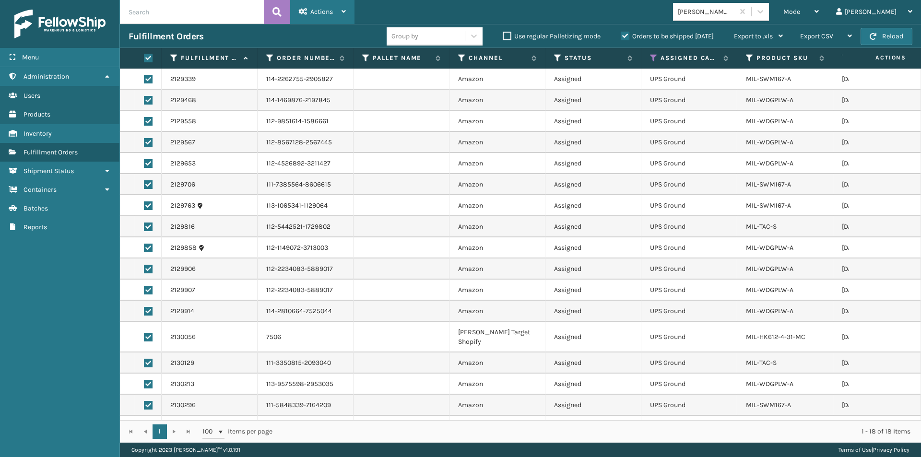
click at [332, 15] on span "Actions" at bounding box center [321, 12] width 23 height 8
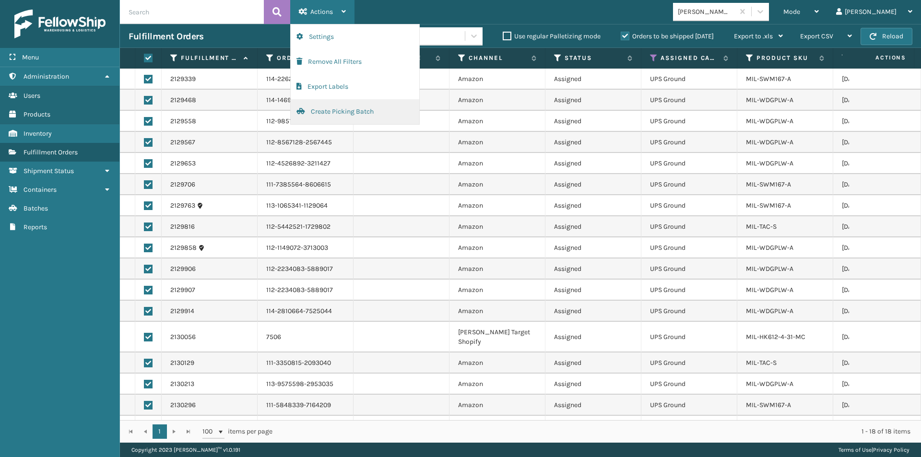
click at [331, 108] on button "Create Picking Batch" at bounding box center [355, 111] width 129 height 25
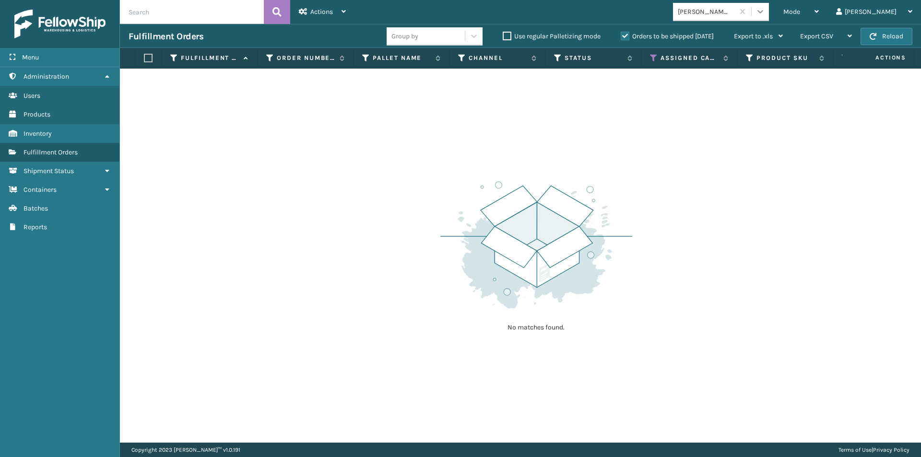
click at [765, 10] on icon at bounding box center [761, 12] width 10 height 10
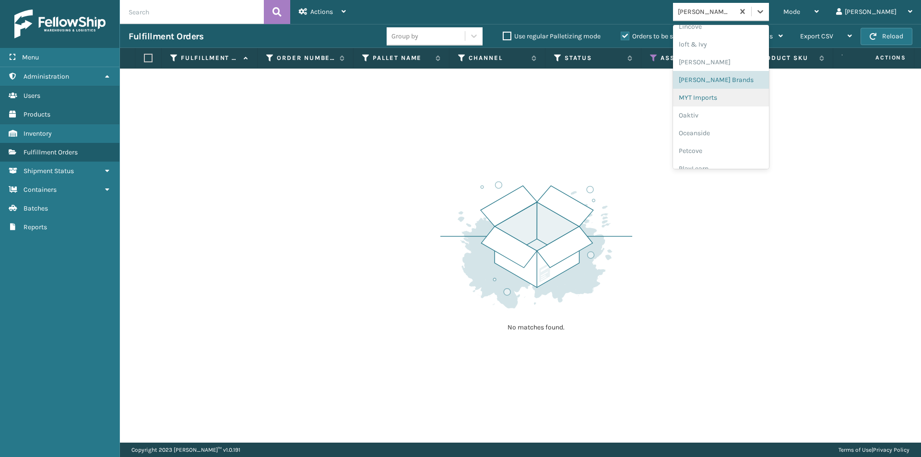
click at [739, 98] on div "MYT Imports" at bounding box center [721, 98] width 96 height 18
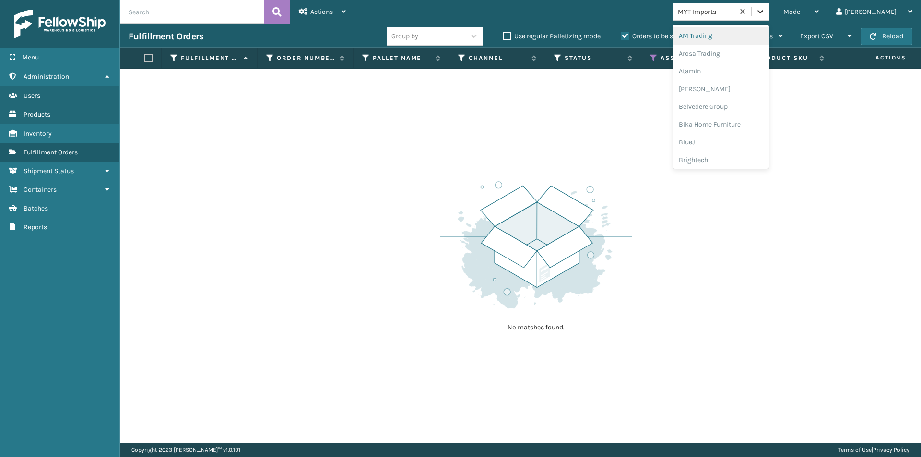
click at [765, 15] on icon at bounding box center [761, 12] width 10 height 10
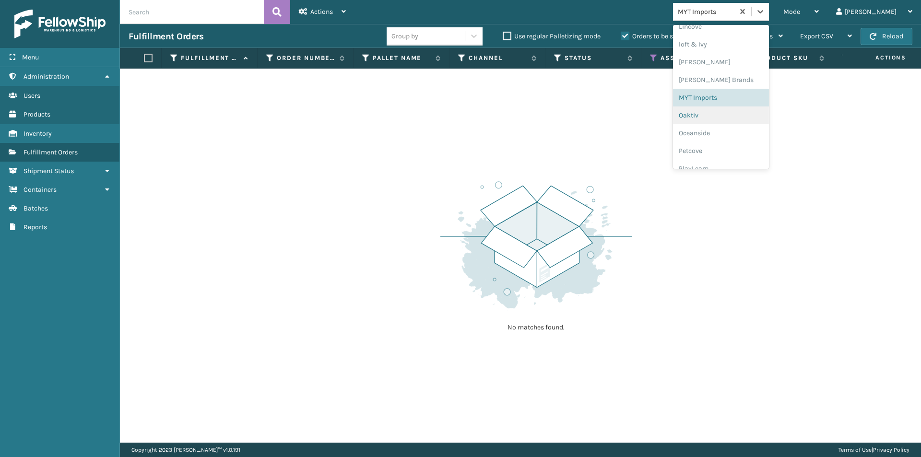
click at [738, 121] on div "Oaktiv" at bounding box center [721, 116] width 96 height 18
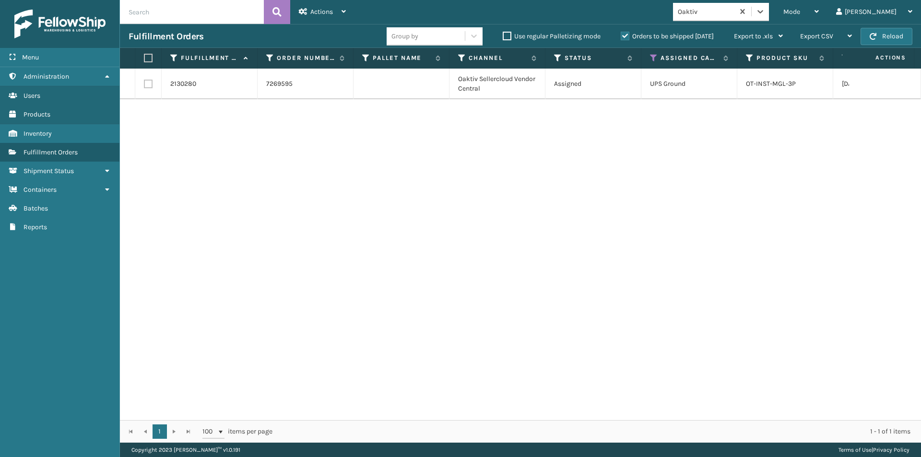
click at [145, 59] on label at bounding box center [147, 58] width 6 height 9
click at [144, 59] on input "checkbox" at bounding box center [144, 58] width 0 height 6
click at [333, 12] on span "Actions" at bounding box center [321, 12] width 23 height 8
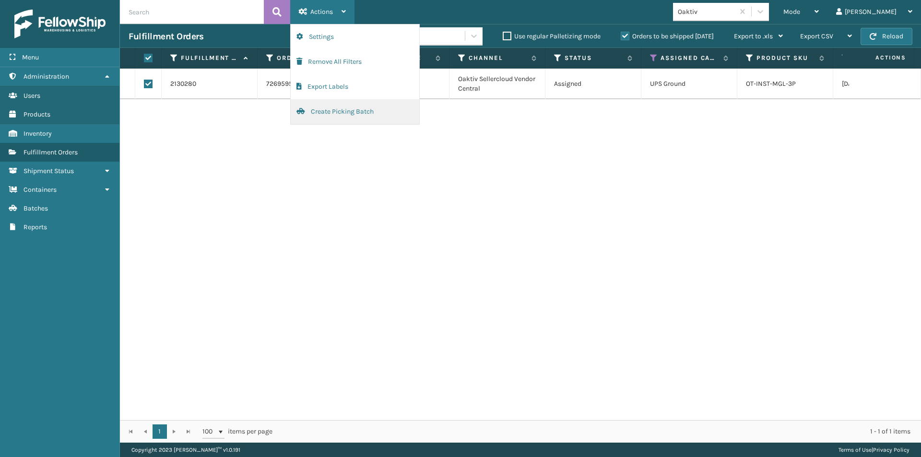
click at [333, 109] on button "Create Picking Batch" at bounding box center [355, 111] width 129 height 25
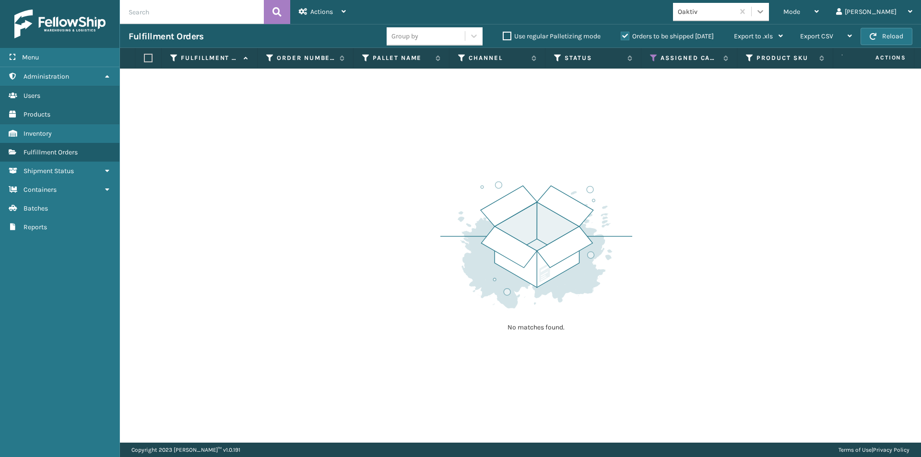
click at [765, 15] on icon at bounding box center [761, 12] width 10 height 10
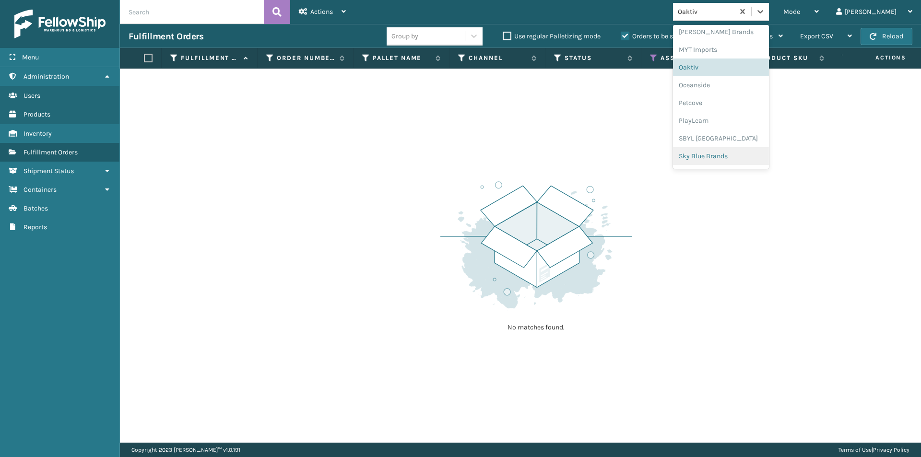
scroll to position [481, 0]
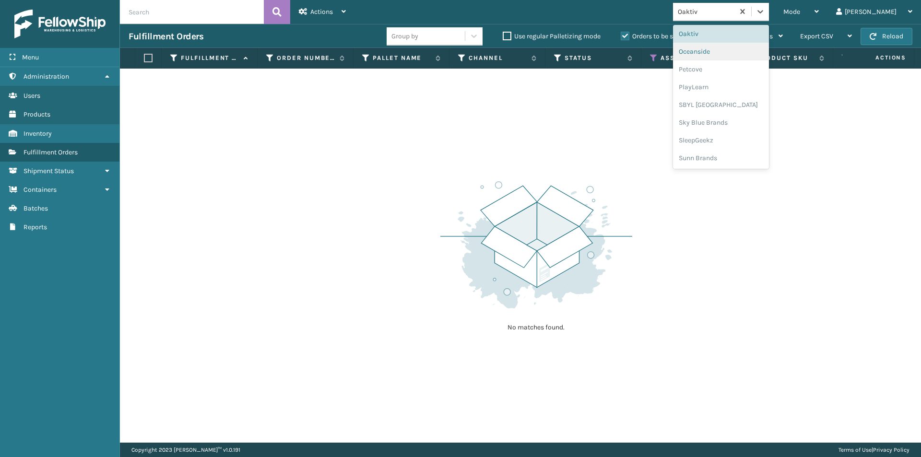
click at [748, 51] on div "Oceanside" at bounding box center [721, 52] width 96 height 18
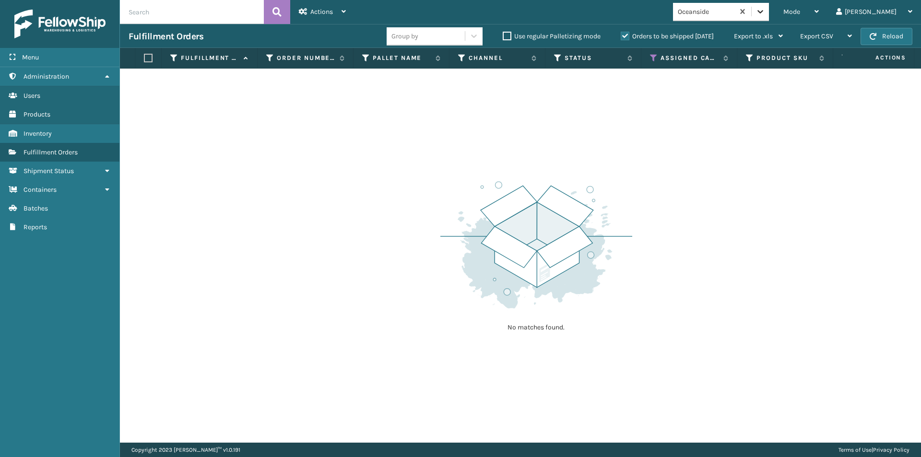
click at [765, 7] on icon at bounding box center [761, 12] width 10 height 10
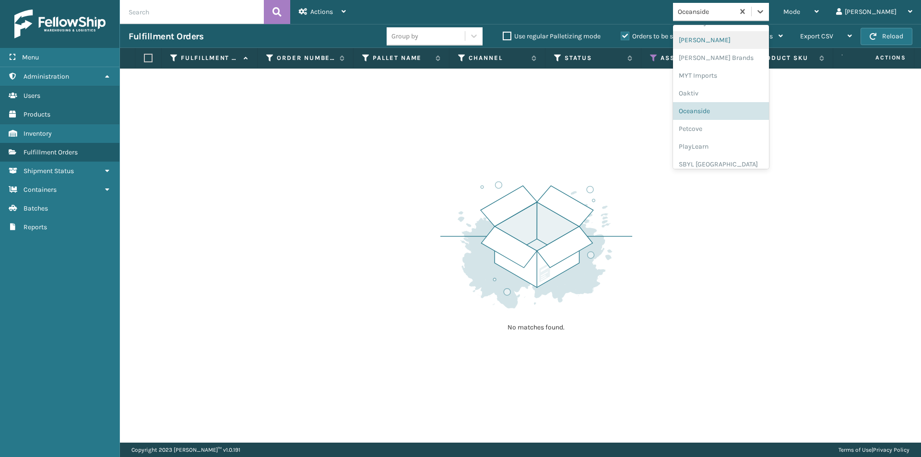
scroll to position [448, 0]
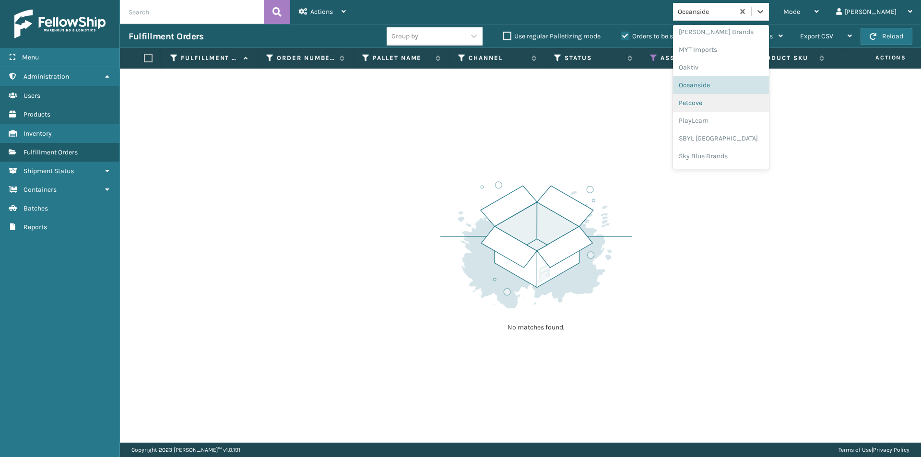
click at [746, 106] on div "Petcove" at bounding box center [721, 103] width 96 height 18
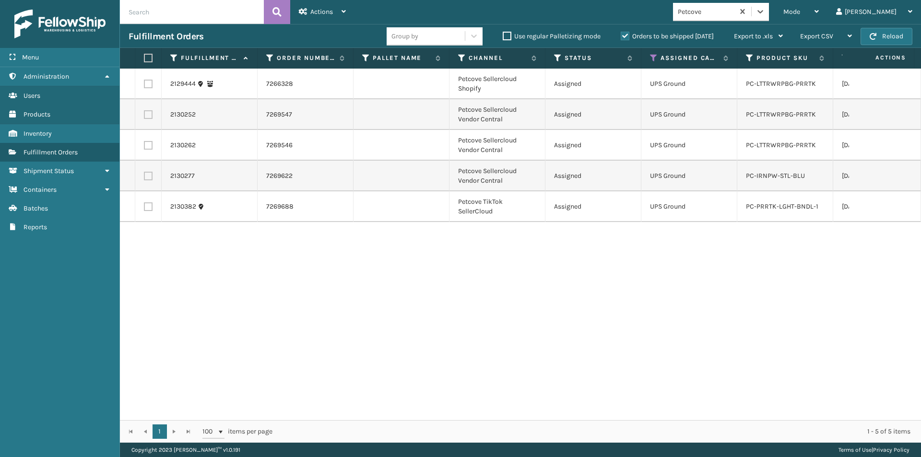
click at [149, 59] on label at bounding box center [147, 58] width 6 height 9
click at [144, 59] on input "checkbox" at bounding box center [144, 58] width 0 height 6
click at [321, 9] on span "Actions" at bounding box center [321, 12] width 23 height 8
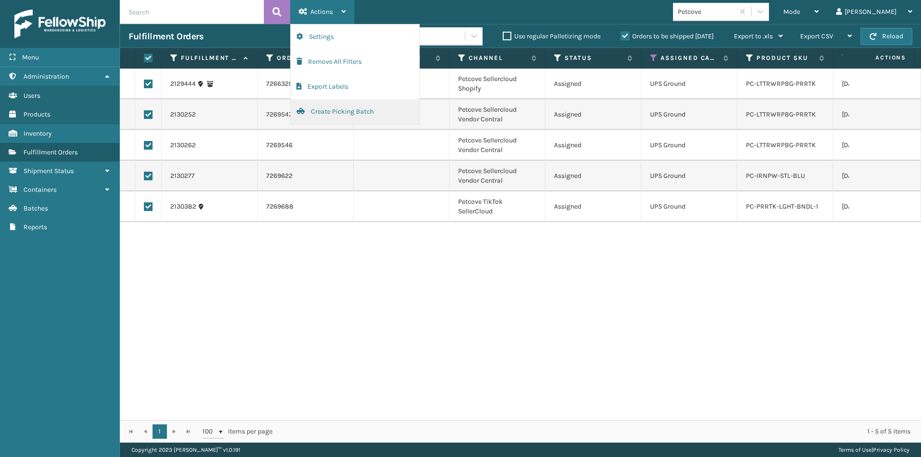
click at [323, 111] on button "Create Picking Batch" at bounding box center [355, 111] width 129 height 25
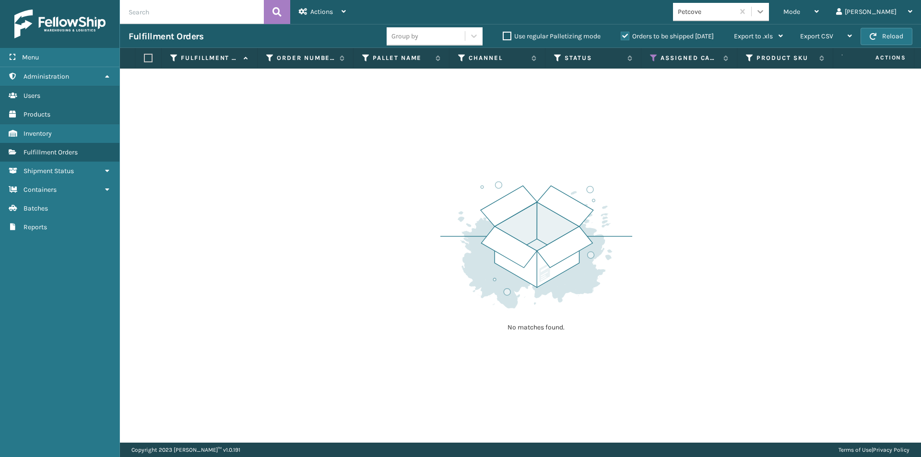
click at [765, 13] on icon at bounding box center [761, 12] width 10 height 10
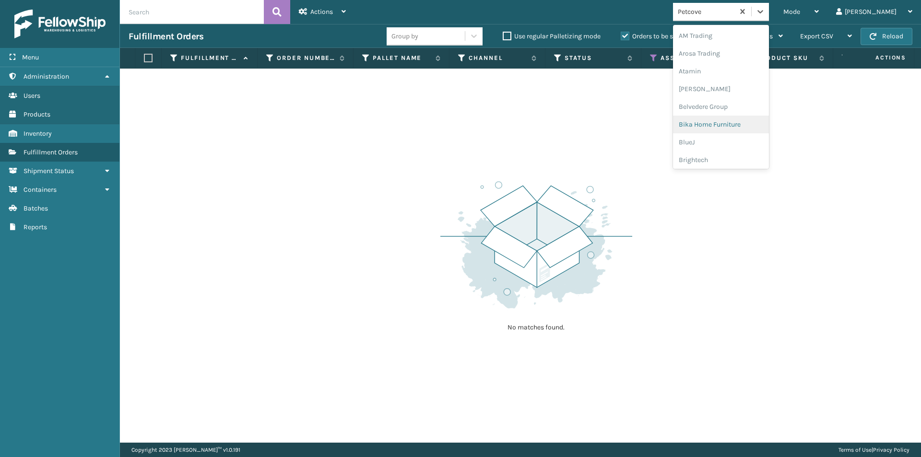
click at [785, 227] on div "No matches found." at bounding box center [520, 256] width 801 height 374
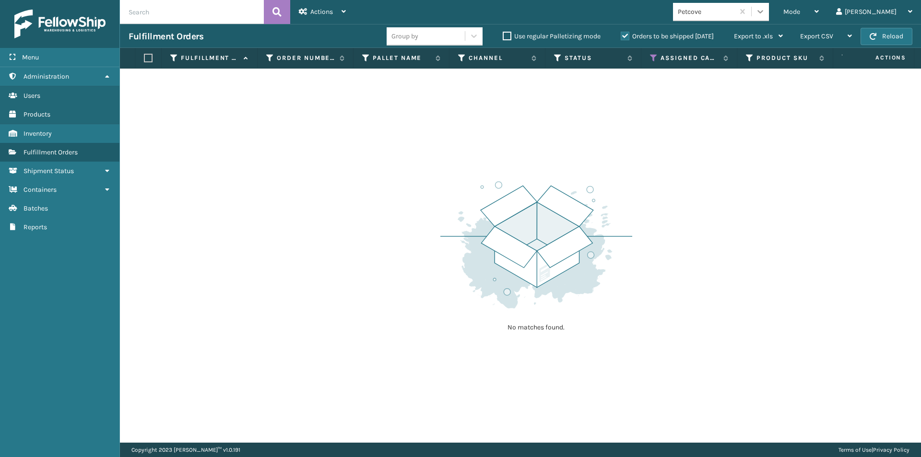
click at [765, 11] on icon at bounding box center [761, 12] width 10 height 10
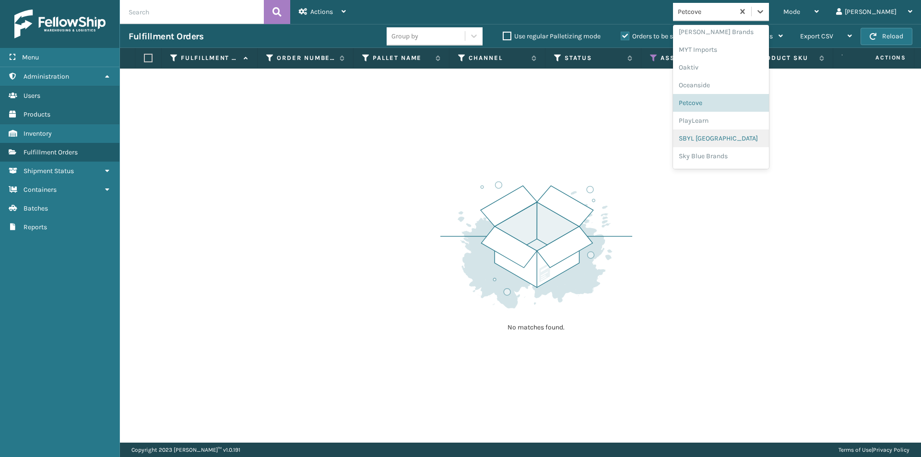
scroll to position [481, 0]
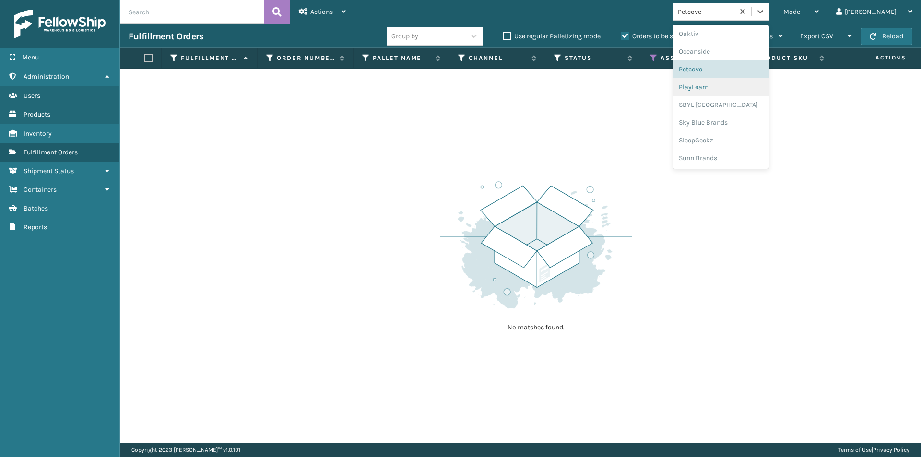
click at [737, 83] on div "PlayLearn" at bounding box center [721, 87] width 96 height 18
click at [765, 10] on icon at bounding box center [761, 12] width 10 height 10
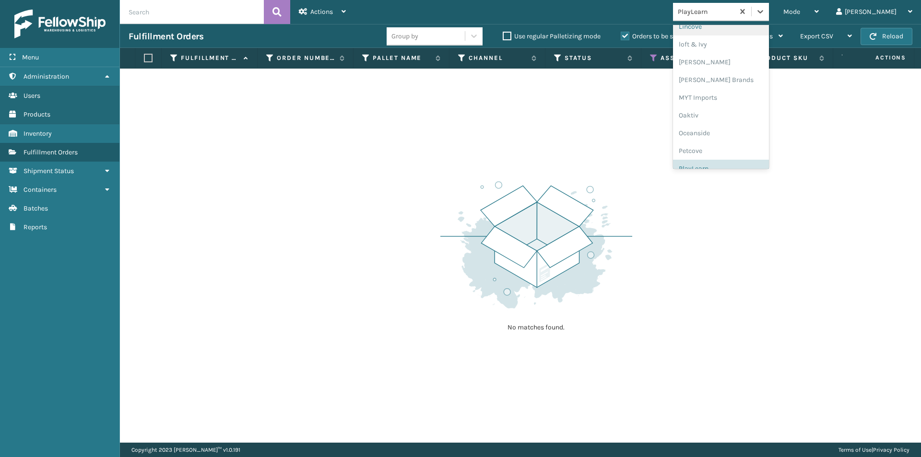
scroll to position [448, 0]
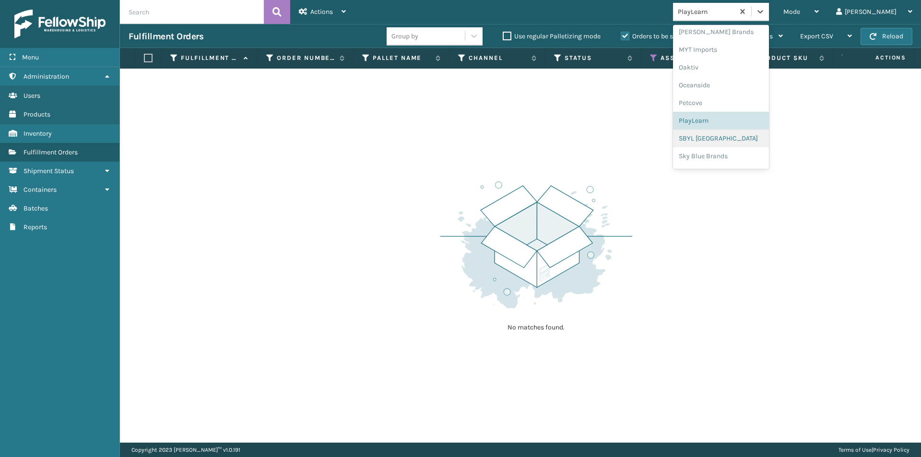
click at [742, 137] on div "SBYL [GEOGRAPHIC_DATA]" at bounding box center [721, 139] width 96 height 18
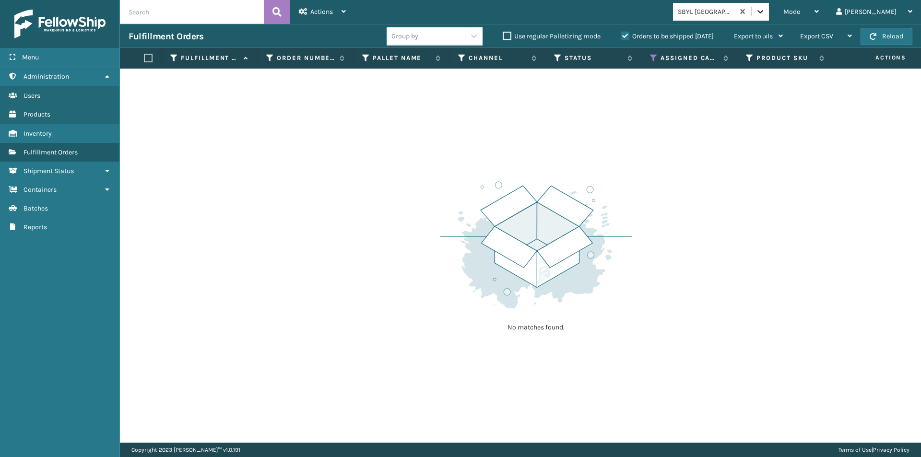
click at [765, 9] on icon at bounding box center [761, 12] width 10 height 10
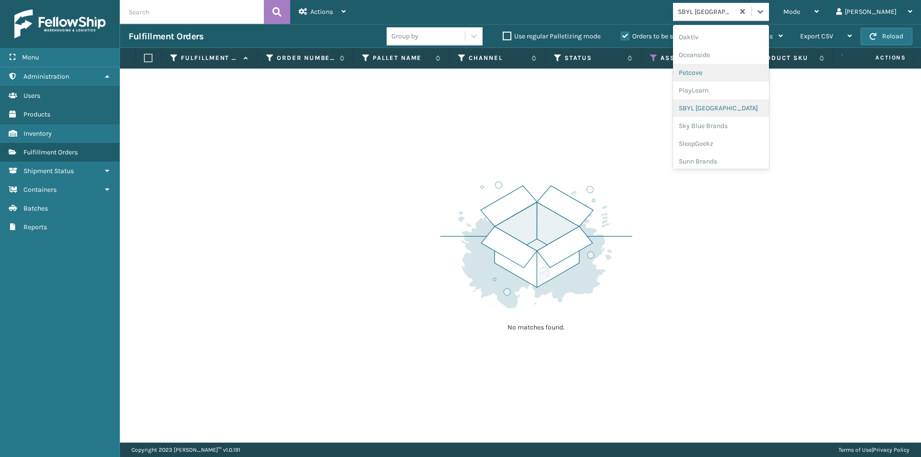
scroll to position [481, 0]
click at [733, 122] on div "Sky Blue Brands" at bounding box center [721, 123] width 96 height 18
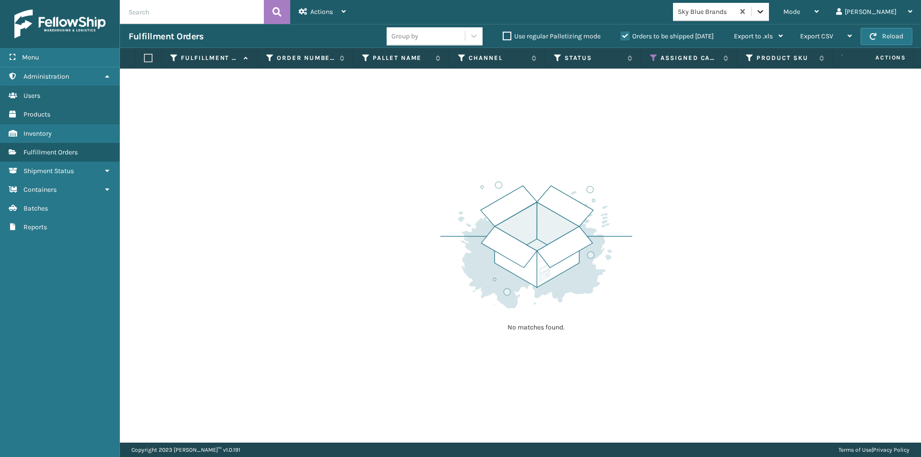
click at [769, 14] on div at bounding box center [760, 11] width 17 height 17
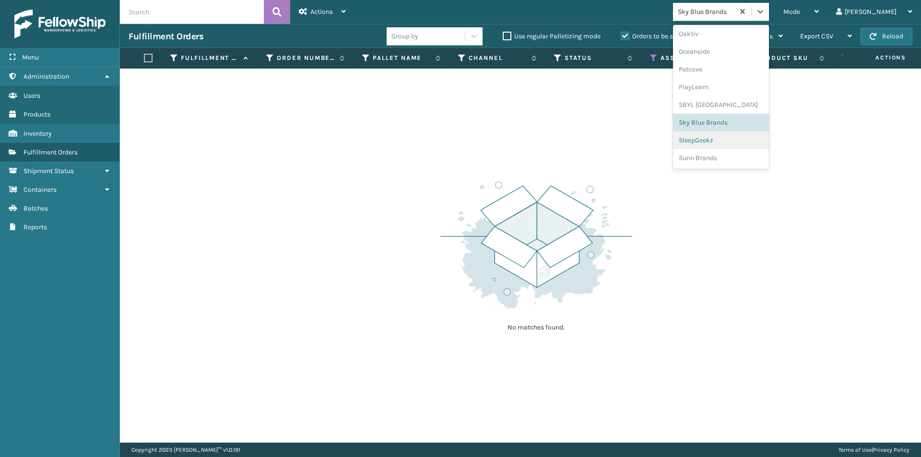
click at [740, 139] on div "SleepGeekz" at bounding box center [721, 140] width 96 height 18
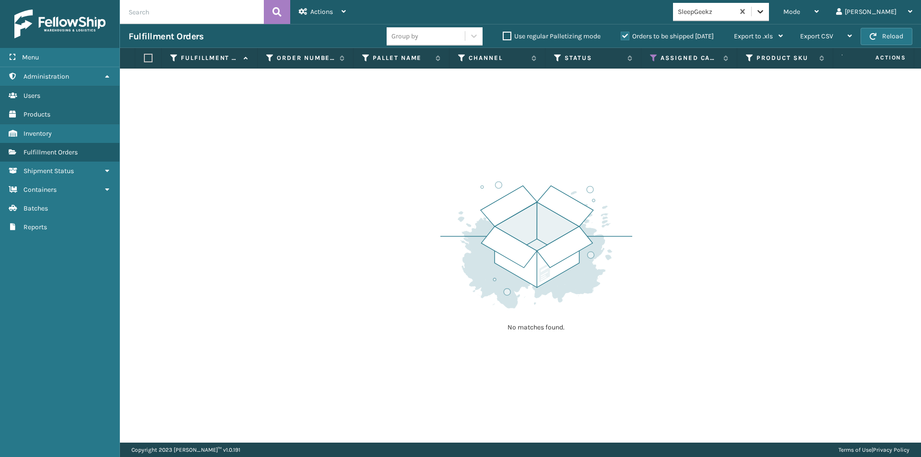
click at [765, 16] on icon at bounding box center [761, 12] width 10 height 10
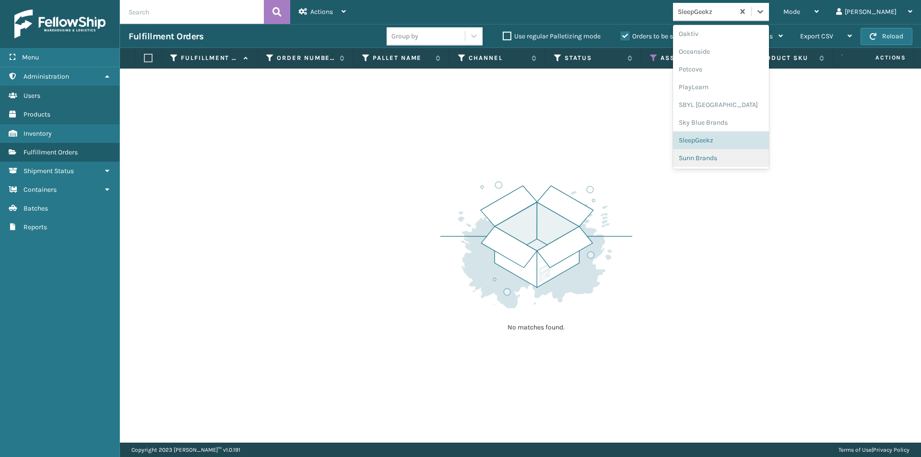
click at [738, 164] on div "Sunn Brands" at bounding box center [721, 158] width 96 height 18
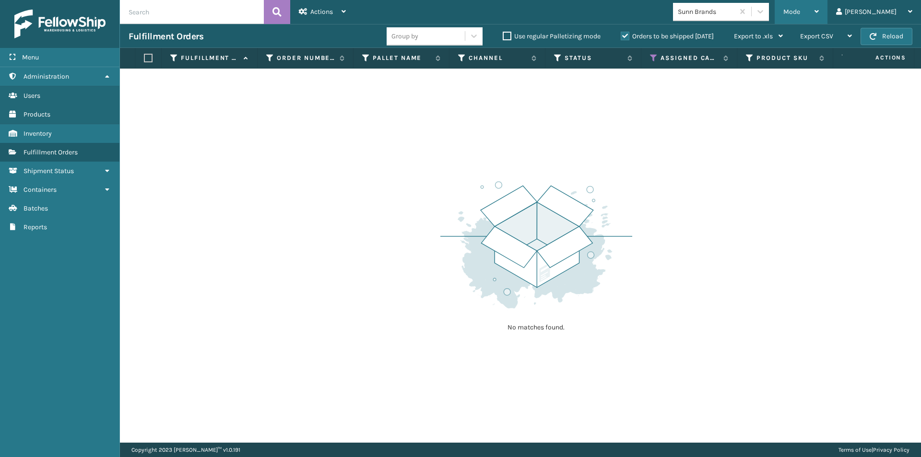
click at [819, 13] on icon at bounding box center [817, 11] width 4 height 7
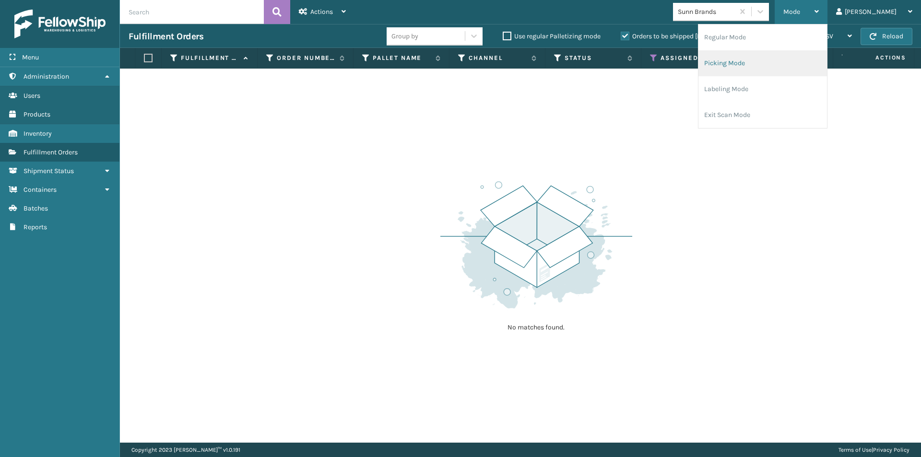
click at [787, 67] on li "Picking Mode" at bounding box center [763, 63] width 129 height 26
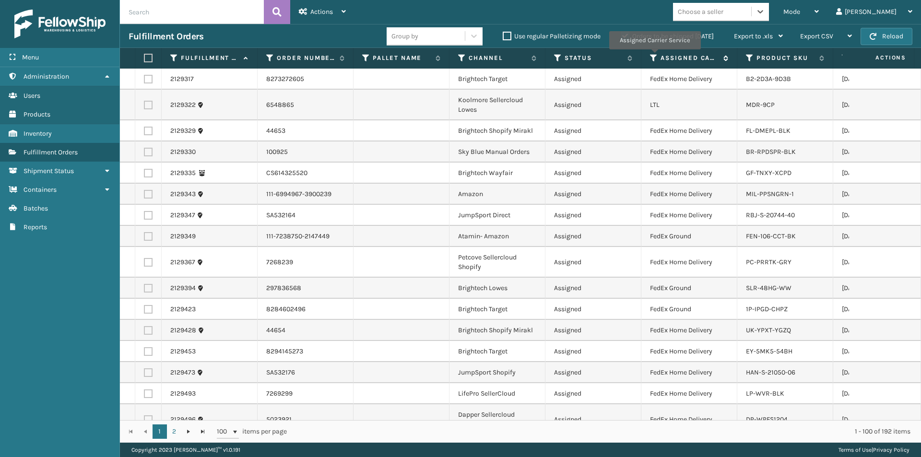
click at [654, 56] on icon at bounding box center [654, 58] width 8 height 9
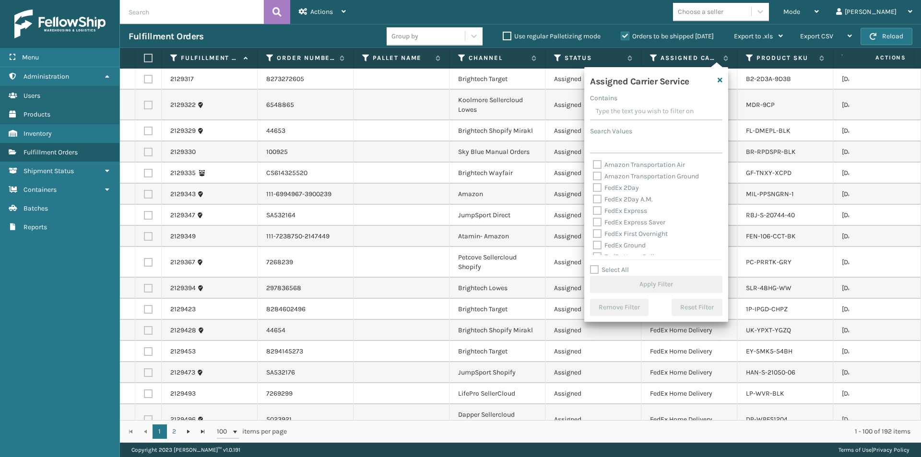
click at [600, 188] on label "FedEx 2Day" at bounding box center [616, 188] width 46 height 8
click at [594, 188] on input "FedEx 2Day" at bounding box center [593, 185] width 0 height 6
click at [599, 198] on label "FedEx 2Day A.M." at bounding box center [623, 199] width 60 height 8
click at [594, 198] on input "FedEx 2Day A.M." at bounding box center [593, 197] width 0 height 6
click at [597, 211] on label "FedEx Express" at bounding box center [620, 211] width 54 height 8
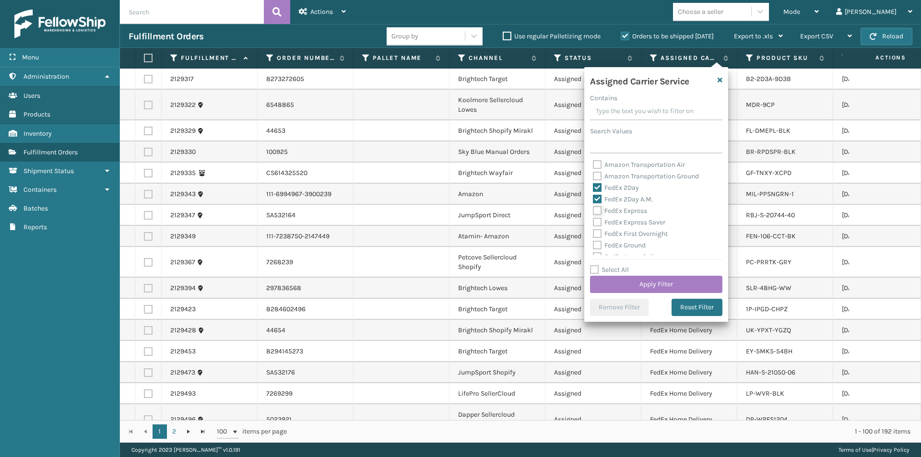
click at [594, 211] on input "FedEx Express" at bounding box center [593, 208] width 0 height 6
click at [654, 286] on button "Apply Filter" at bounding box center [656, 284] width 132 height 17
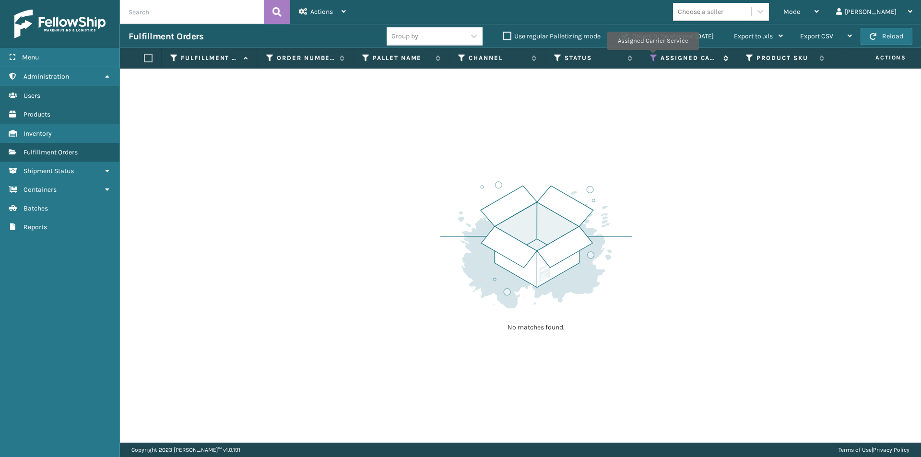
click at [653, 57] on icon at bounding box center [654, 58] width 8 height 9
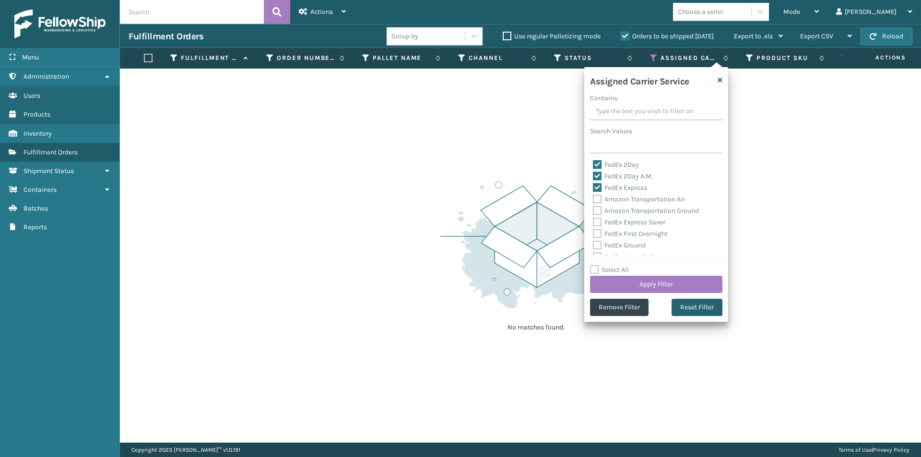
click at [699, 307] on button "Reset Filter" at bounding box center [697, 307] width 51 height 17
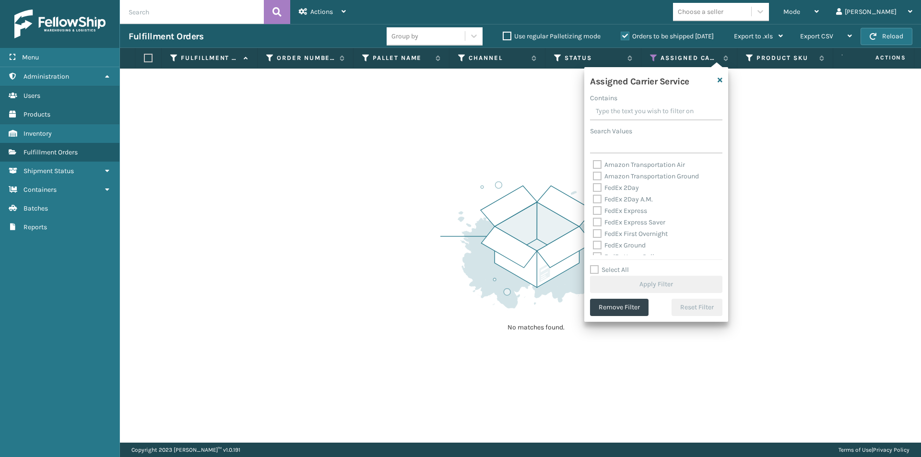
click at [599, 186] on label "FedEx 2Day" at bounding box center [616, 188] width 46 height 8
click at [594, 186] on input "FedEx 2Day" at bounding box center [593, 185] width 0 height 6
click at [597, 199] on label "FedEx 2Day A.M." at bounding box center [623, 199] width 60 height 8
click at [594, 199] on input "FedEx 2Day A.M." at bounding box center [593, 197] width 0 height 6
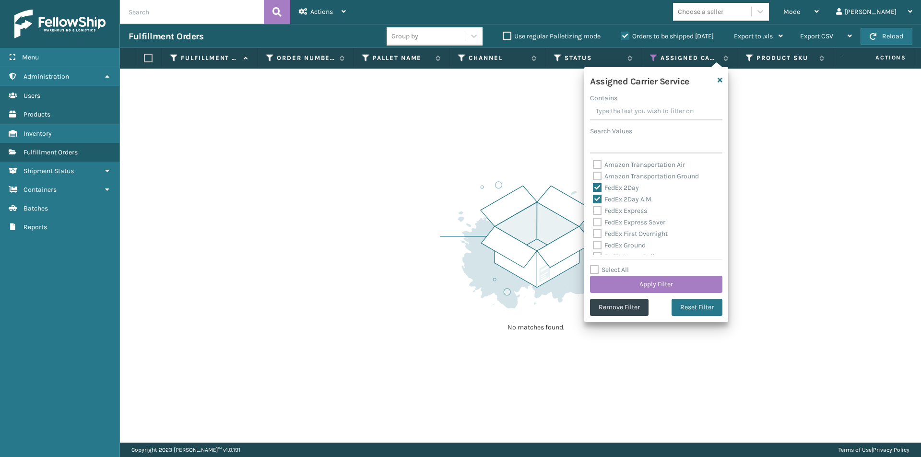
click at [597, 211] on label "FedEx Express" at bounding box center [620, 211] width 54 height 8
click at [594, 211] on input "FedEx Express" at bounding box center [593, 208] width 0 height 6
click at [596, 220] on label "FedEx Express Saver" at bounding box center [629, 222] width 72 height 8
click at [594, 220] on input "FedEx Express Saver" at bounding box center [593, 220] width 0 height 6
click at [600, 237] on label "FedEx First Overnight" at bounding box center [630, 234] width 75 height 8
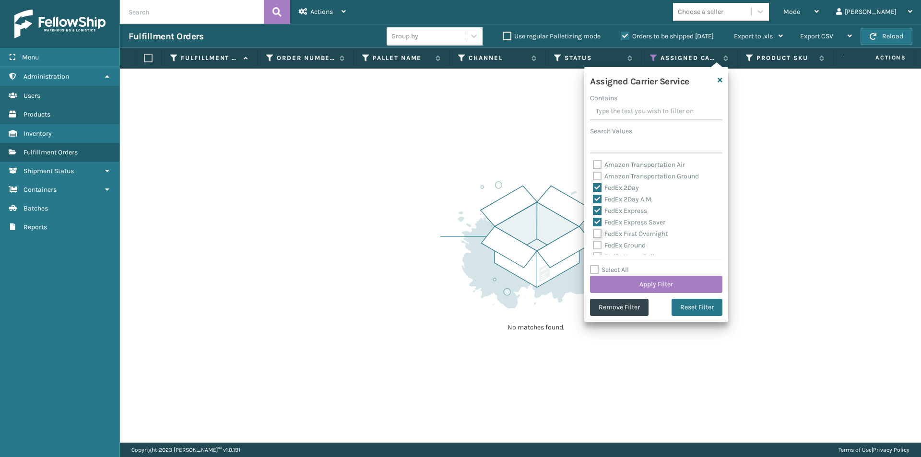
click at [594, 235] on input "FedEx First Overnight" at bounding box center [593, 231] width 0 height 6
drag, startPoint x: 598, startPoint y: 244, endPoint x: 623, endPoint y: 245, distance: 25.4
click at [597, 244] on label "FedEx Ground" at bounding box center [619, 245] width 53 height 8
click at [594, 244] on input "FedEx Ground" at bounding box center [593, 243] width 0 height 6
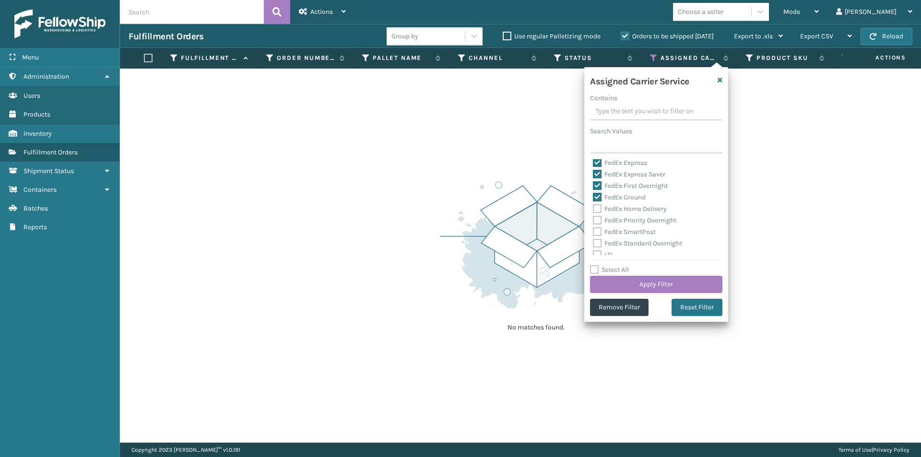
click at [595, 208] on label "FedEx Home Delivery" at bounding box center [630, 209] width 74 height 8
click at [594, 208] on input "FedEx Home Delivery" at bounding box center [593, 206] width 0 height 6
click at [598, 219] on label "FedEx Priority Overnight" at bounding box center [634, 220] width 83 height 8
click at [594, 219] on input "FedEx Priority Overnight" at bounding box center [593, 218] width 0 height 6
click at [597, 229] on label "FedEx SmartPost" at bounding box center [624, 232] width 63 height 8
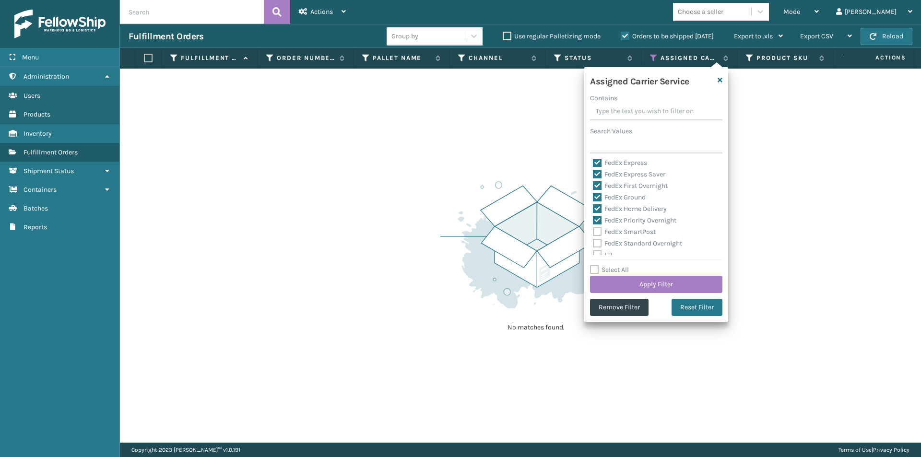
click at [594, 229] on input "FedEx SmartPost" at bounding box center [593, 229] width 0 height 6
click at [594, 243] on label "FedEx Standard Overnight" at bounding box center [637, 243] width 89 height 8
click at [594, 243] on input "FedEx Standard Overnight" at bounding box center [593, 241] width 0 height 6
click at [681, 286] on button "Apply Filter" at bounding box center [656, 284] width 132 height 17
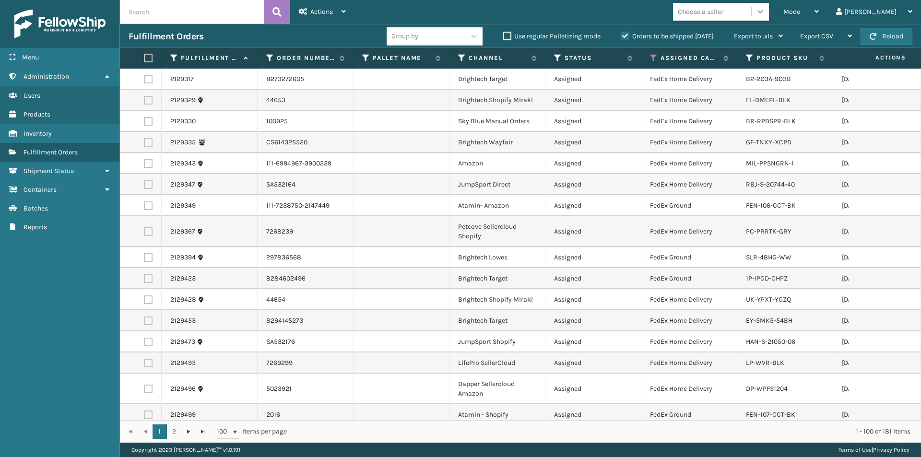
click at [765, 11] on icon at bounding box center [761, 12] width 10 height 10
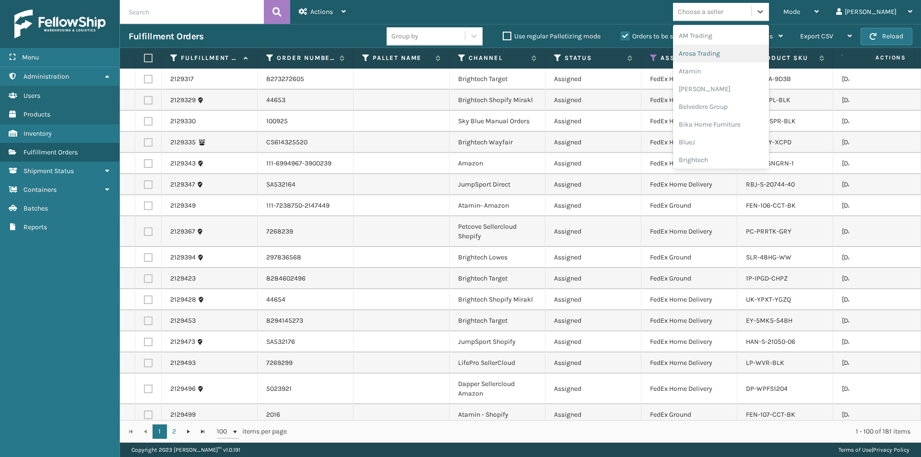
click at [736, 57] on div "Arosa Trading" at bounding box center [721, 54] width 96 height 18
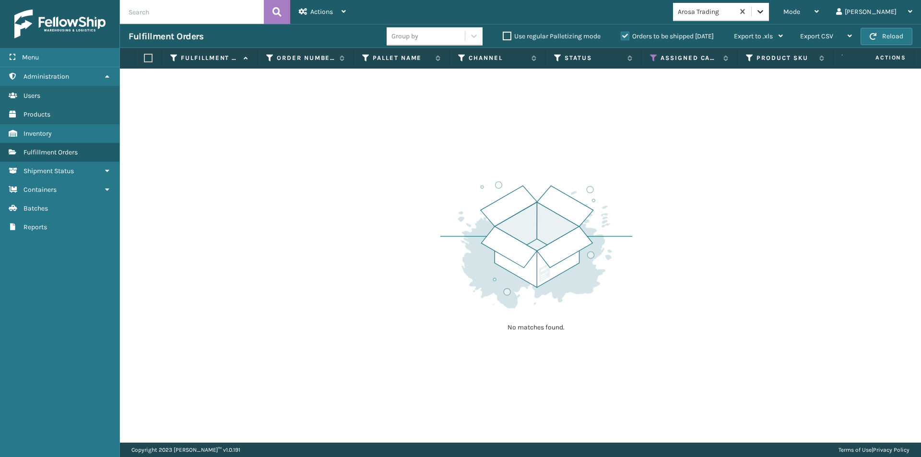
click at [765, 15] on icon at bounding box center [761, 12] width 10 height 10
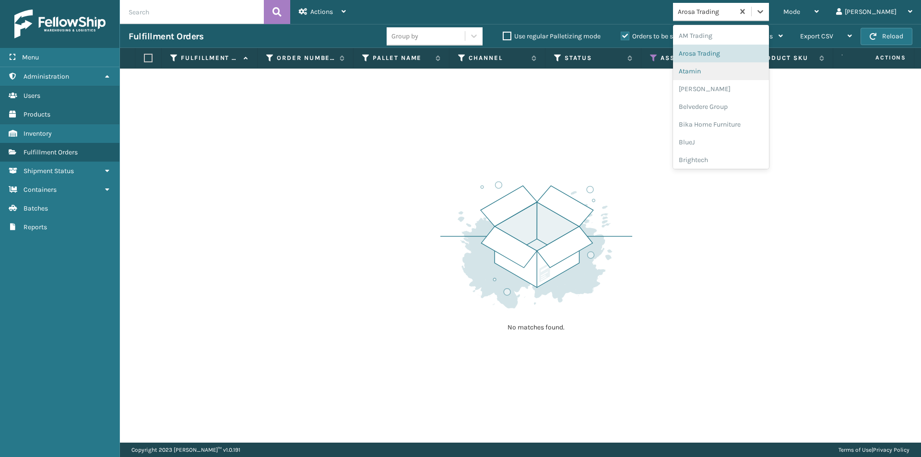
click at [755, 76] on div "Atamin" at bounding box center [721, 71] width 96 height 18
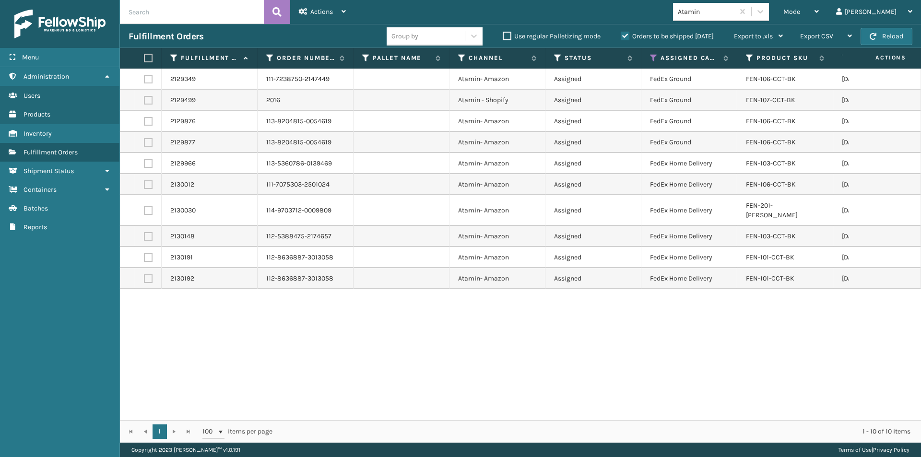
click at [150, 56] on label at bounding box center [147, 58] width 6 height 9
click at [144, 56] on input "checkbox" at bounding box center [144, 58] width 0 height 6
click at [312, 13] on span "Actions" at bounding box center [321, 12] width 23 height 8
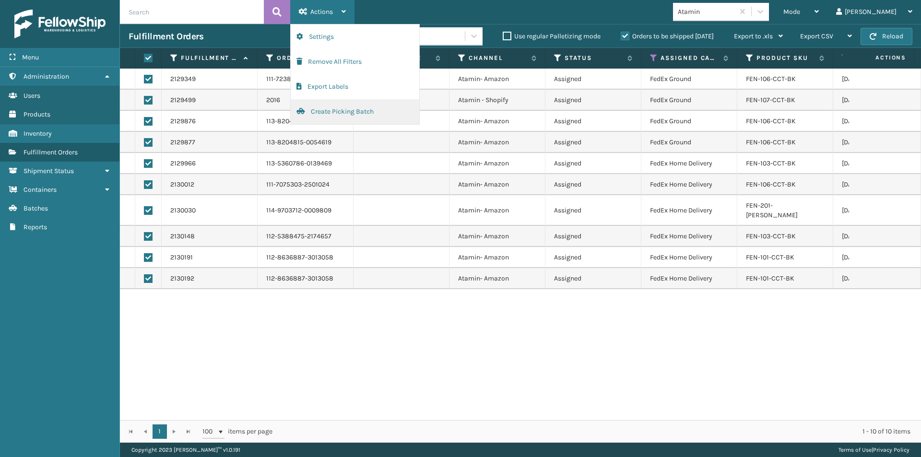
click at [323, 108] on button "Create Picking Batch" at bounding box center [355, 111] width 129 height 25
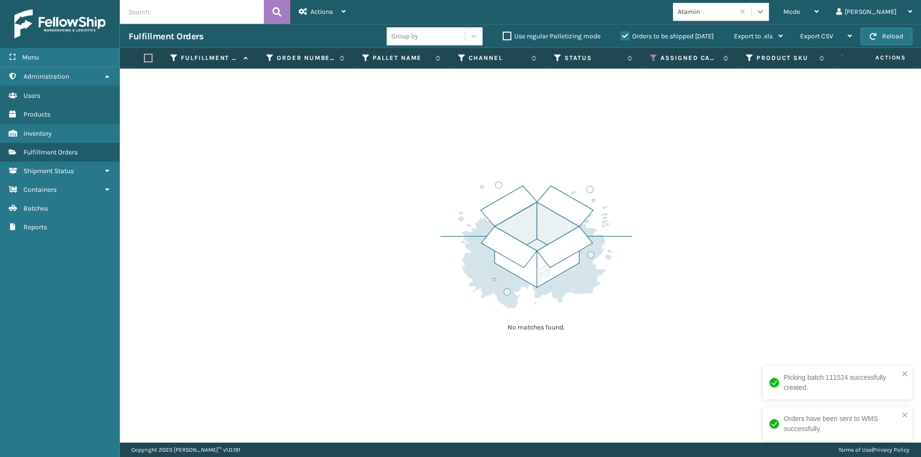
click at [765, 12] on icon at bounding box center [761, 12] width 10 height 10
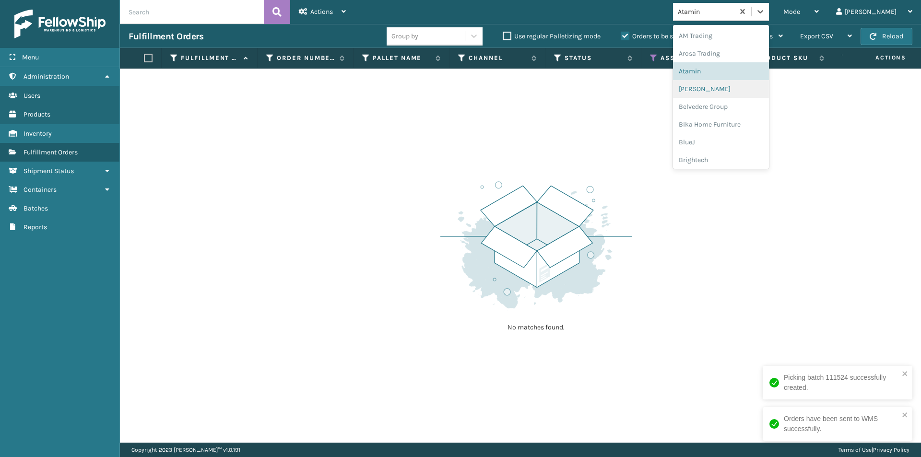
click at [749, 92] on div "[PERSON_NAME]" at bounding box center [721, 89] width 96 height 18
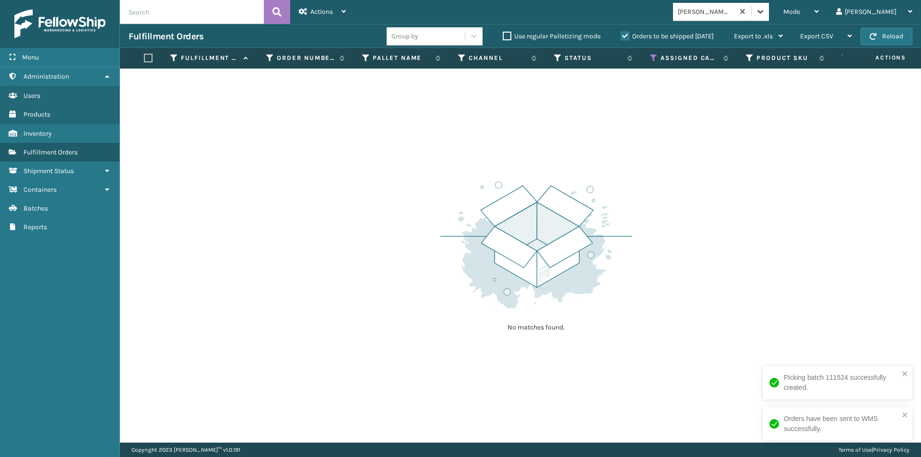
click at [765, 13] on icon at bounding box center [761, 12] width 10 height 10
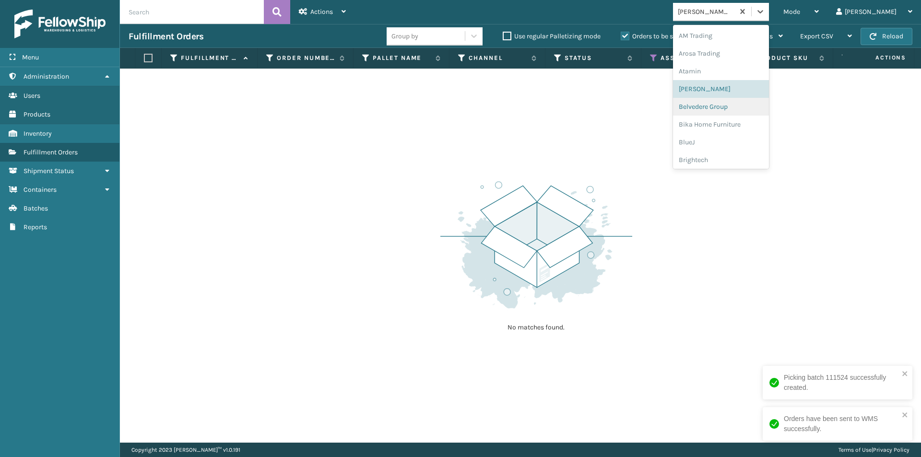
click at [738, 107] on div "Belvedere Group" at bounding box center [721, 107] width 96 height 18
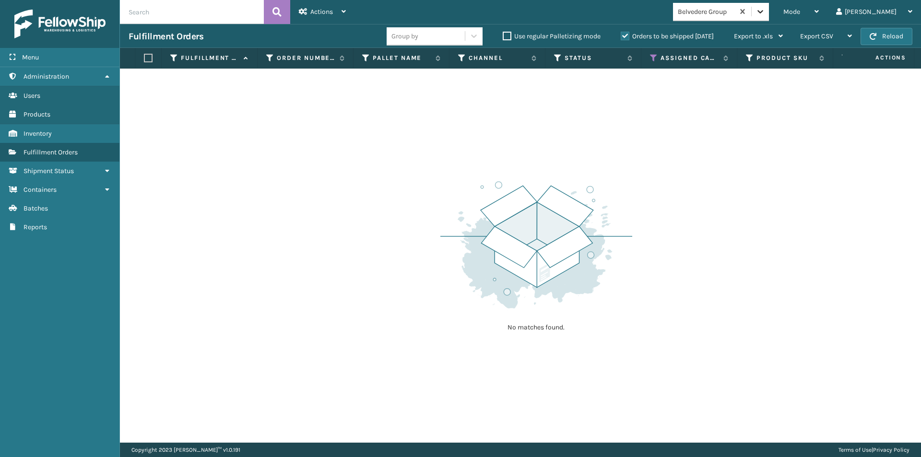
click at [765, 8] on icon at bounding box center [761, 12] width 10 height 10
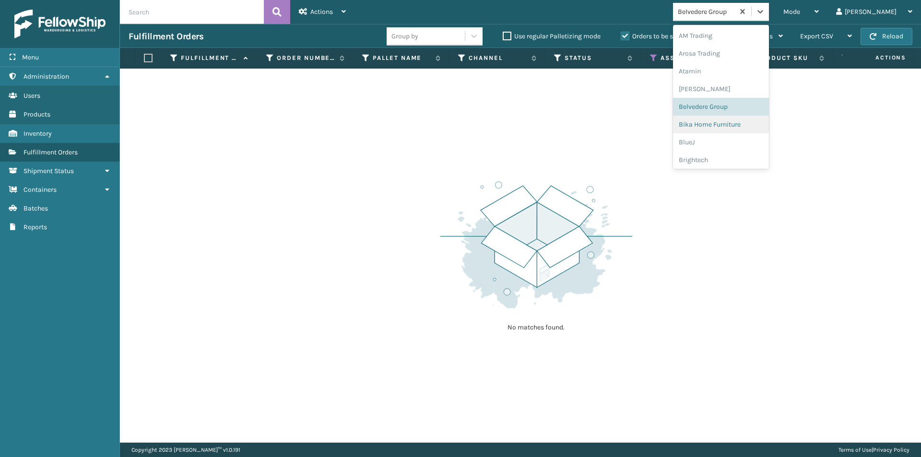
click at [750, 124] on div "Bika Home Furniture" at bounding box center [721, 125] width 96 height 18
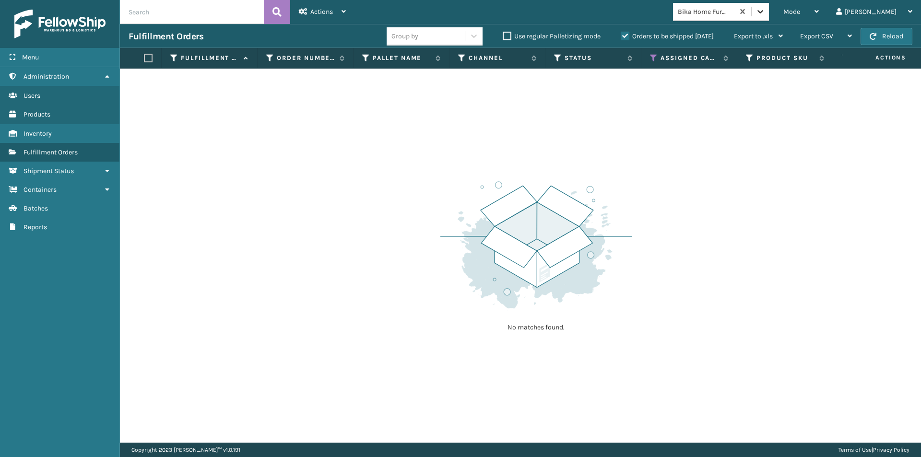
click at [765, 15] on icon at bounding box center [761, 12] width 10 height 10
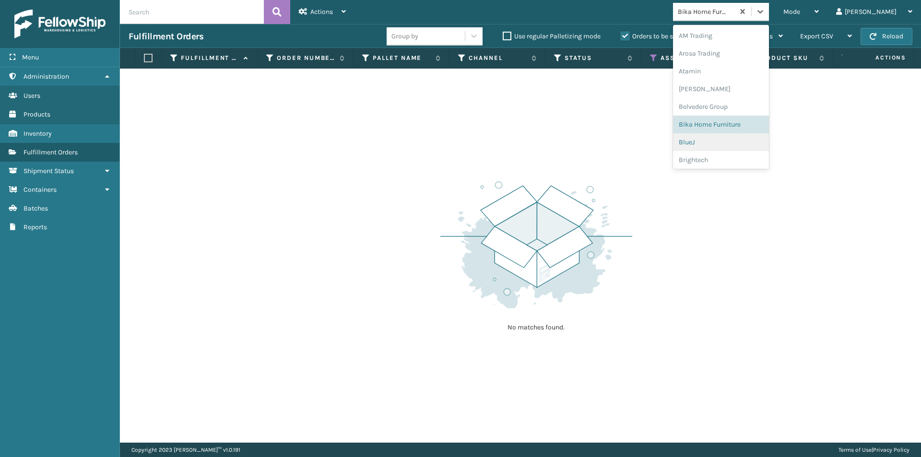
click at [725, 141] on div "BlueJ" at bounding box center [721, 142] width 96 height 18
click at [765, 16] on icon at bounding box center [761, 12] width 10 height 10
click at [733, 161] on div "Brightech" at bounding box center [721, 160] width 96 height 18
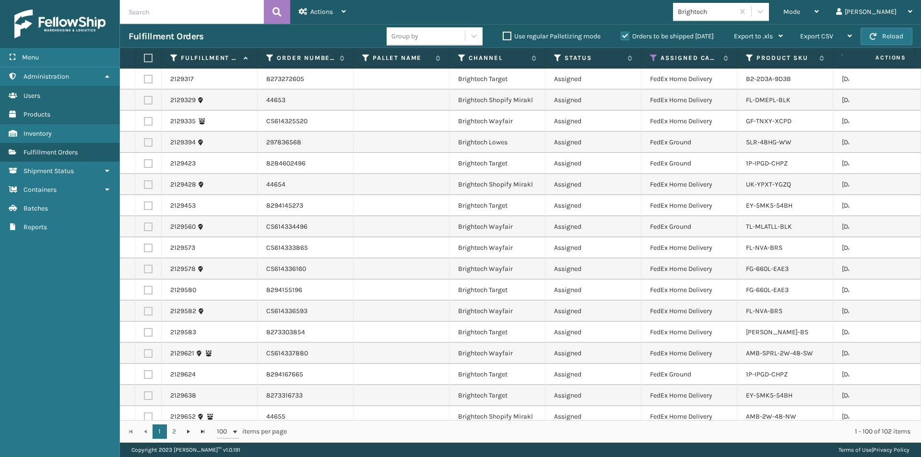
click at [147, 58] on label at bounding box center [147, 58] width 6 height 9
click at [144, 58] on input "checkbox" at bounding box center [144, 58] width 0 height 6
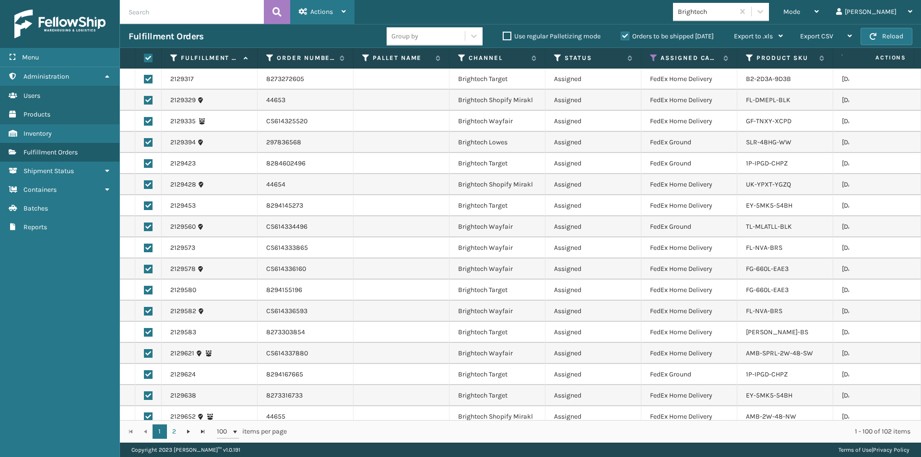
click at [322, 12] on span "Actions" at bounding box center [321, 12] width 23 height 8
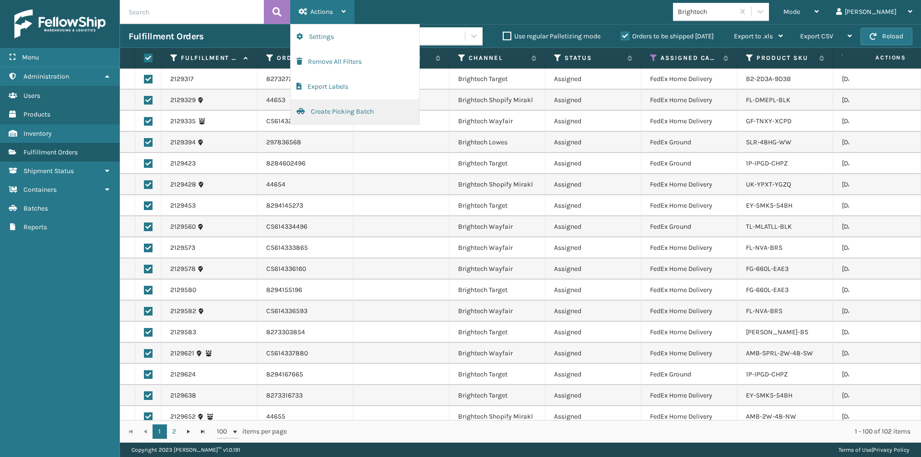
click at [328, 114] on button "Create Picking Batch" at bounding box center [355, 111] width 129 height 25
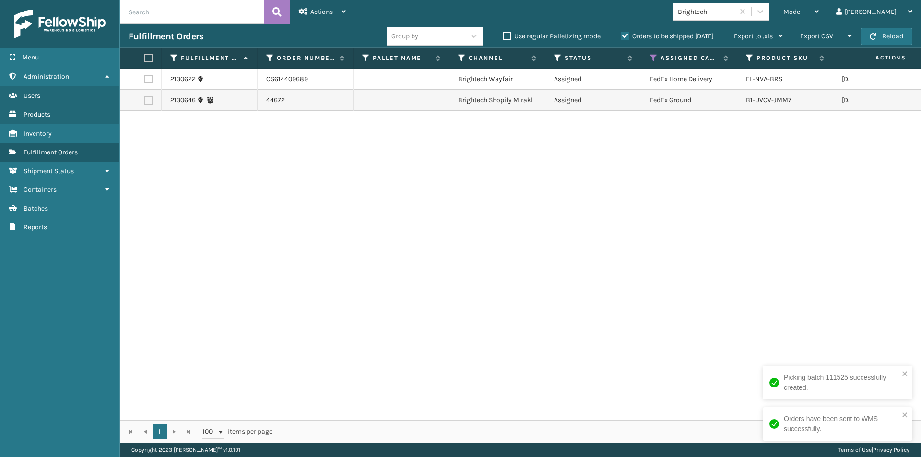
click at [150, 60] on label at bounding box center [147, 58] width 6 height 9
click at [144, 60] on input "checkbox" at bounding box center [144, 58] width 0 height 6
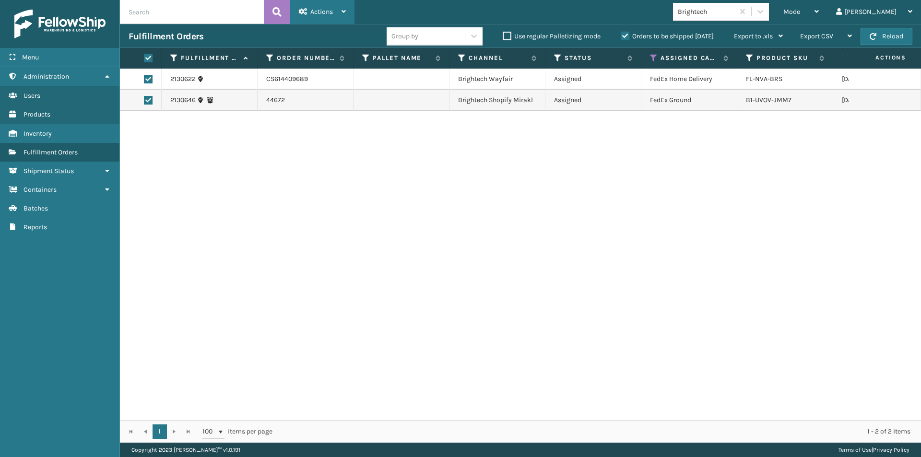
click at [300, 14] on icon at bounding box center [303, 11] width 9 height 7
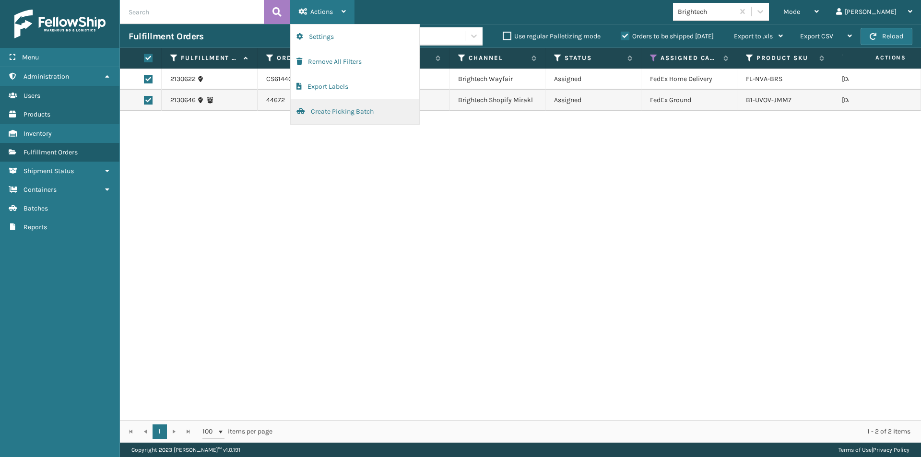
click at [319, 113] on button "Create Picking Batch" at bounding box center [355, 111] width 129 height 25
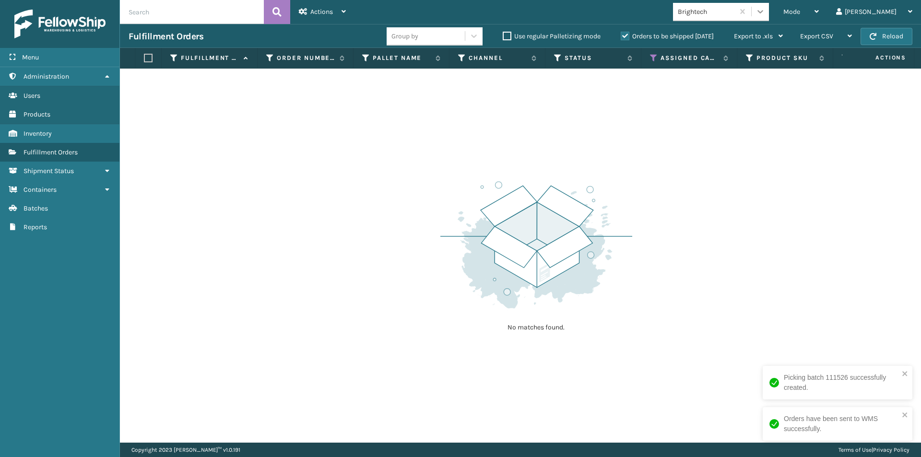
click at [765, 8] on icon at bounding box center [761, 12] width 10 height 10
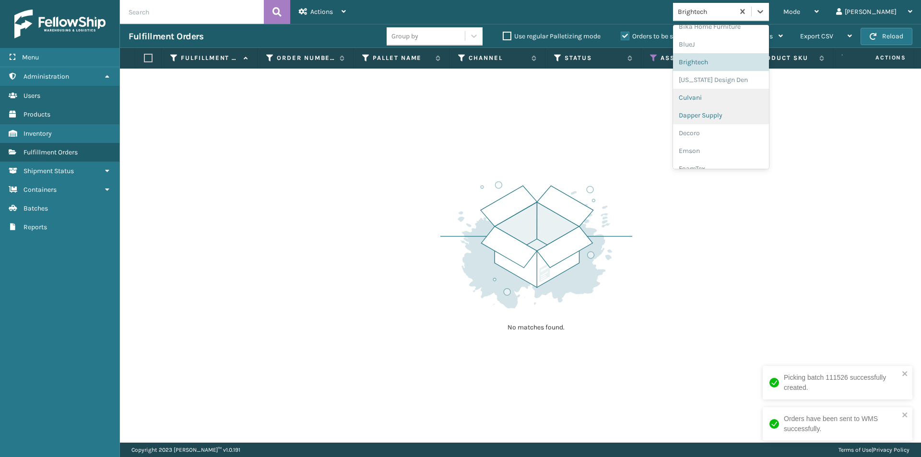
scroll to position [102, 0]
click at [734, 95] on div "Culvani" at bounding box center [721, 94] width 96 height 18
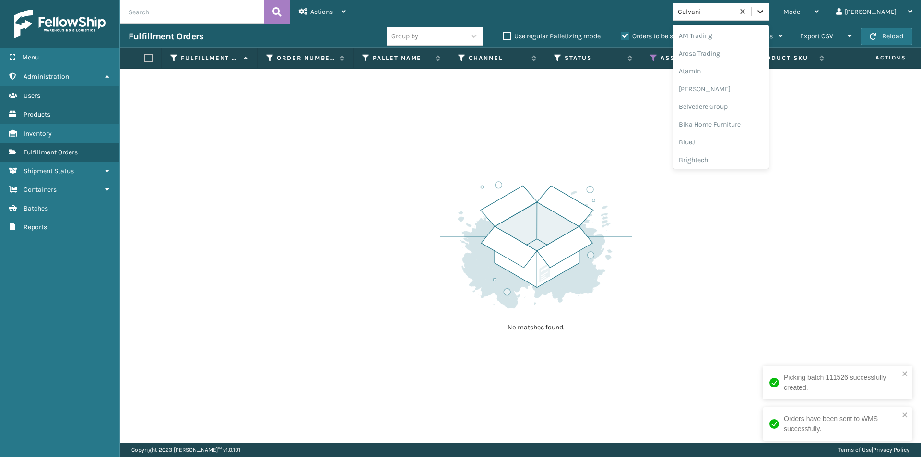
click at [765, 12] on icon at bounding box center [761, 12] width 10 height 10
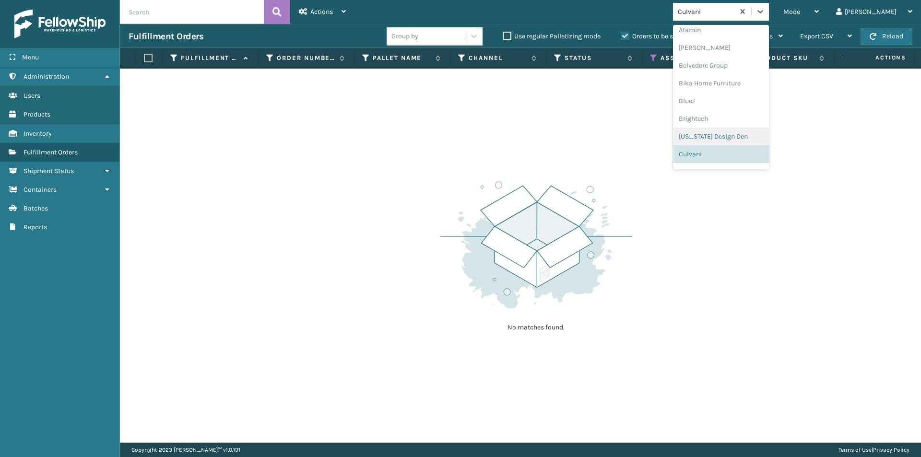
click at [753, 135] on div "[US_STATE] Design Den" at bounding box center [721, 137] width 96 height 18
click at [769, 18] on div at bounding box center [760, 11] width 17 height 17
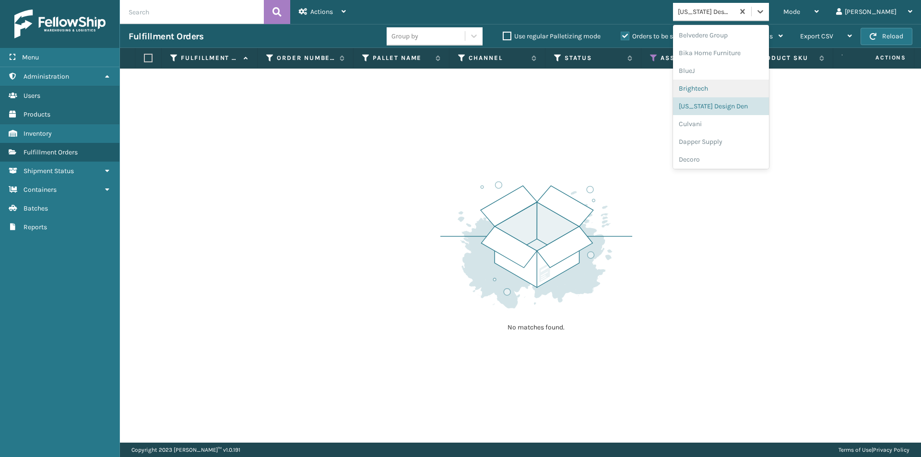
scroll to position [119, 0]
click at [752, 93] on div "Dapper Supply" at bounding box center [721, 94] width 96 height 18
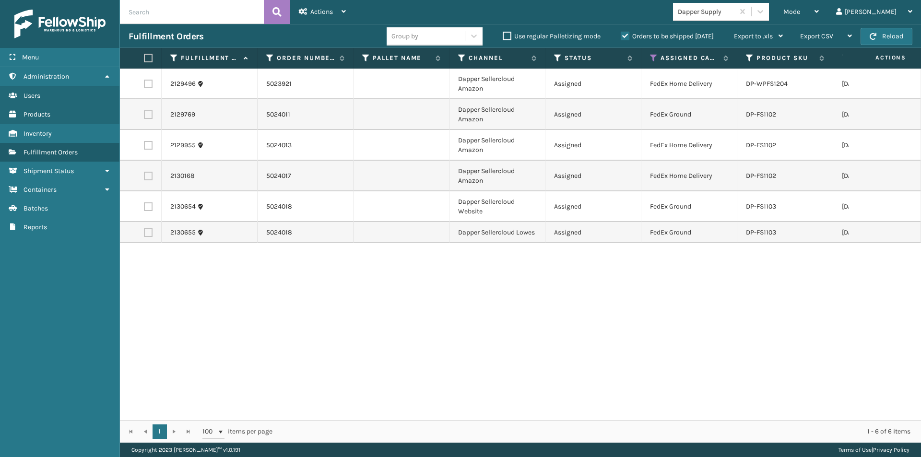
click at [150, 58] on label at bounding box center [147, 58] width 6 height 9
click at [144, 58] on input "checkbox" at bounding box center [144, 58] width 0 height 6
click at [321, 14] on span "Actions" at bounding box center [321, 12] width 23 height 8
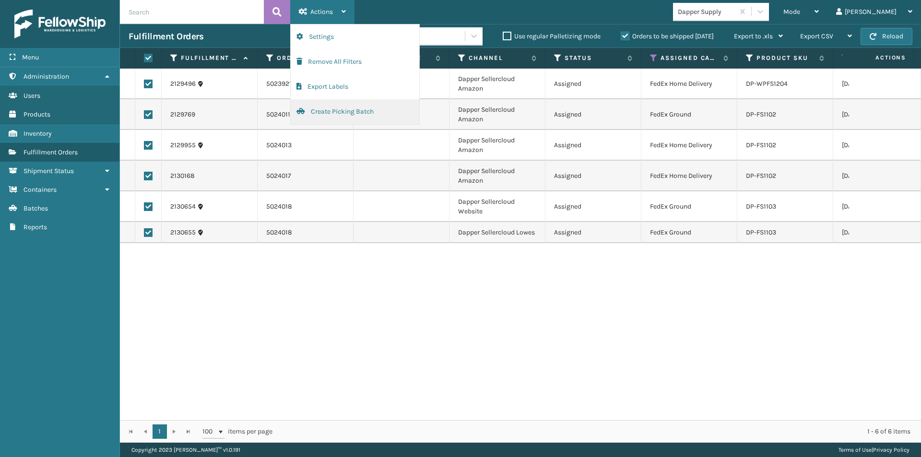
click at [336, 116] on button "Create Picking Batch" at bounding box center [355, 111] width 129 height 25
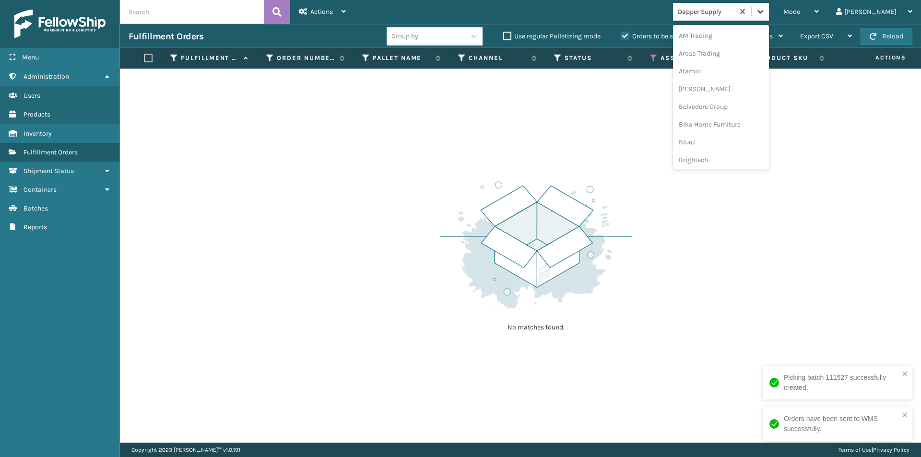
click at [765, 12] on icon at bounding box center [761, 12] width 10 height 10
click at [735, 121] on div "Decoro" at bounding box center [721, 124] width 96 height 18
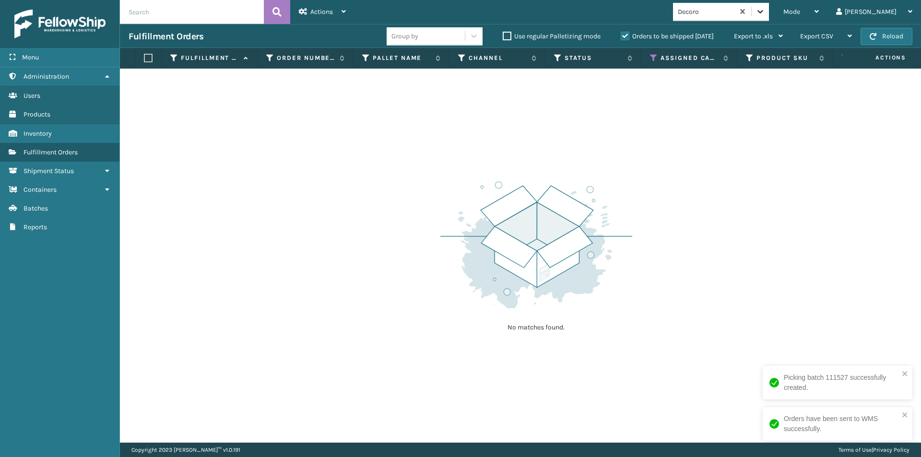
click at [769, 14] on div at bounding box center [760, 11] width 17 height 17
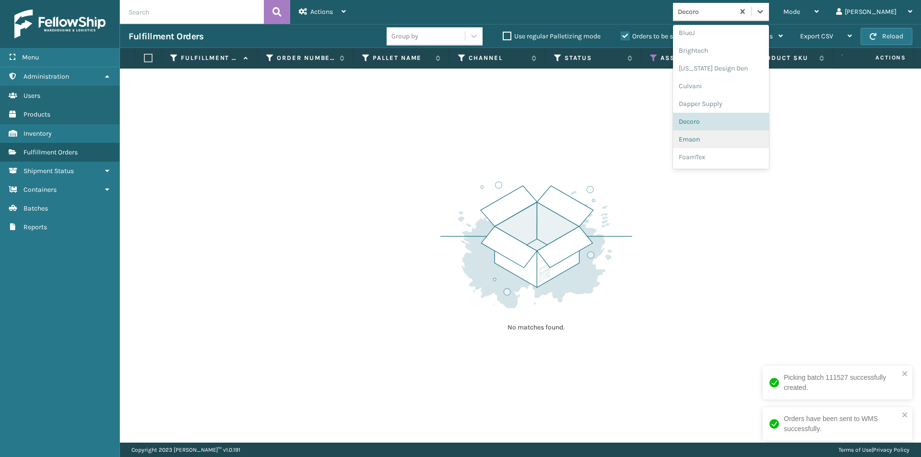
scroll to position [125, 0]
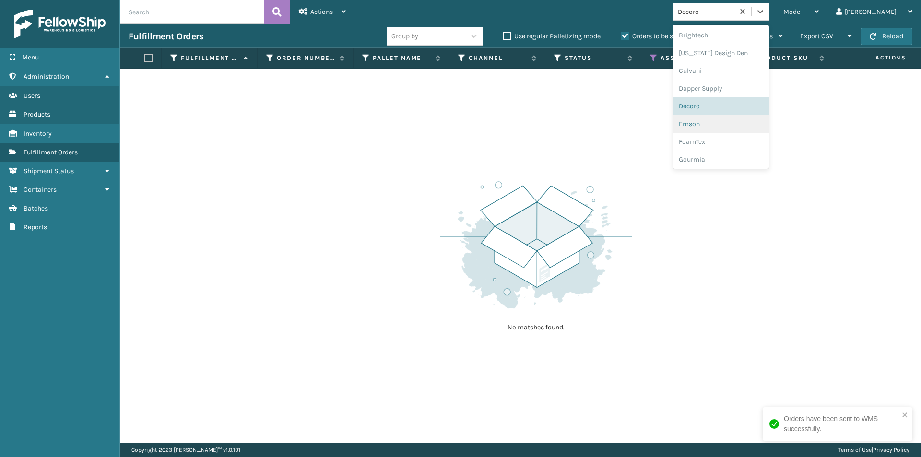
click at [734, 120] on div "Emson" at bounding box center [721, 124] width 96 height 18
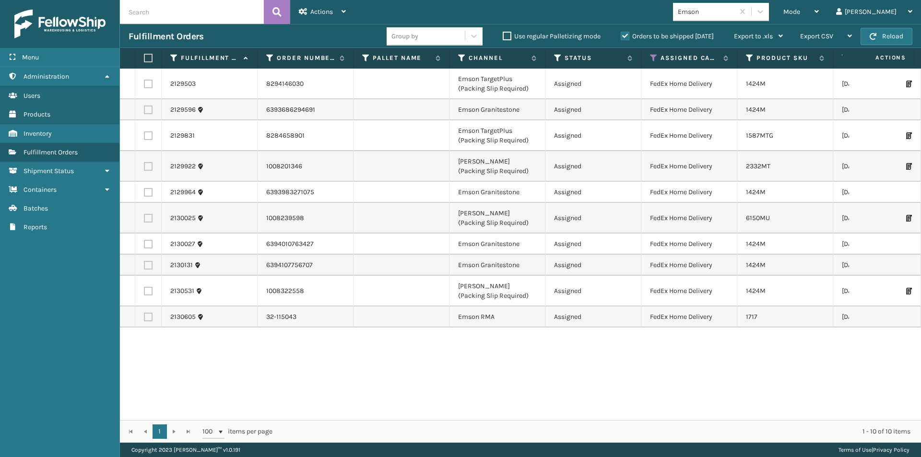
click at [148, 58] on label at bounding box center [147, 58] width 6 height 9
click at [144, 58] on input "checkbox" at bounding box center [144, 58] width 0 height 6
click at [327, 14] on span "Actions" at bounding box center [321, 12] width 23 height 8
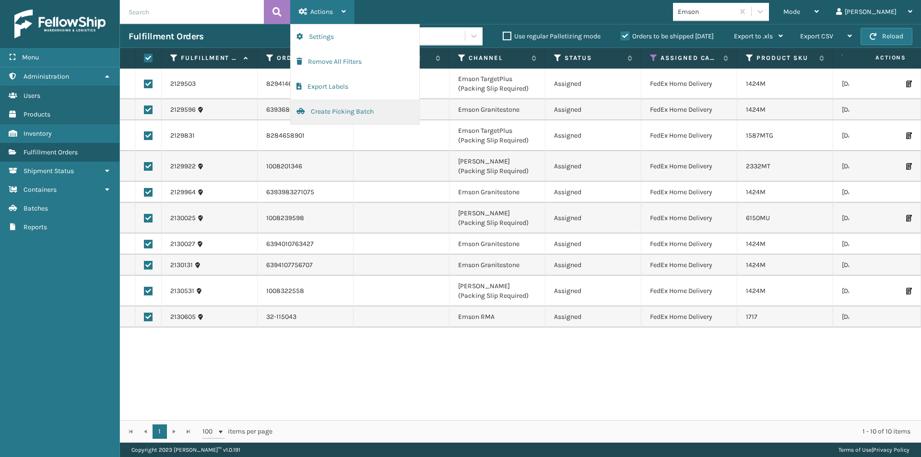
click at [343, 113] on button "Create Picking Batch" at bounding box center [355, 111] width 129 height 25
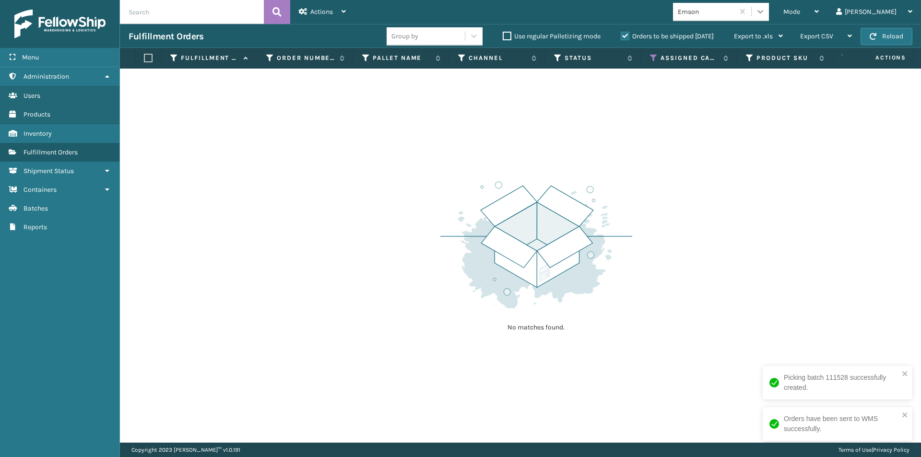
click at [765, 12] on icon at bounding box center [761, 12] width 10 height 10
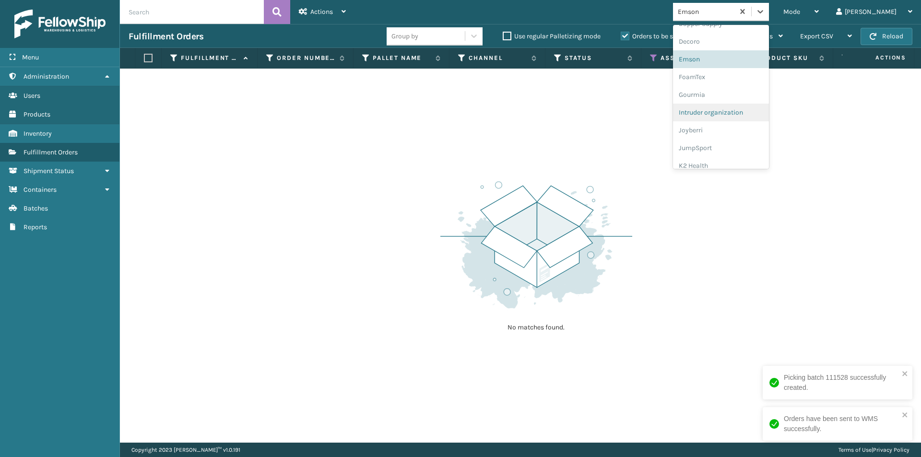
scroll to position [190, 0]
click at [741, 78] on div "FoamTex" at bounding box center [721, 76] width 96 height 18
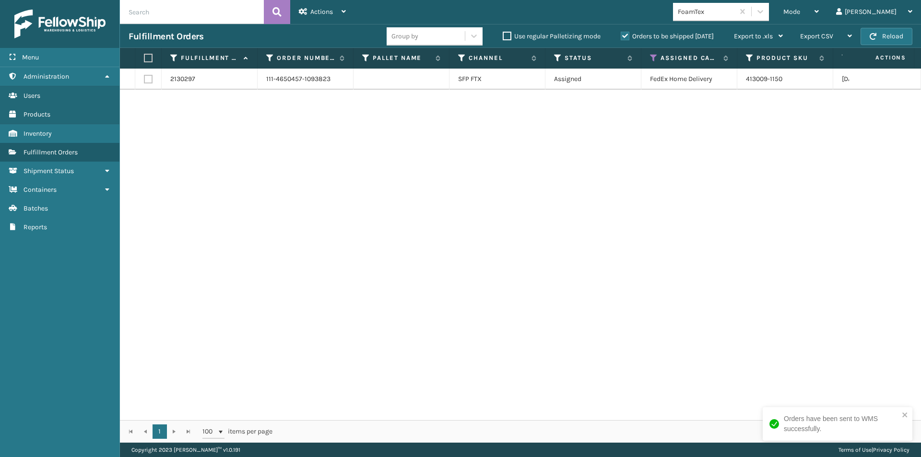
click at [150, 59] on label at bounding box center [147, 58] width 6 height 9
click at [144, 59] on input "checkbox" at bounding box center [144, 58] width 0 height 6
click at [320, 11] on span "Actions" at bounding box center [321, 12] width 23 height 8
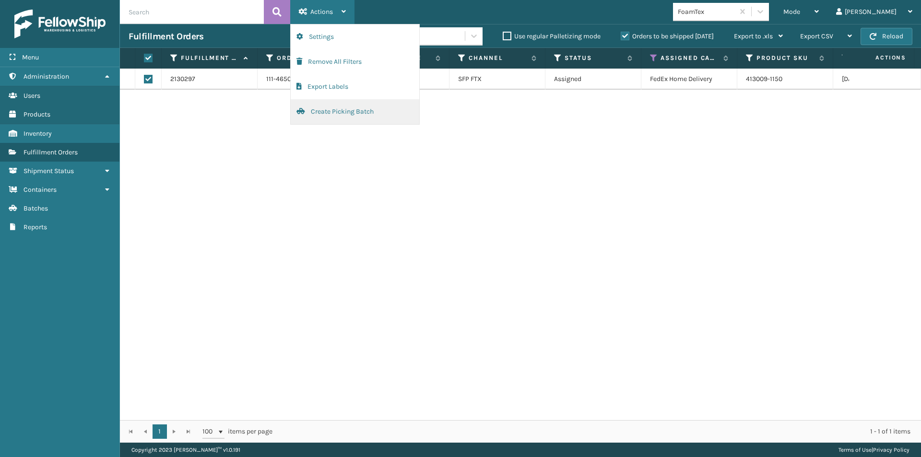
click at [334, 110] on button "Create Picking Batch" at bounding box center [355, 111] width 129 height 25
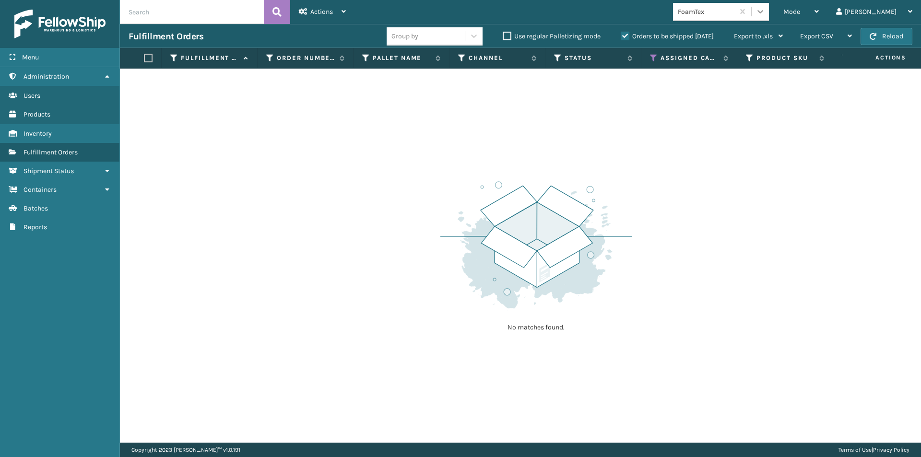
click at [765, 15] on icon at bounding box center [761, 12] width 10 height 10
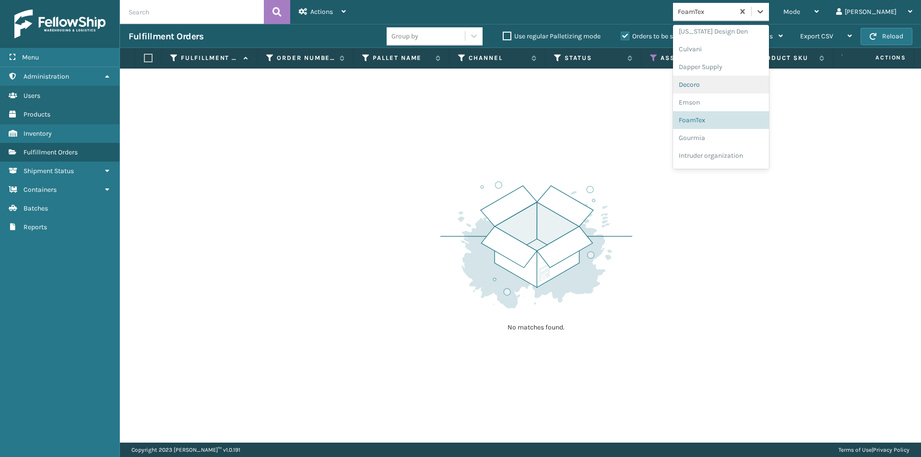
scroll to position [160, 0]
click at [760, 124] on div "Gourmia" at bounding box center [721, 124] width 96 height 18
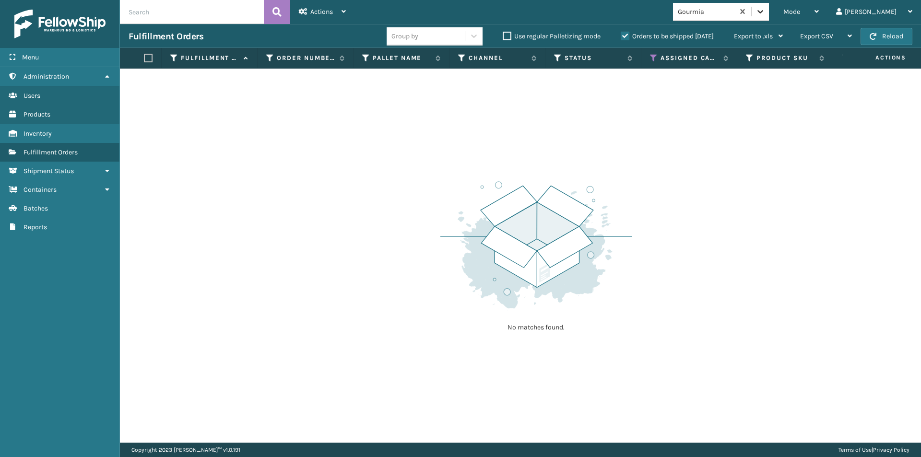
click at [765, 15] on icon at bounding box center [761, 12] width 10 height 10
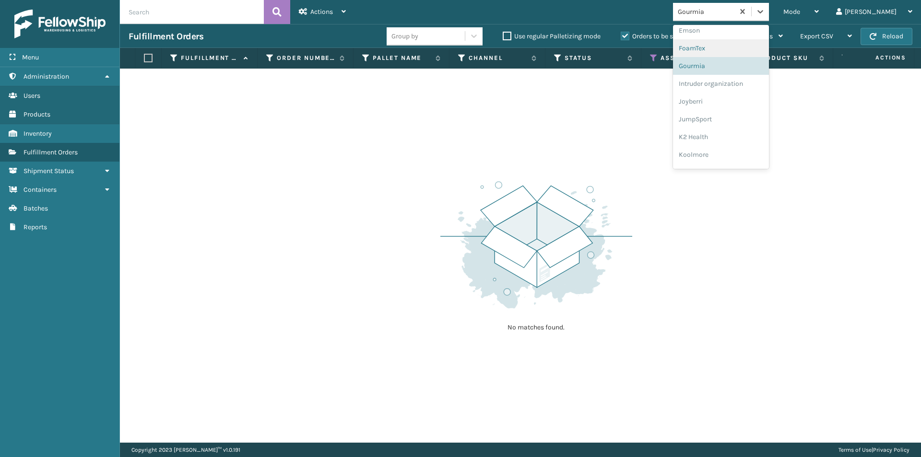
scroll to position [226, 0]
click at [732, 102] on div "Joyberri" at bounding box center [721, 94] width 96 height 18
click at [769, 17] on div at bounding box center [760, 11] width 17 height 17
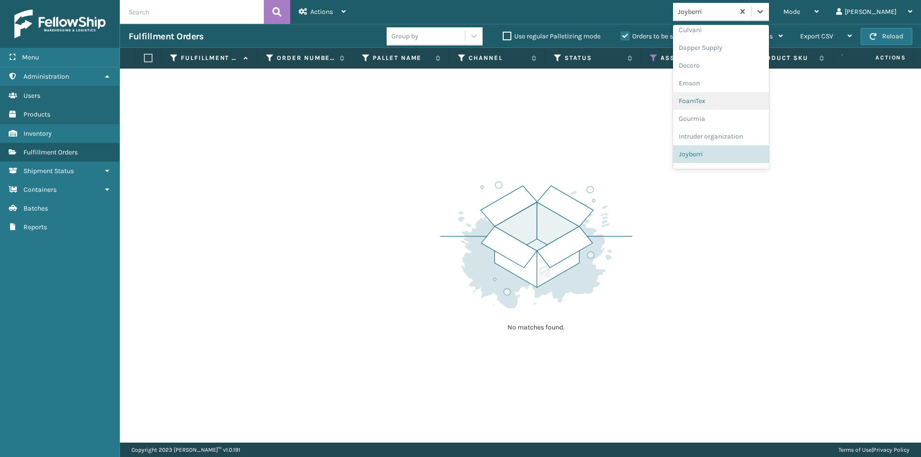
scroll to position [214, 0]
click at [750, 119] on div "JumpSport" at bounding box center [721, 124] width 96 height 18
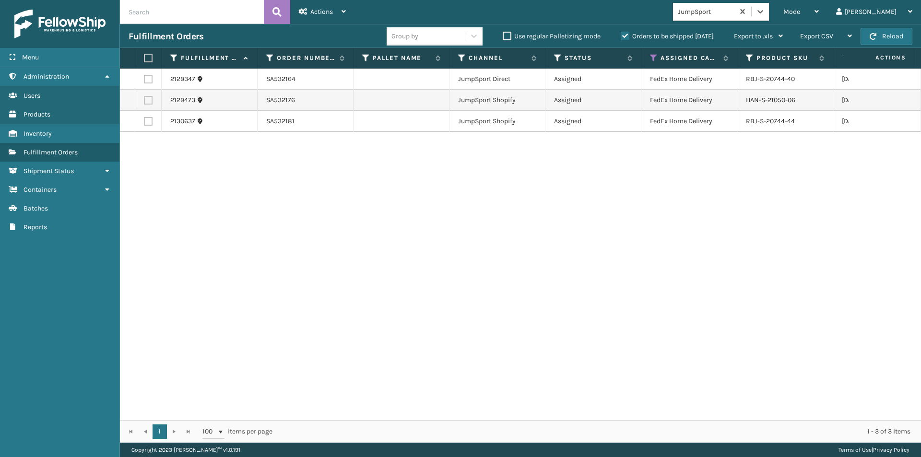
click at [144, 57] on label at bounding box center [147, 58] width 6 height 9
click at [144, 57] on input "checkbox" at bounding box center [144, 58] width 0 height 6
click at [312, 16] on div "Actions" at bounding box center [322, 12] width 47 height 24
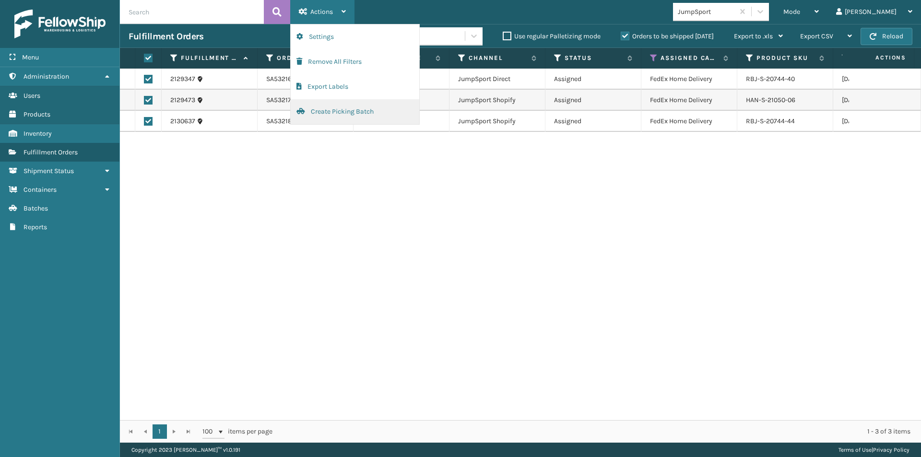
click at [340, 109] on button "Create Picking Batch" at bounding box center [355, 111] width 129 height 25
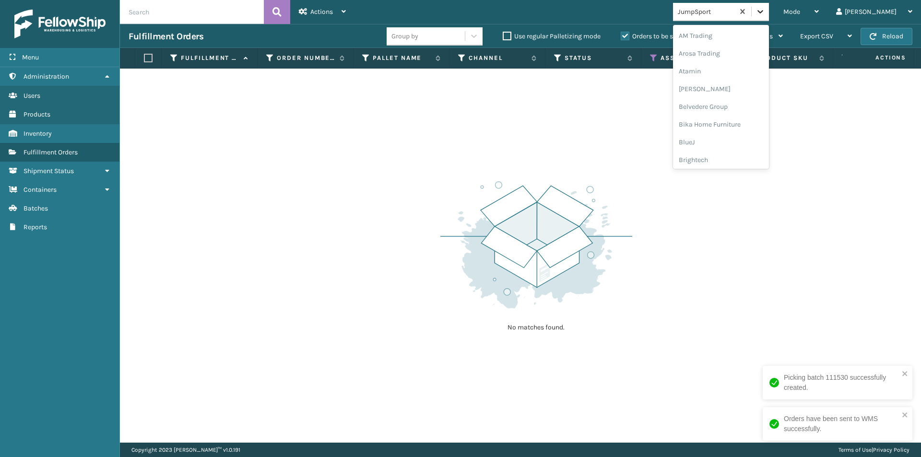
click at [765, 11] on icon at bounding box center [761, 12] width 10 height 10
click at [750, 122] on div "K2 Health" at bounding box center [721, 124] width 96 height 18
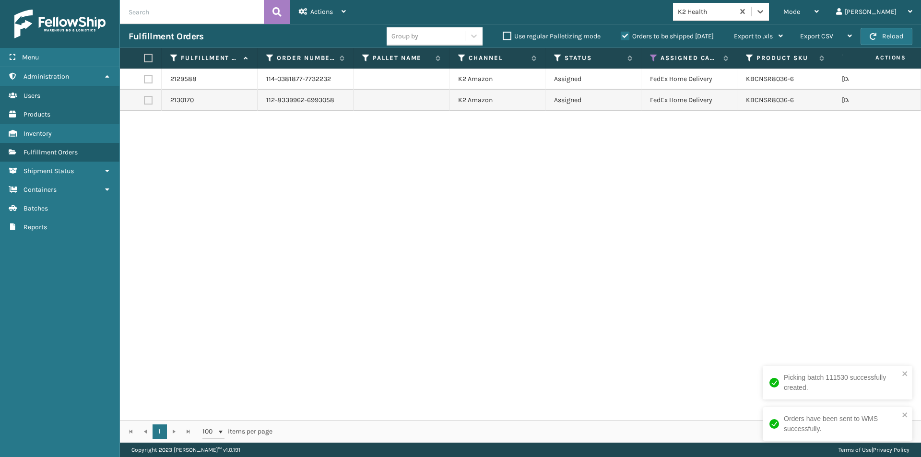
click at [145, 61] on label at bounding box center [147, 58] width 6 height 9
click at [144, 61] on input "checkbox" at bounding box center [144, 58] width 0 height 6
click at [326, 19] on div "Actions" at bounding box center [322, 12] width 47 height 24
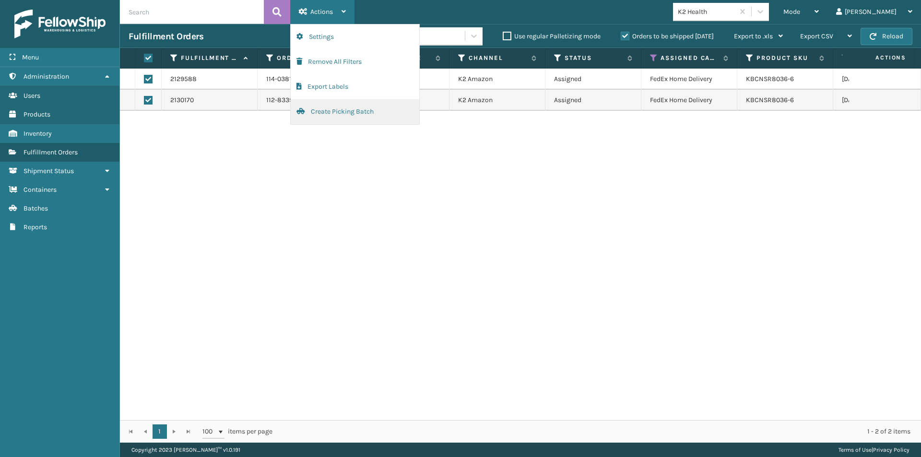
click at [337, 114] on button "Create Picking Batch" at bounding box center [355, 111] width 129 height 25
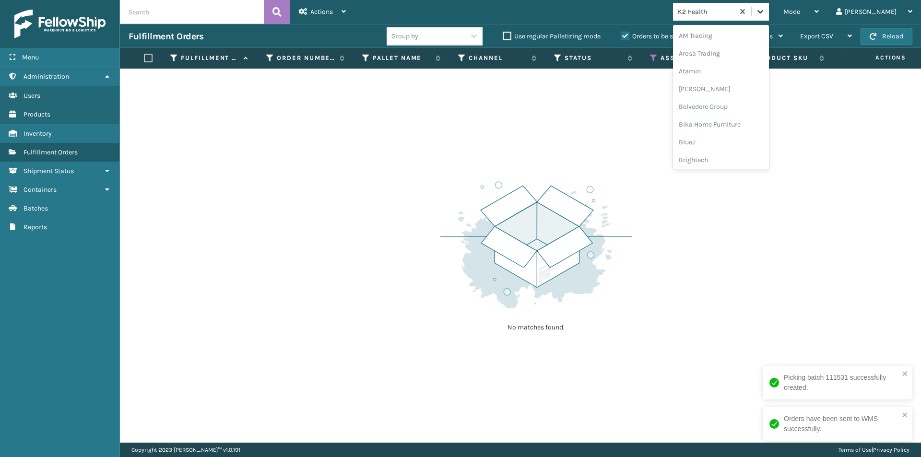
click at [765, 8] on icon at bounding box center [761, 12] width 10 height 10
click at [749, 125] on div "Koolmore" at bounding box center [721, 124] width 96 height 18
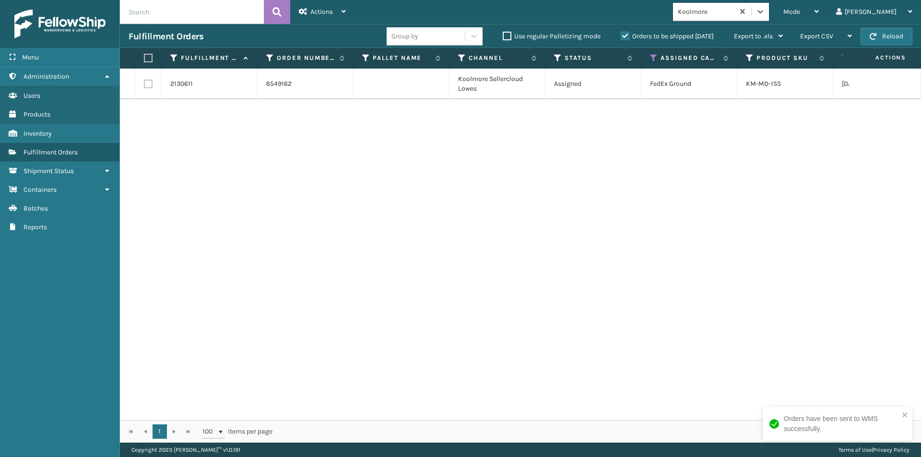
click at [150, 59] on label at bounding box center [147, 58] width 6 height 9
click at [144, 59] on input "checkbox" at bounding box center [144, 58] width 0 height 6
click at [323, 17] on div "Actions" at bounding box center [322, 12] width 47 height 24
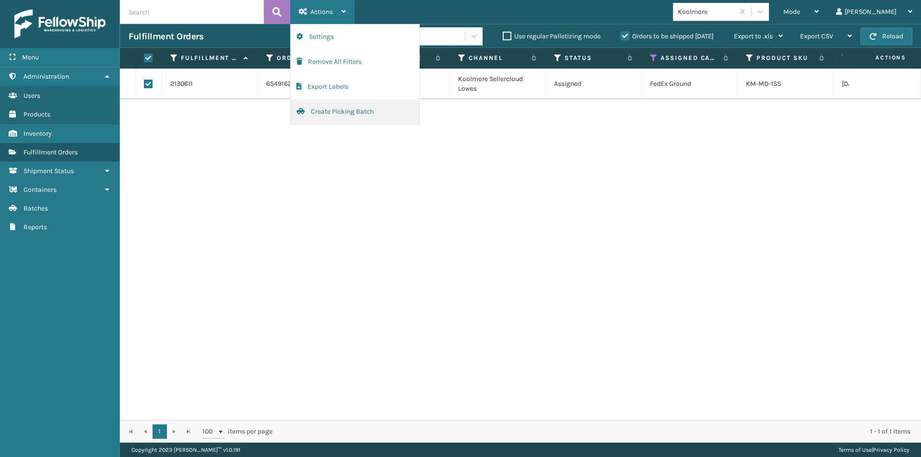
click at [336, 109] on button "Create Picking Batch" at bounding box center [355, 111] width 129 height 25
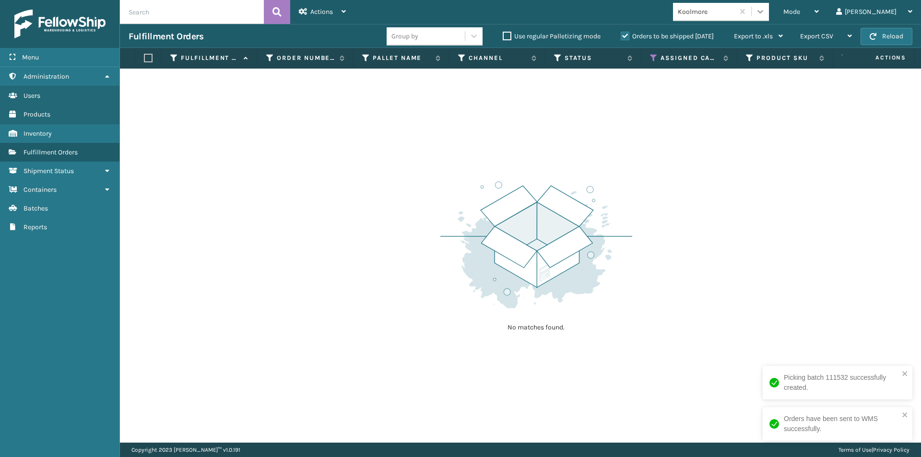
click at [769, 15] on div at bounding box center [760, 11] width 17 height 17
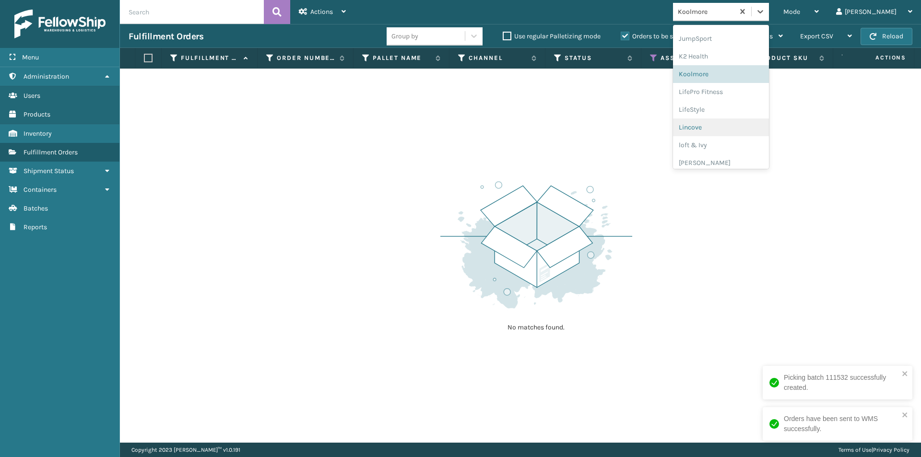
scroll to position [304, 0]
click at [753, 87] on div "LifePro Fitness" at bounding box center [721, 87] width 96 height 18
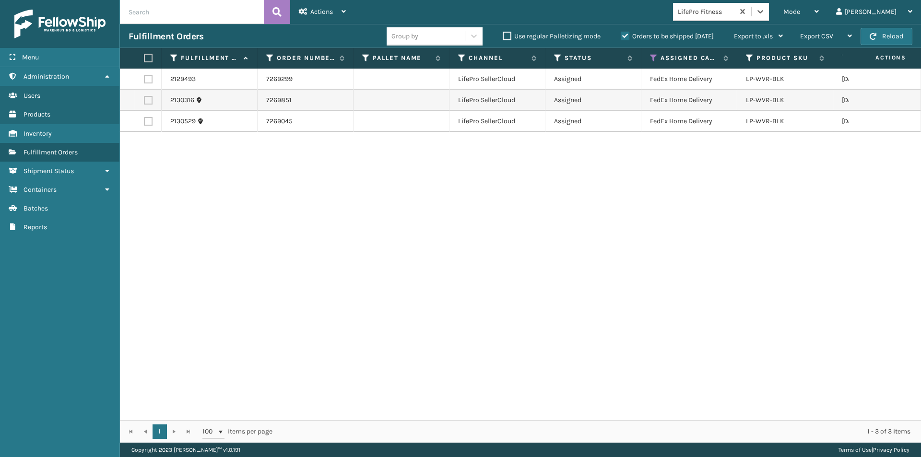
click at [147, 58] on label at bounding box center [147, 58] width 6 height 9
click at [144, 58] on input "checkbox" at bounding box center [144, 58] width 0 height 6
click at [324, 16] on div "Actions" at bounding box center [322, 12] width 47 height 24
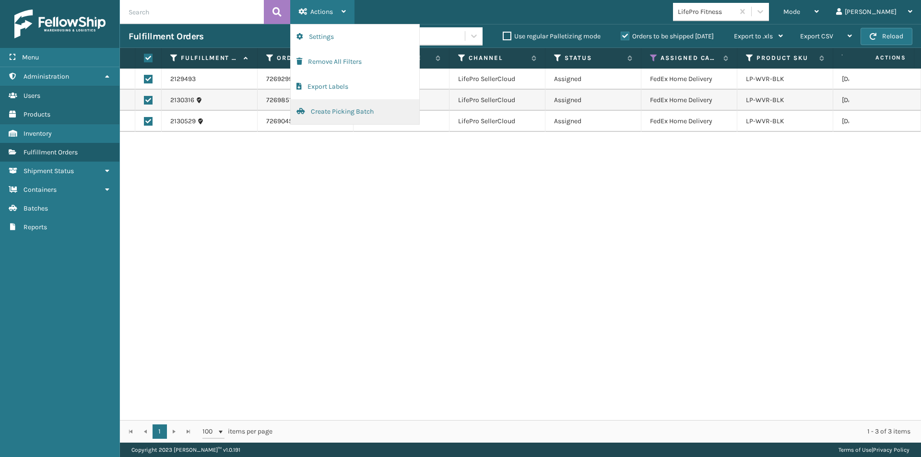
click at [338, 112] on button "Create Picking Batch" at bounding box center [355, 111] width 129 height 25
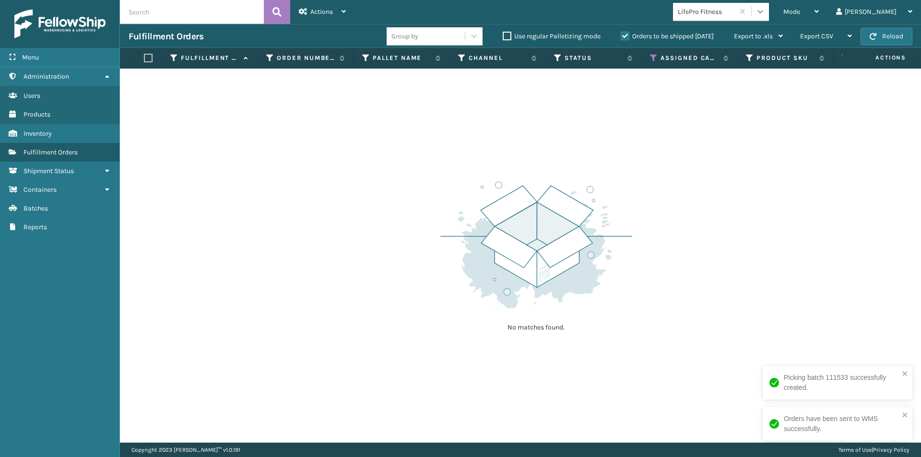
click at [765, 14] on icon at bounding box center [761, 12] width 10 height 10
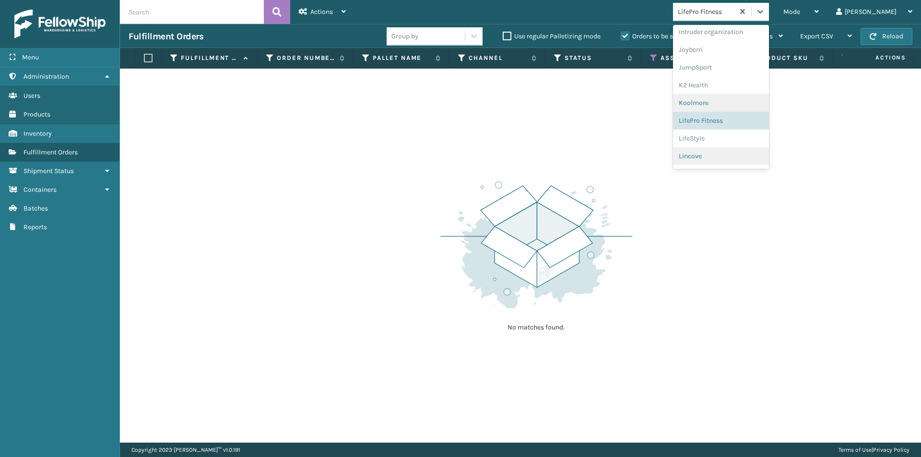
scroll to position [285, 0]
click at [737, 127] on div "LifeStyle" at bounding box center [721, 124] width 96 height 18
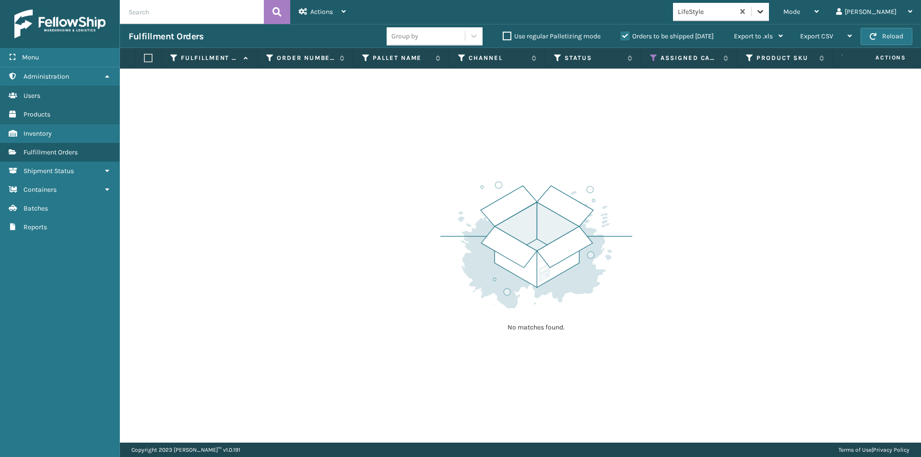
click at [765, 15] on icon at bounding box center [761, 12] width 10 height 10
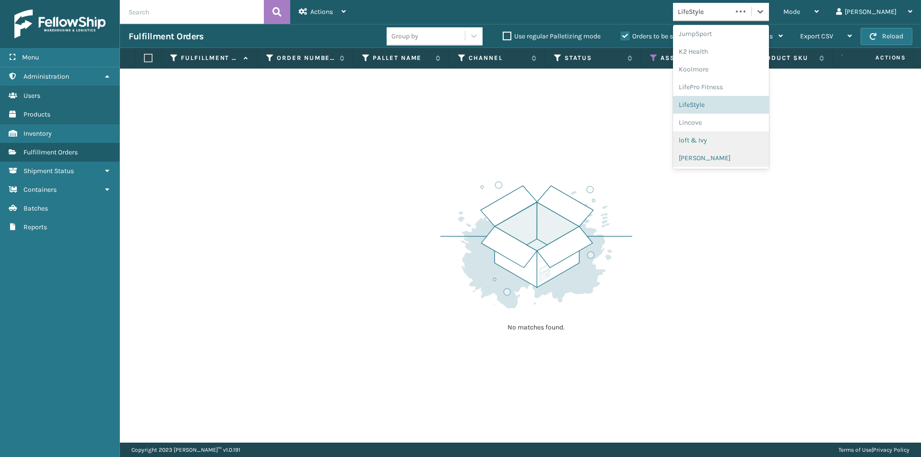
scroll to position [327, 0]
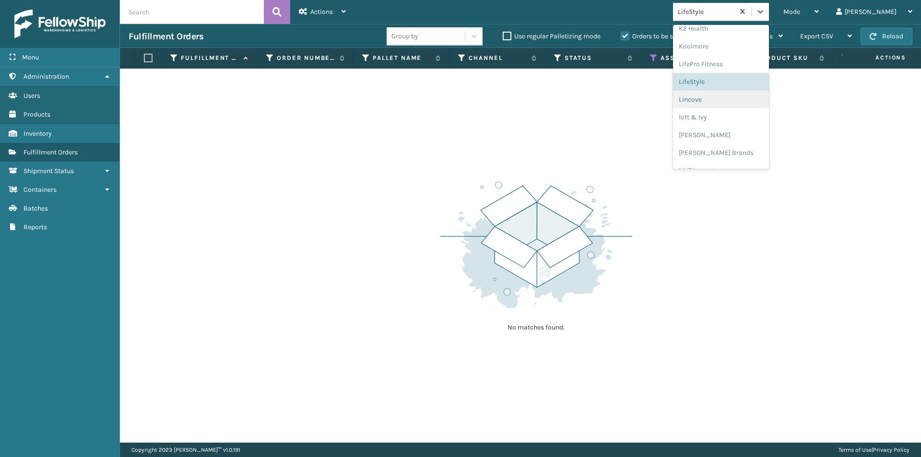
click at [733, 98] on div "Lincove" at bounding box center [721, 100] width 96 height 18
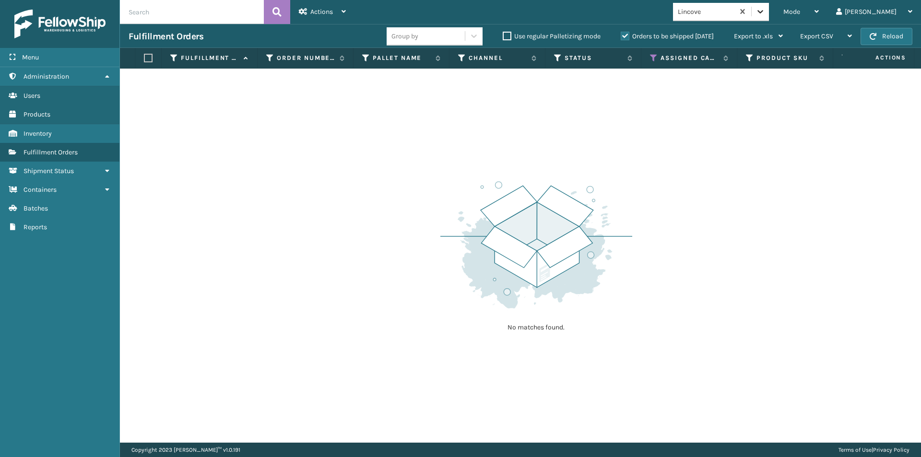
click at [765, 9] on icon at bounding box center [761, 12] width 10 height 10
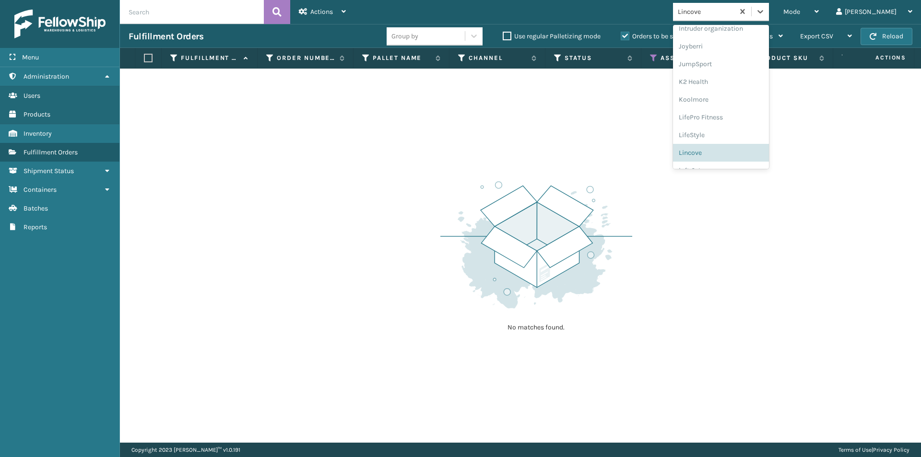
scroll to position [288, 0]
click at [751, 161] on div "loft & Ivy" at bounding box center [721, 156] width 96 height 18
click at [765, 13] on icon at bounding box center [761, 12] width 10 height 10
click at [739, 158] on div "[PERSON_NAME]" at bounding box center [721, 158] width 96 height 18
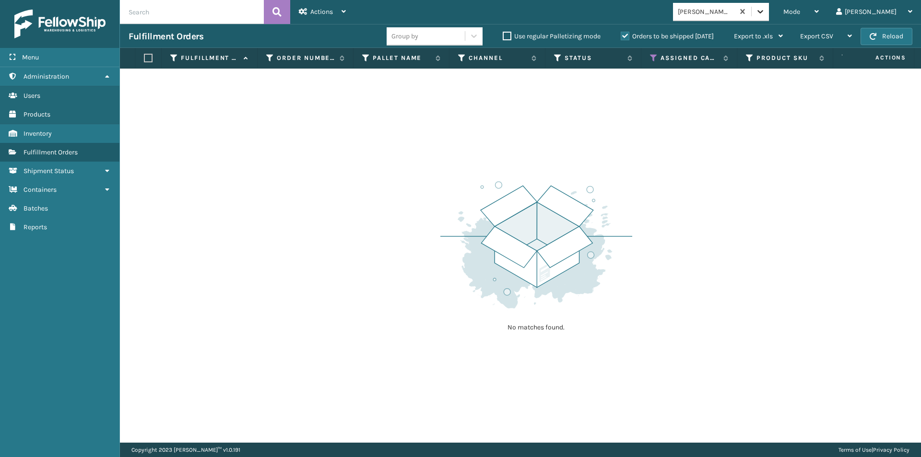
click at [765, 14] on icon at bounding box center [761, 12] width 10 height 10
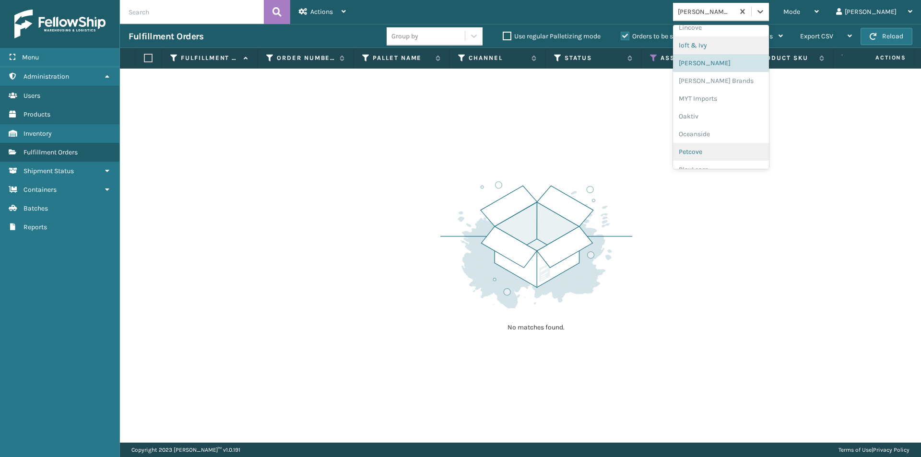
scroll to position [400, 0]
click at [734, 83] on div "[PERSON_NAME] Brands" at bounding box center [721, 80] width 96 height 18
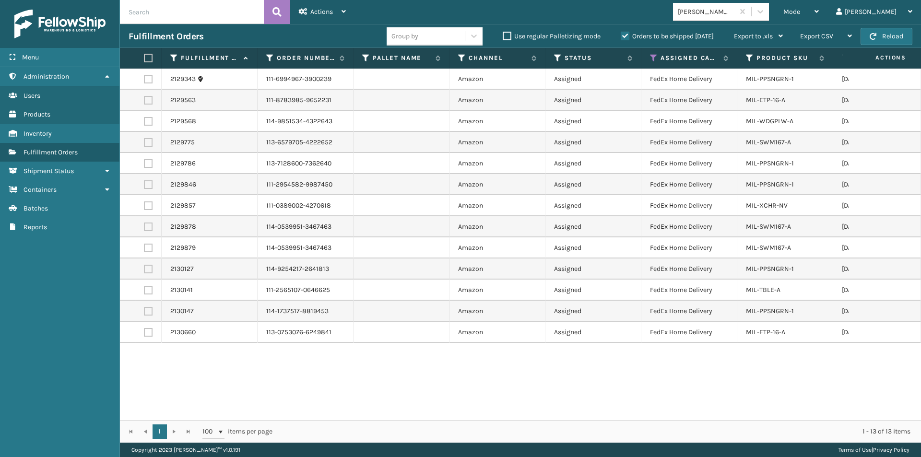
click at [149, 62] on label at bounding box center [147, 58] width 6 height 9
click at [144, 61] on input "checkbox" at bounding box center [144, 58] width 0 height 6
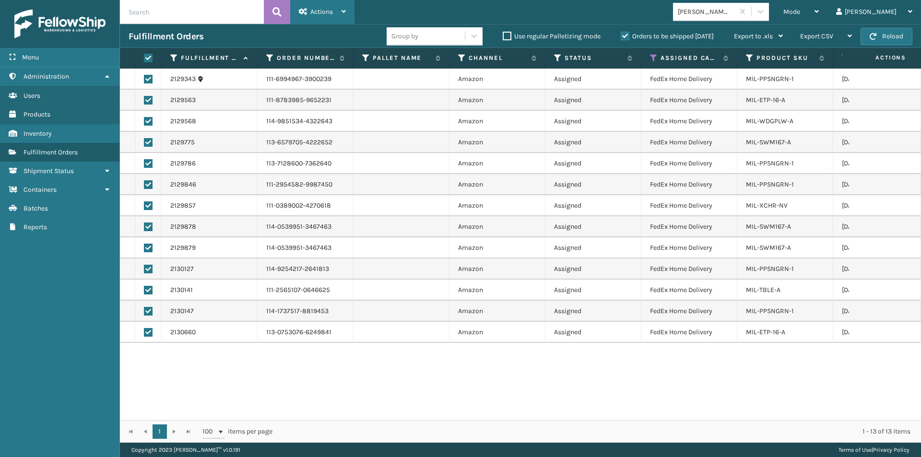
click at [313, 9] on span "Actions" at bounding box center [321, 12] width 23 height 8
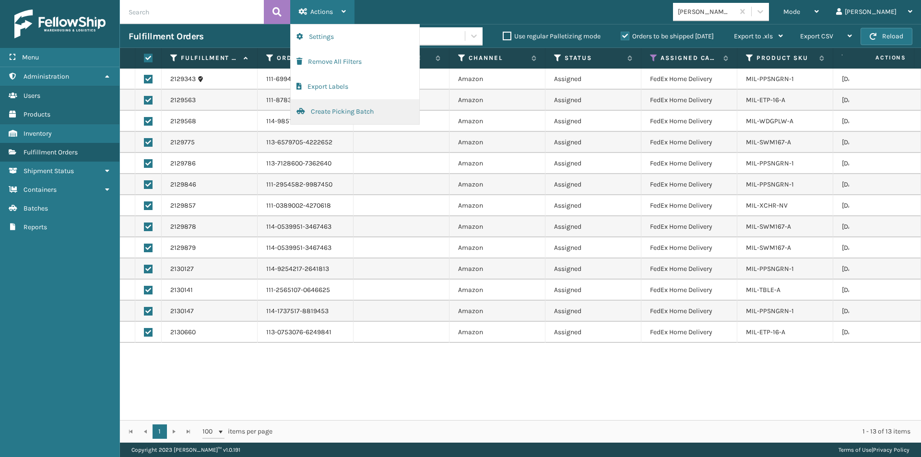
click at [328, 113] on button "Create Picking Batch" at bounding box center [355, 111] width 129 height 25
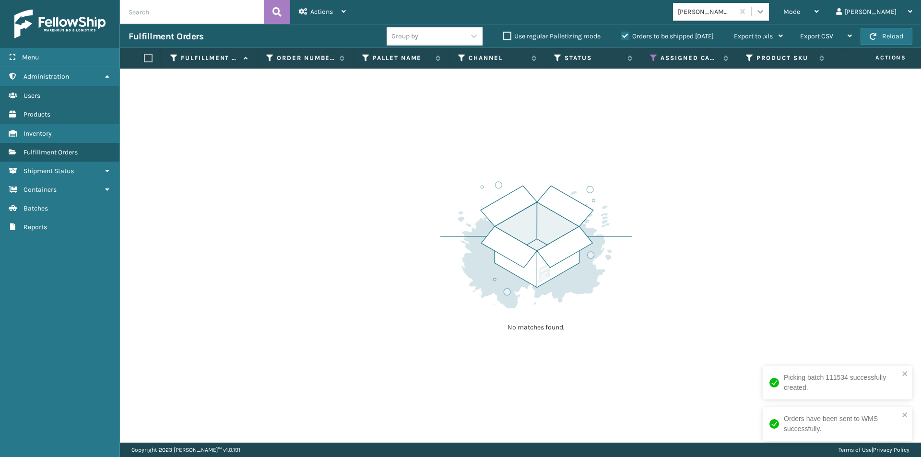
click at [765, 12] on icon at bounding box center [761, 12] width 10 height 10
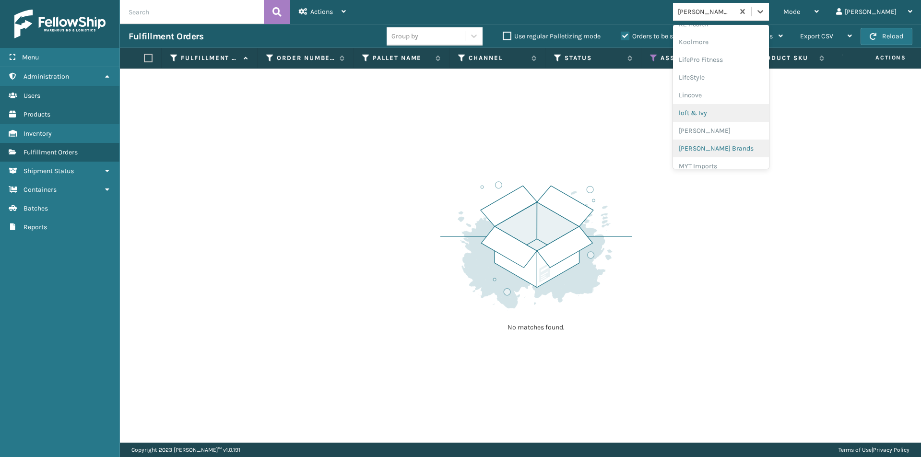
scroll to position [352, 0]
click at [750, 149] on div "MYT Imports" at bounding box center [721, 146] width 96 height 18
click at [765, 15] on icon at bounding box center [761, 12] width 10 height 10
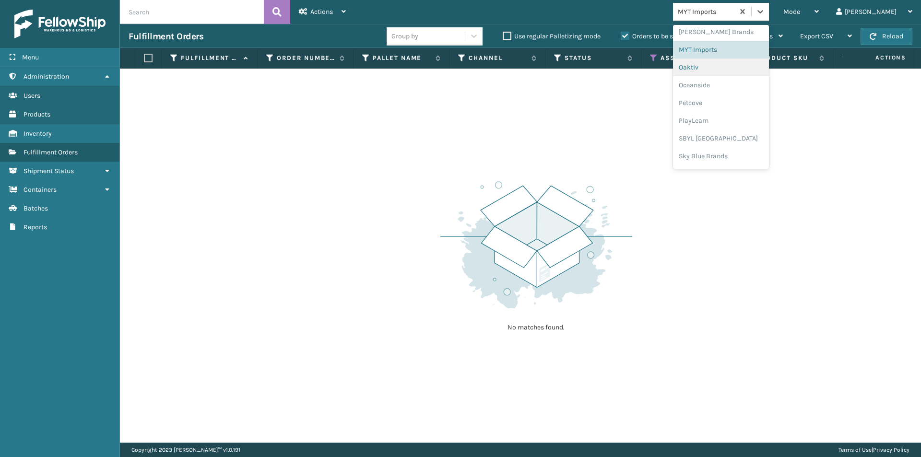
click at [737, 71] on div "Oaktiv" at bounding box center [721, 68] width 96 height 18
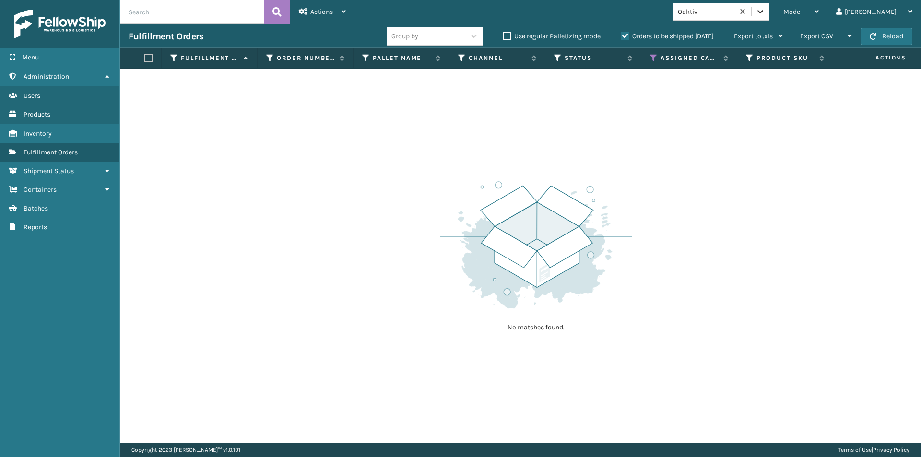
click at [765, 16] on icon at bounding box center [761, 12] width 10 height 10
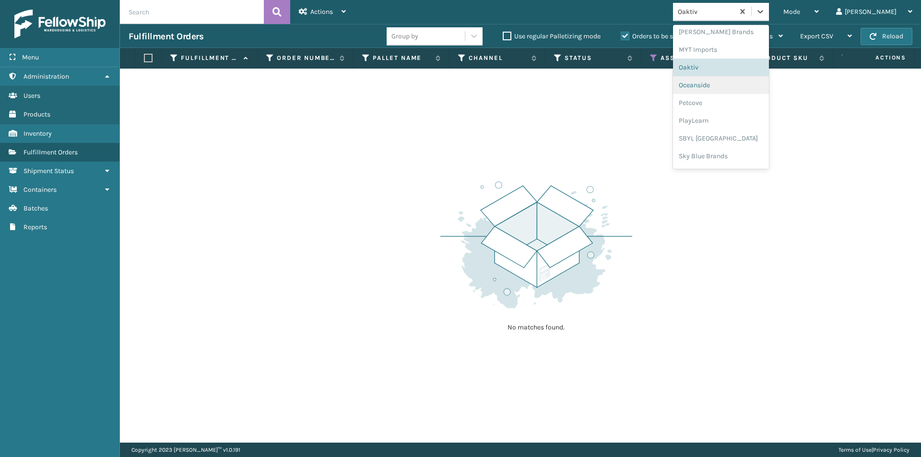
click at [739, 88] on div "Oceanside" at bounding box center [721, 85] width 96 height 18
click at [763, 11] on icon at bounding box center [761, 11] width 6 height 3
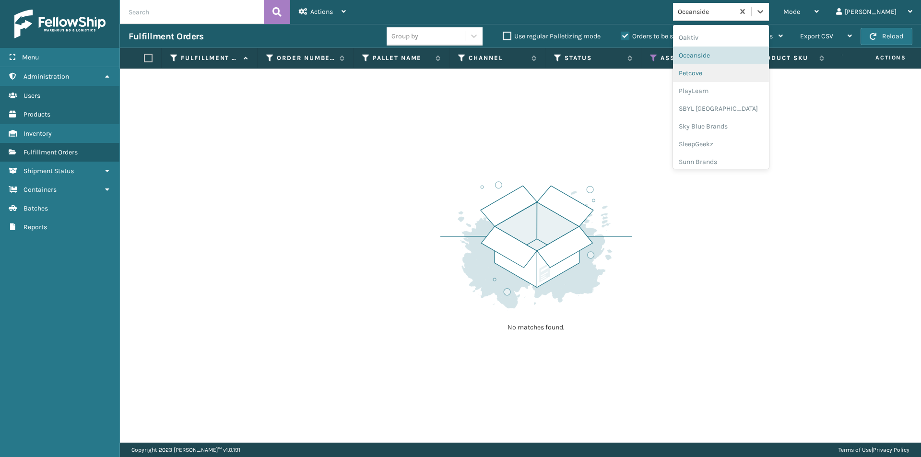
scroll to position [481, 0]
click at [747, 74] on div "Petcove" at bounding box center [721, 69] width 96 height 18
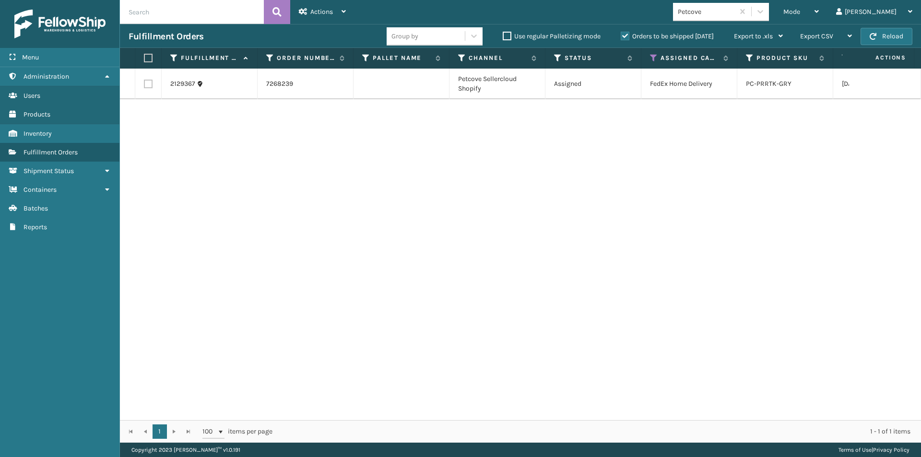
click at [499, 87] on td "Petcove Sellercloud Shopify" at bounding box center [498, 84] width 96 height 31
click at [147, 57] on label at bounding box center [147, 58] width 6 height 9
click at [144, 57] on input "checkbox" at bounding box center [144, 58] width 0 height 6
drag, startPoint x: 322, startPoint y: 11, endPoint x: 326, endPoint y: 17, distance: 6.9
click at [323, 12] on span "Actions" at bounding box center [321, 12] width 23 height 8
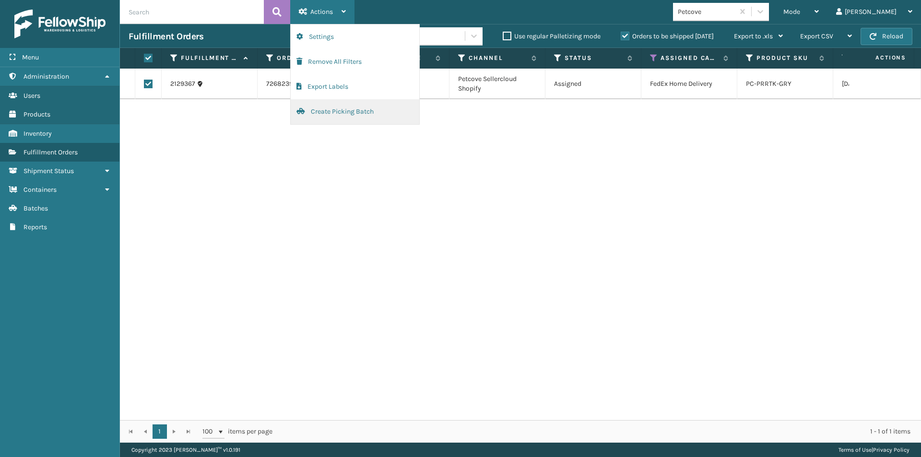
click at [339, 118] on button "Create Picking Batch" at bounding box center [355, 111] width 129 height 25
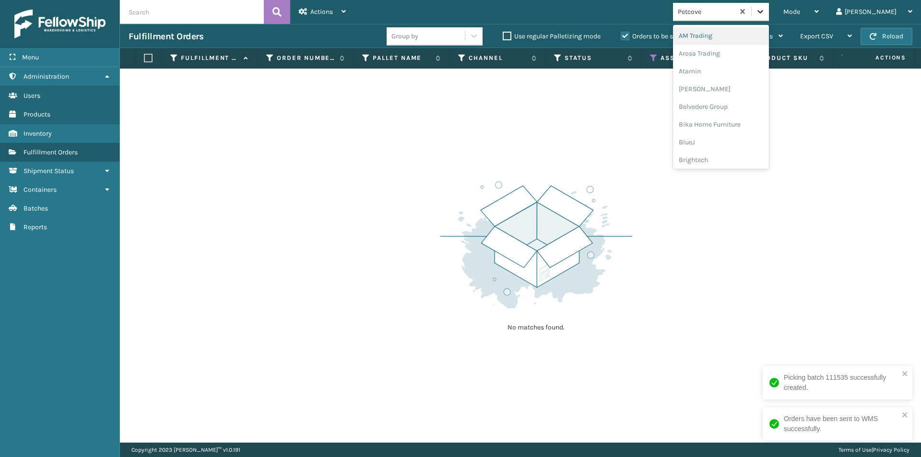
click at [765, 10] on icon at bounding box center [761, 12] width 10 height 10
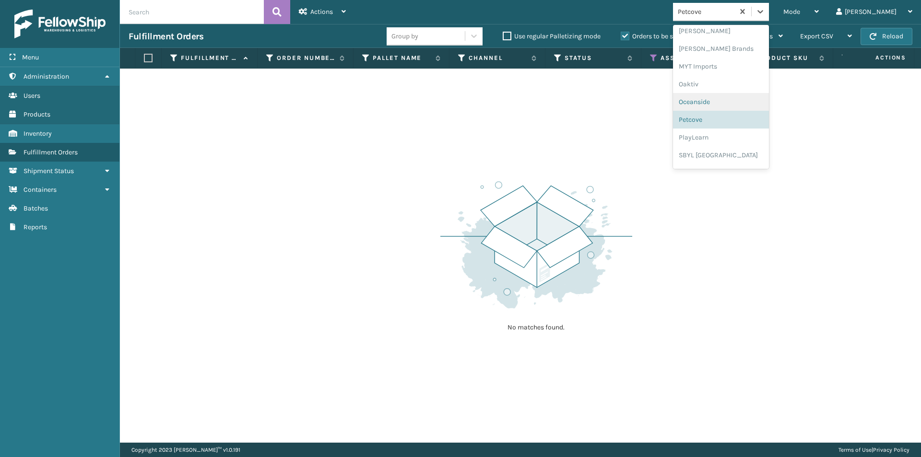
scroll to position [448, 0]
click at [750, 123] on div "PlayLearn" at bounding box center [721, 121] width 96 height 18
click at [765, 16] on icon at bounding box center [761, 12] width 10 height 10
click at [757, 106] on div "SBYL [GEOGRAPHIC_DATA]" at bounding box center [721, 105] width 96 height 18
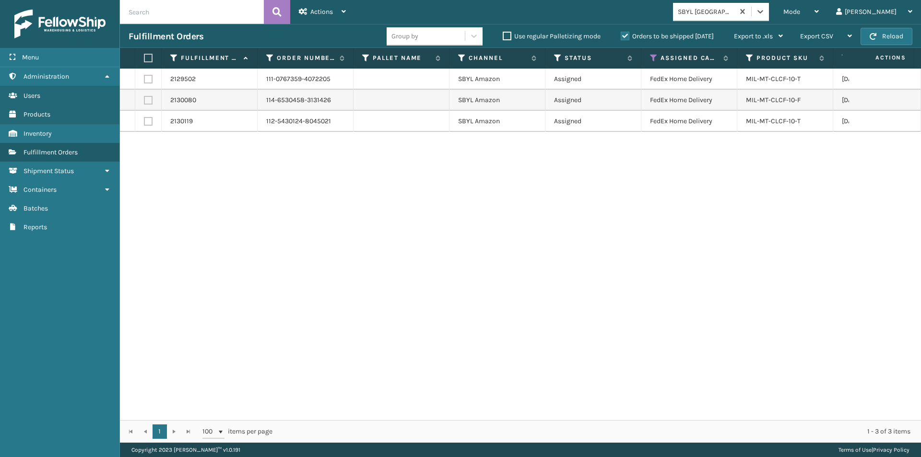
click at [146, 55] on label at bounding box center [147, 58] width 6 height 9
click at [144, 55] on input "checkbox" at bounding box center [144, 58] width 0 height 6
click at [322, 11] on span "Actions" at bounding box center [321, 12] width 23 height 8
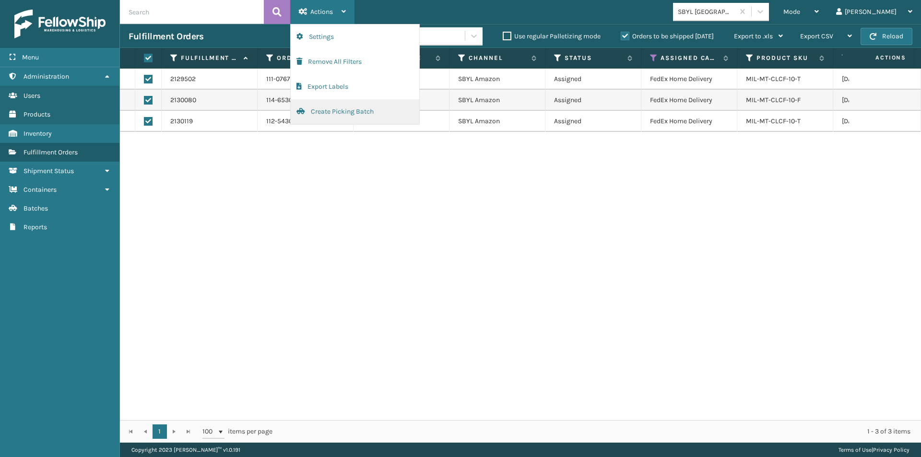
click at [336, 112] on button "Create Picking Batch" at bounding box center [355, 111] width 129 height 25
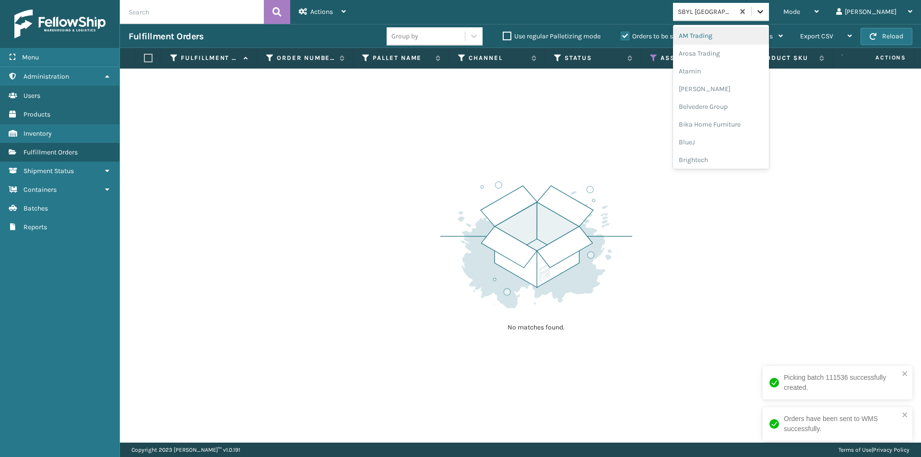
click at [765, 12] on icon at bounding box center [761, 12] width 10 height 10
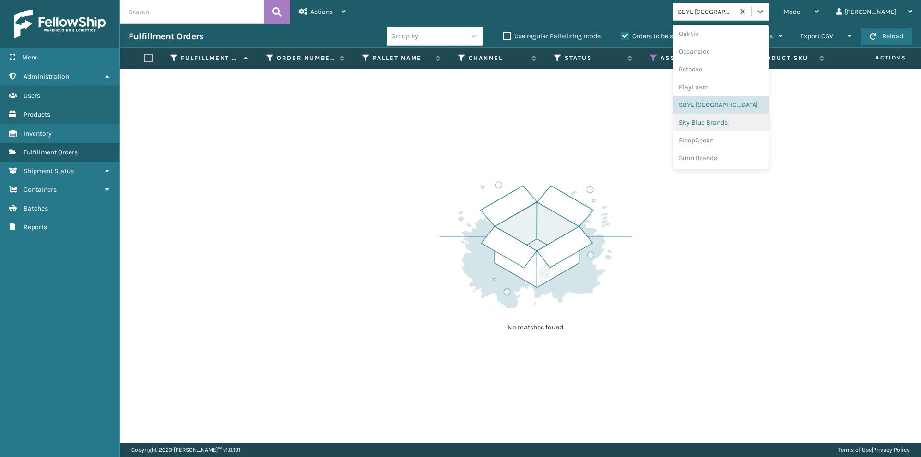
click at [768, 119] on div "Sky Blue Brands" at bounding box center [721, 123] width 96 height 18
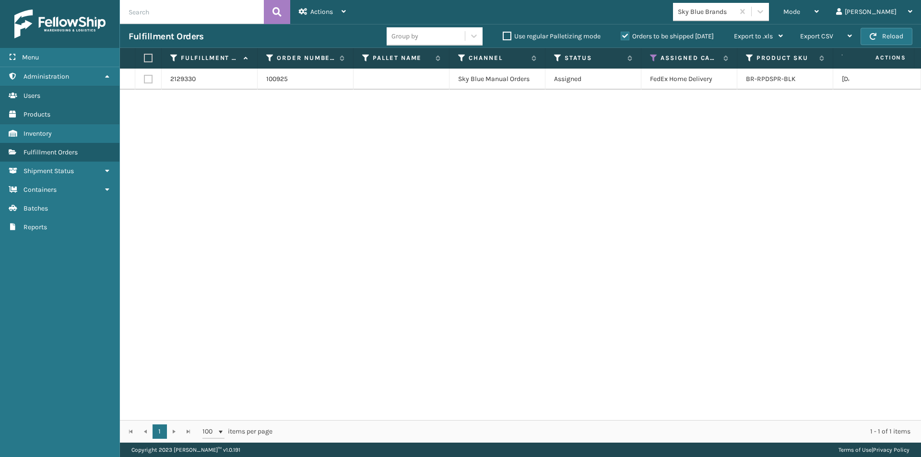
click at [147, 59] on label at bounding box center [147, 58] width 6 height 9
click at [144, 59] on input "checkbox" at bounding box center [144, 58] width 0 height 6
click at [328, 11] on span "Actions" at bounding box center [321, 12] width 23 height 8
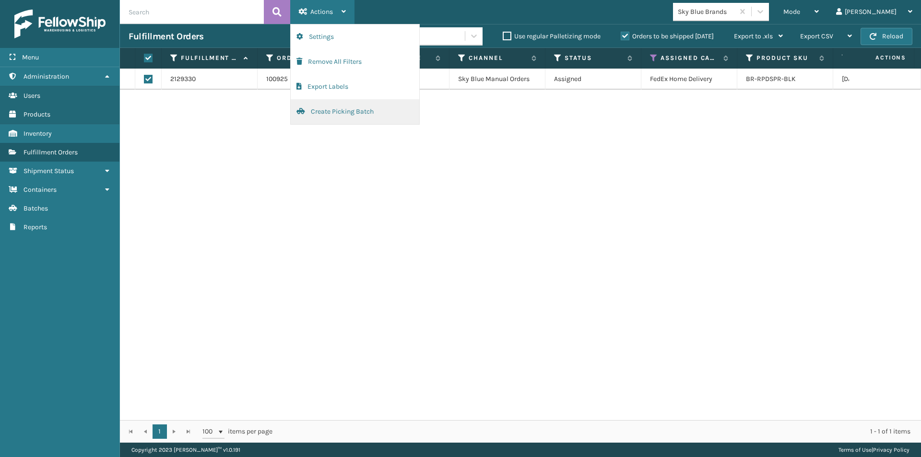
click at [335, 113] on button "Create Picking Batch" at bounding box center [355, 111] width 129 height 25
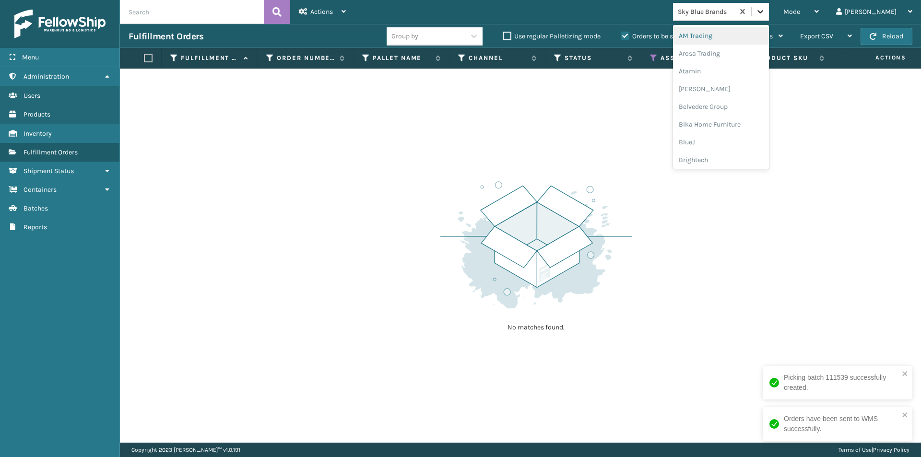
click at [763, 12] on icon at bounding box center [761, 11] width 6 height 3
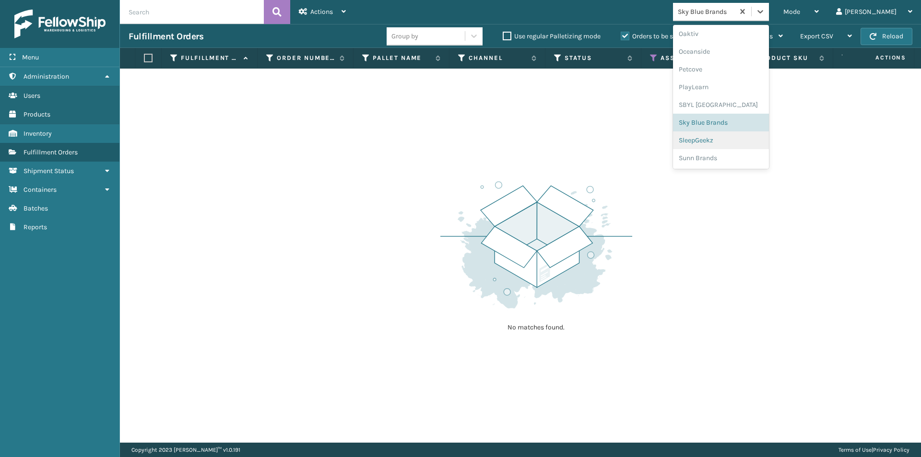
click at [753, 139] on div "SleepGeekz" at bounding box center [721, 140] width 96 height 18
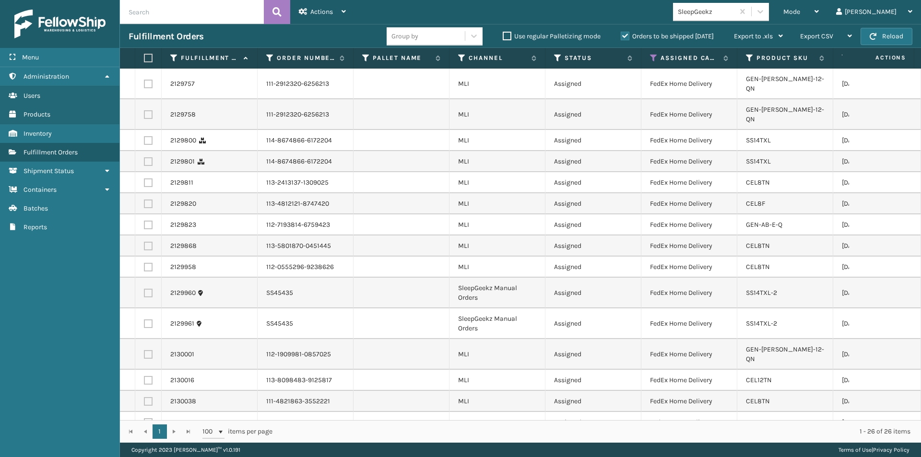
click at [149, 58] on label at bounding box center [147, 58] width 6 height 9
click at [144, 58] on input "checkbox" at bounding box center [144, 58] width 0 height 6
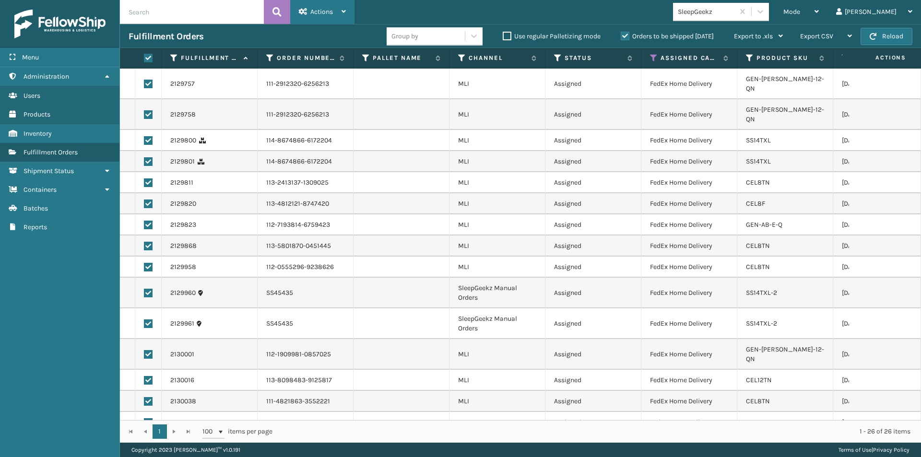
click at [315, 16] on div "Actions" at bounding box center [322, 12] width 47 height 24
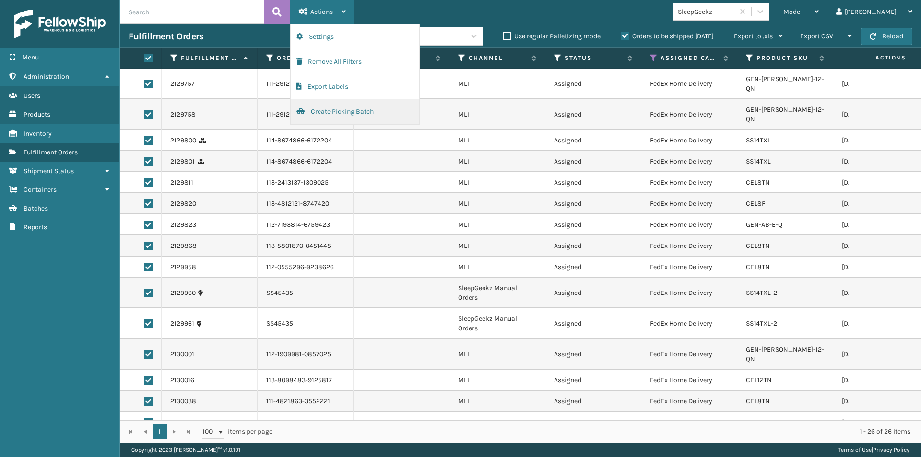
click at [335, 109] on button "Create Picking Batch" at bounding box center [355, 111] width 129 height 25
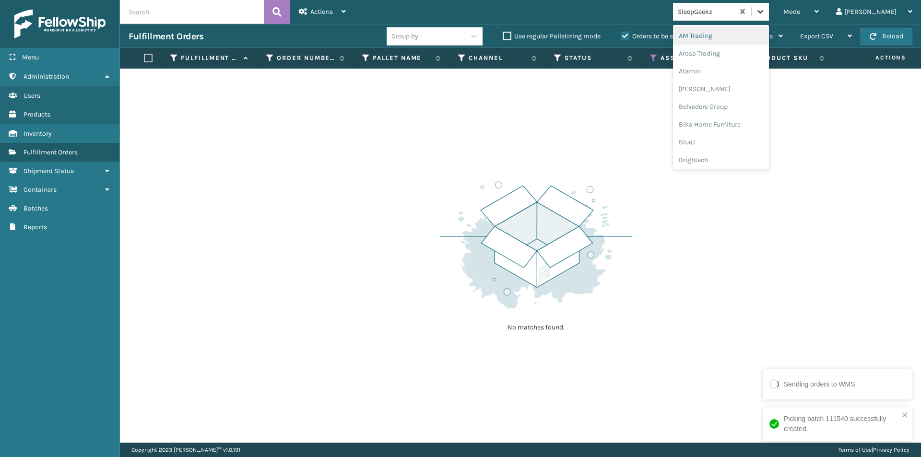
click at [765, 16] on icon at bounding box center [761, 12] width 10 height 10
click at [743, 165] on div "Sunn Brands" at bounding box center [721, 158] width 96 height 18
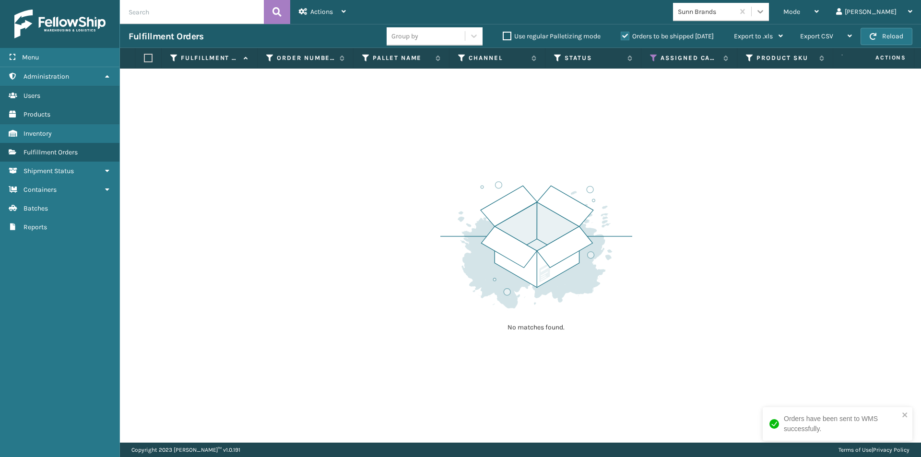
click at [765, 8] on icon at bounding box center [761, 12] width 10 height 10
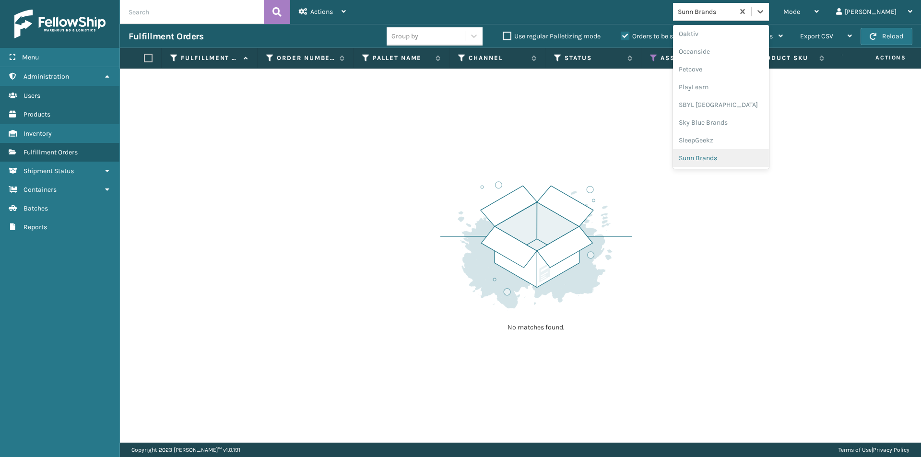
click at [742, 155] on div "Sunn Brands" at bounding box center [721, 158] width 96 height 18
